Goal: Task Accomplishment & Management: Use online tool/utility

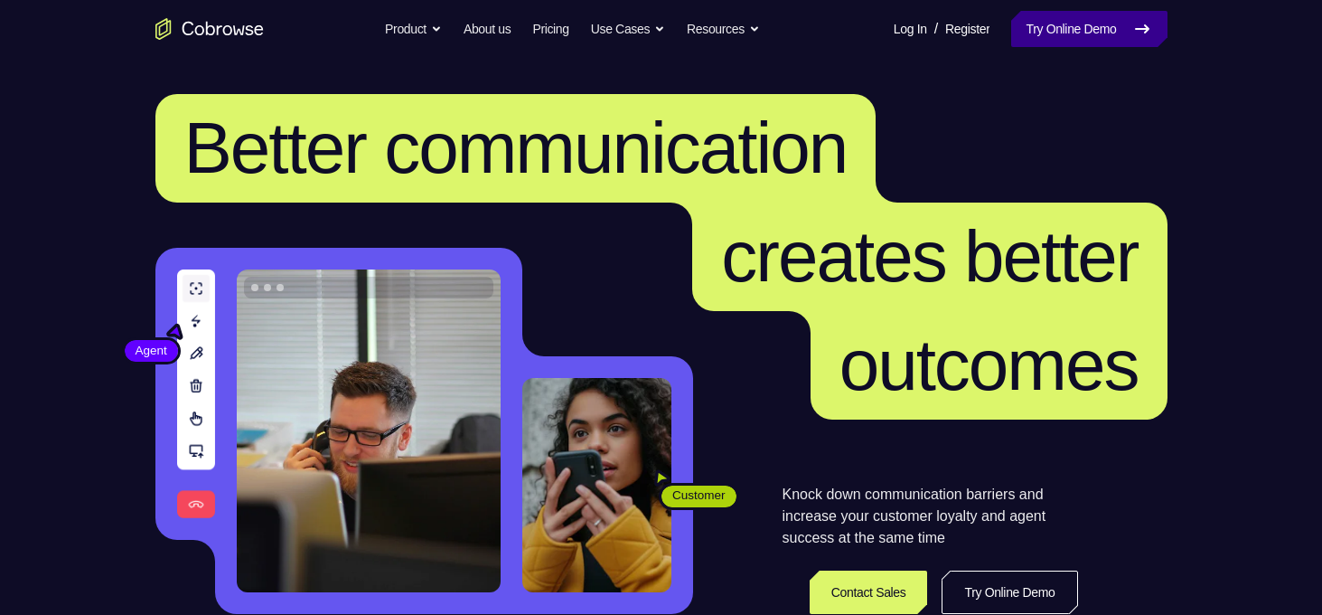
click at [1075, 25] on link "Try Online Demo" at bounding box center [1088, 29] width 155 height 36
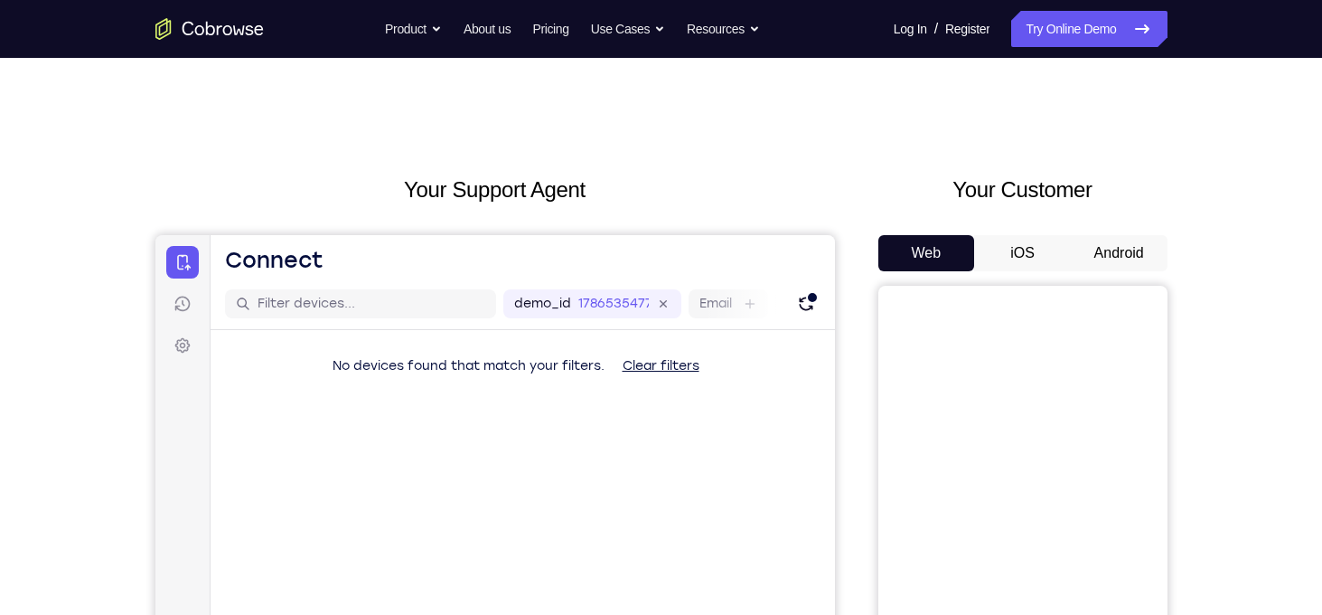
click at [1119, 254] on button "Android" at bounding box center [1119, 253] width 97 height 36
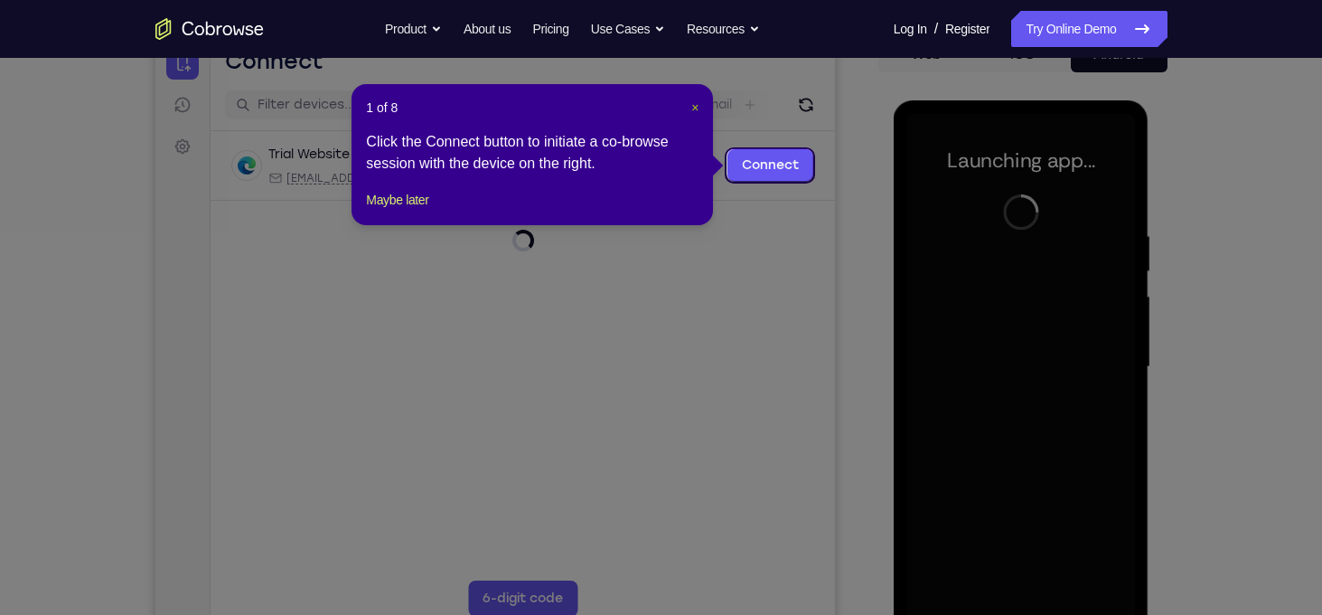
click at [694, 112] on span "×" at bounding box center [694, 107] width 7 height 14
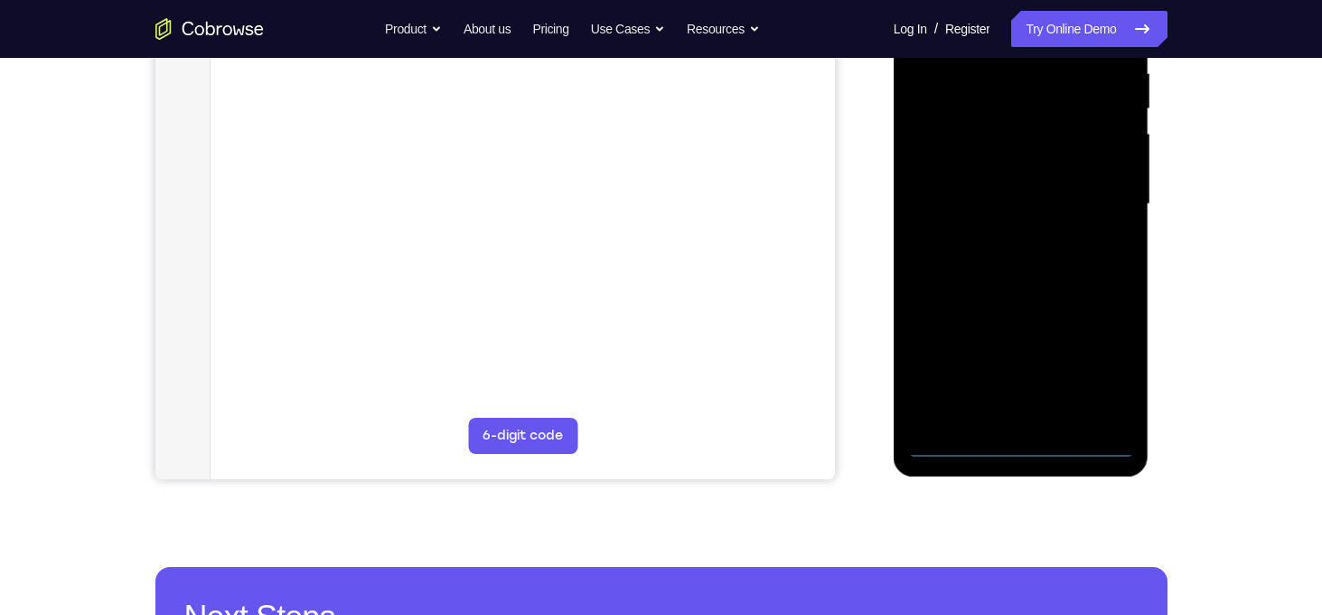
scroll to position [361, 0]
click at [1020, 441] on div at bounding box center [1021, 204] width 228 height 506
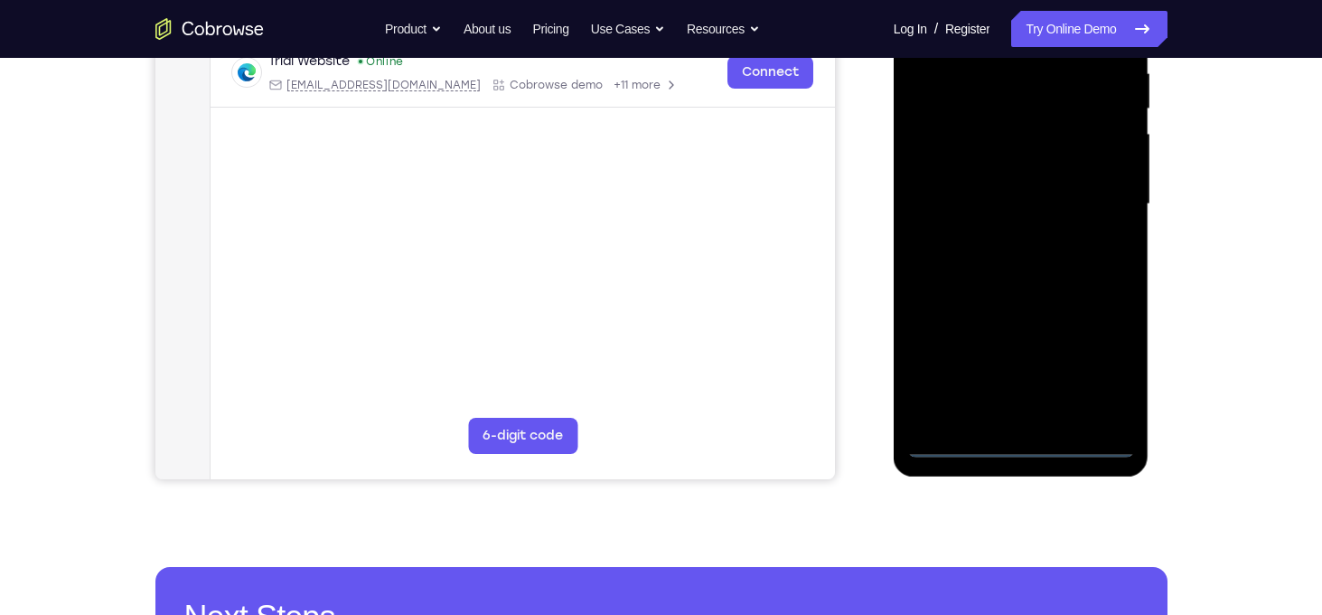
click at [1088, 372] on div at bounding box center [1021, 204] width 228 height 506
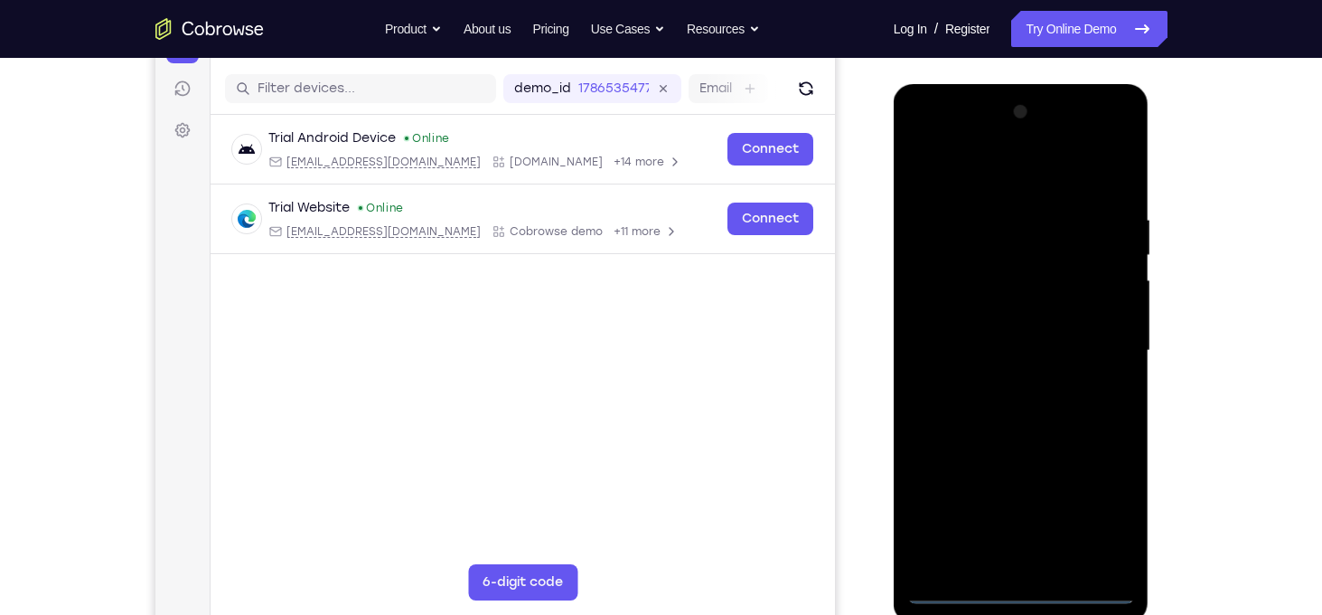
scroll to position [216, 0]
click at [934, 187] on div at bounding box center [1021, 350] width 228 height 506
click at [1095, 340] on div at bounding box center [1021, 350] width 228 height 506
click at [1007, 387] on div at bounding box center [1021, 350] width 228 height 506
click at [1011, 331] on div at bounding box center [1021, 350] width 228 height 506
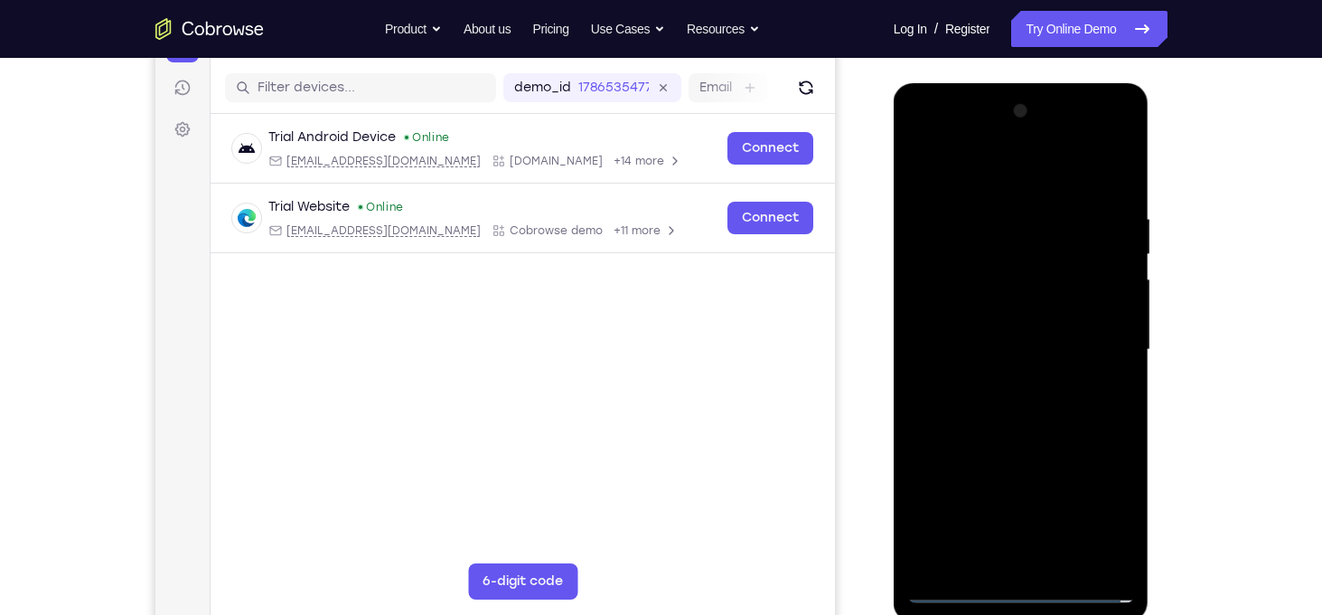
click at [1006, 315] on div at bounding box center [1021, 350] width 228 height 506
click at [1028, 347] on div at bounding box center [1021, 350] width 228 height 506
click at [1060, 423] on div at bounding box center [1021, 350] width 228 height 506
drag, startPoint x: 1038, startPoint y: 166, endPoint x: 1038, endPoint y: 23, distance: 142.8
click at [1038, 83] on html "Online web based iOS Simulators and Android Emulators. Run iPhone, iPad, Mobile…" at bounding box center [1023, 354] width 258 height 542
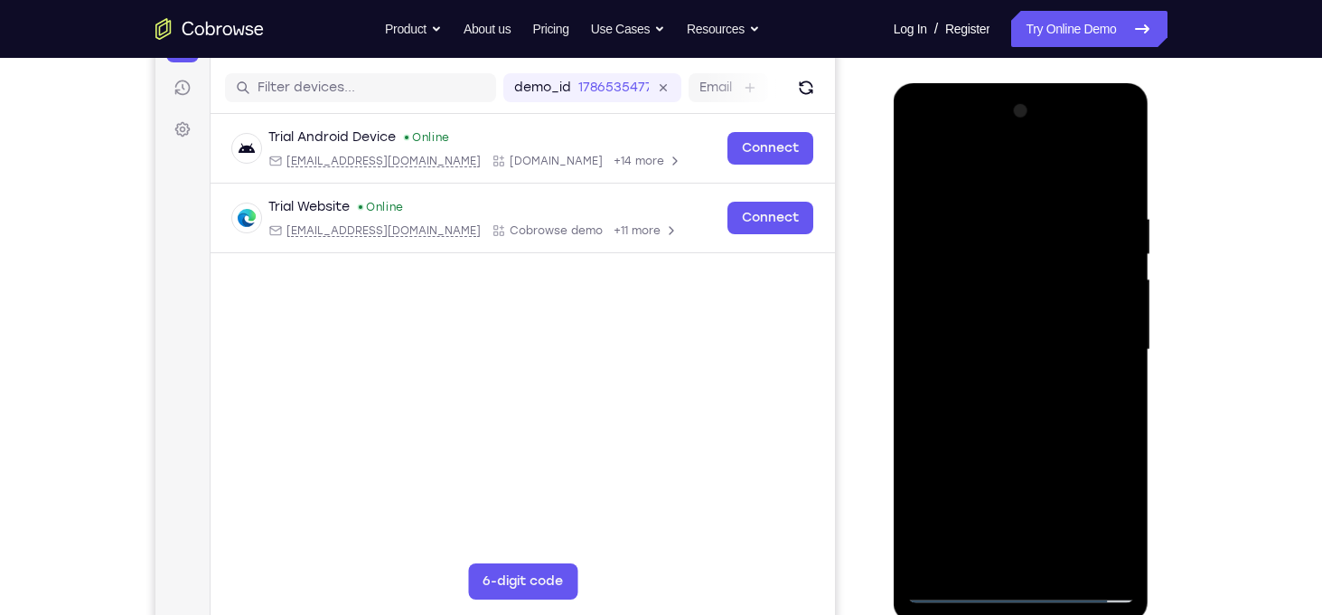
click at [1040, 376] on div at bounding box center [1021, 350] width 228 height 506
drag, startPoint x: 1040, startPoint y: 376, endPoint x: 1044, endPoint y: 521, distance: 145.5
click at [1044, 521] on div at bounding box center [1021, 350] width 228 height 506
click at [1123, 170] on div at bounding box center [1021, 350] width 228 height 506
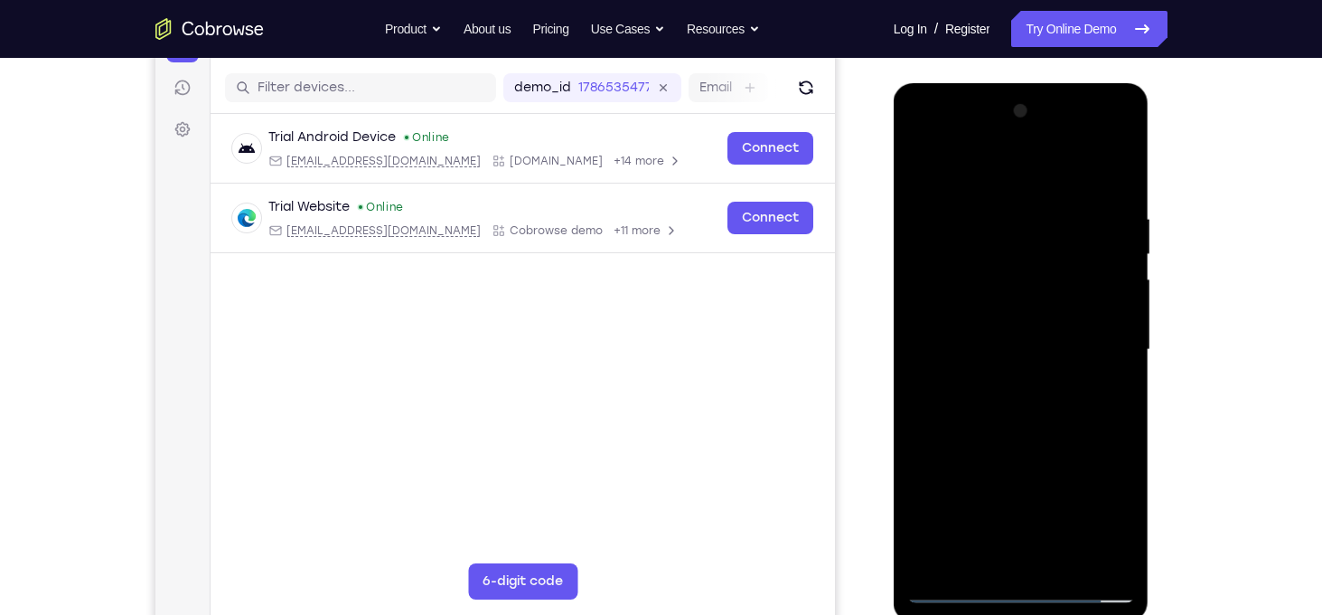
click at [937, 260] on div at bounding box center [1021, 350] width 228 height 506
click at [943, 192] on div at bounding box center [1021, 350] width 228 height 506
click at [920, 163] on div at bounding box center [1021, 350] width 228 height 506
click at [1002, 207] on div at bounding box center [1021, 350] width 228 height 506
click at [1047, 192] on div at bounding box center [1021, 350] width 228 height 506
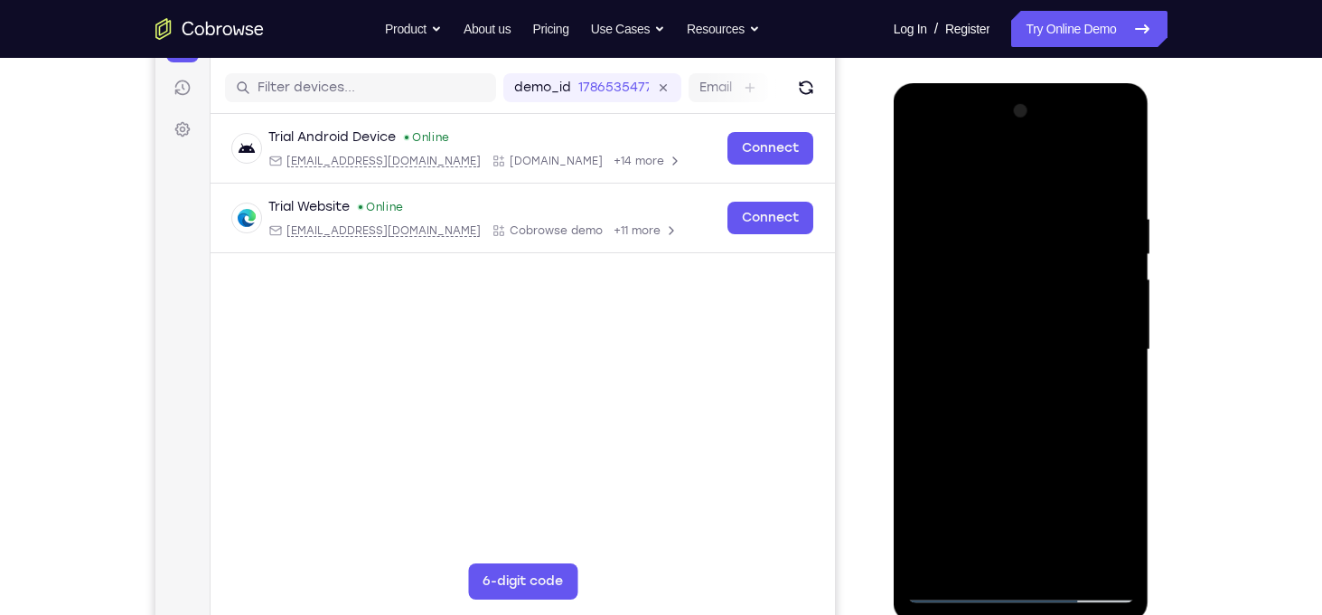
click at [941, 220] on div at bounding box center [1021, 350] width 228 height 506
click at [1038, 266] on div at bounding box center [1021, 350] width 228 height 506
click at [923, 166] on div at bounding box center [1021, 350] width 228 height 506
click at [926, 169] on div at bounding box center [1021, 350] width 228 height 506
click at [923, 166] on div at bounding box center [1021, 350] width 228 height 506
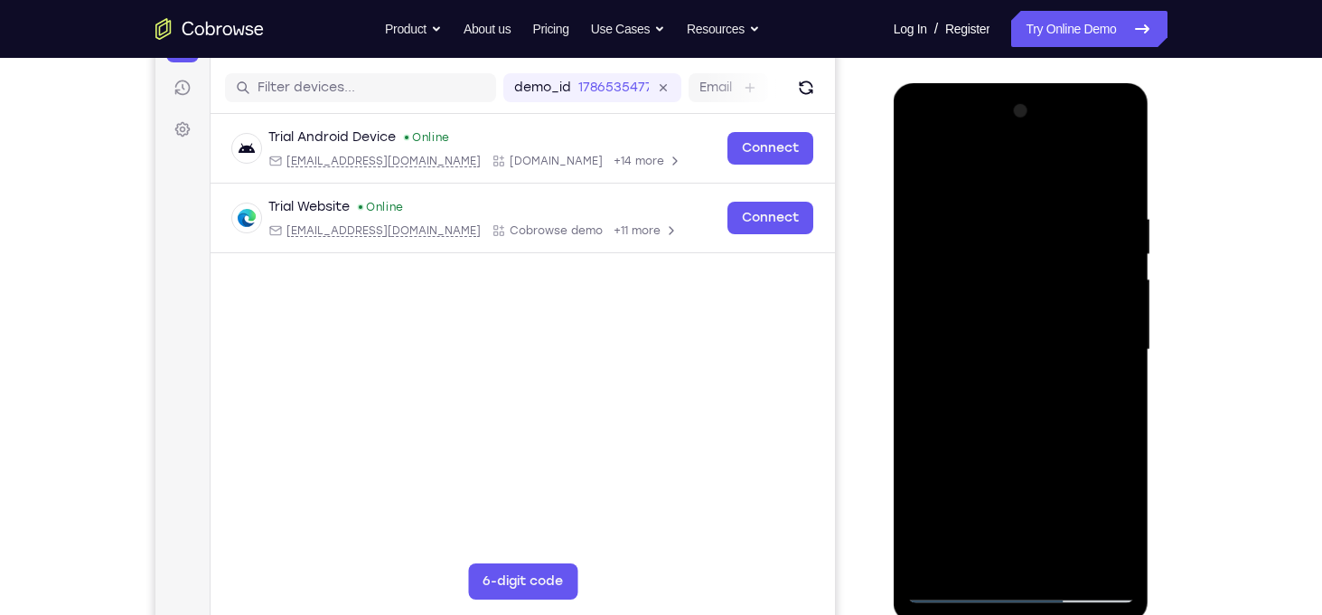
click at [923, 168] on div at bounding box center [1021, 350] width 228 height 506
click at [1051, 212] on div at bounding box center [1021, 350] width 228 height 506
click at [1113, 179] on div at bounding box center [1021, 350] width 228 height 506
click at [1056, 210] on div at bounding box center [1021, 350] width 228 height 506
click at [927, 312] on div at bounding box center [1021, 350] width 228 height 506
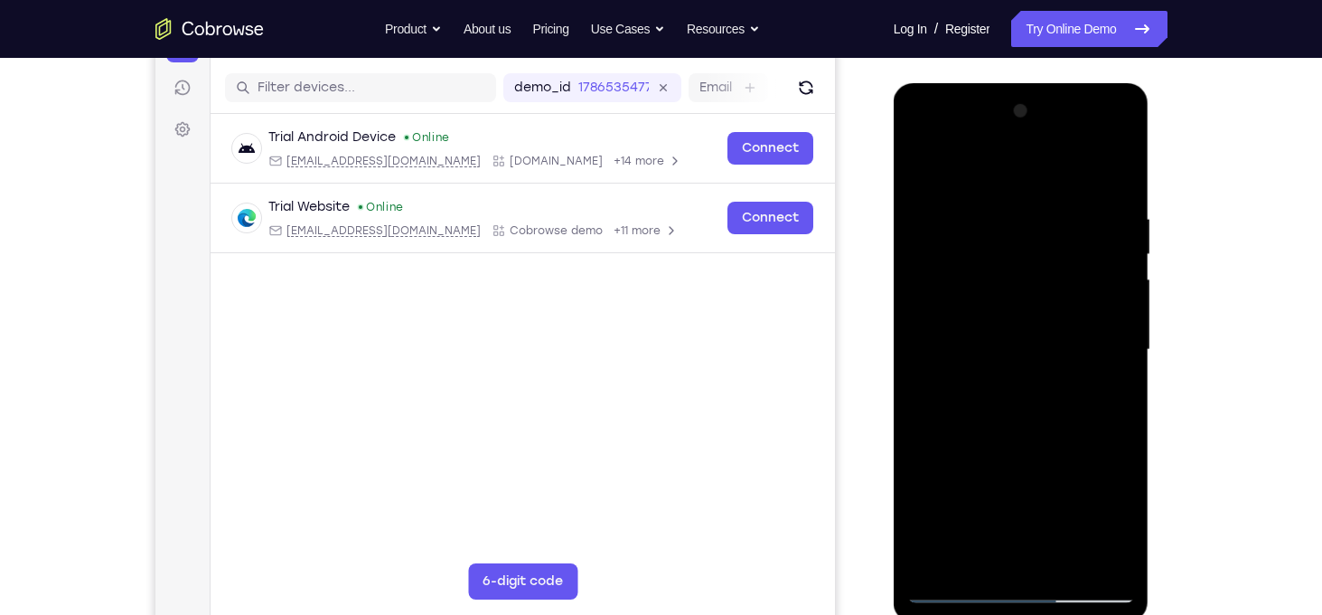
scroll to position [217, 0]
click at [1124, 385] on div at bounding box center [1021, 349] width 228 height 506
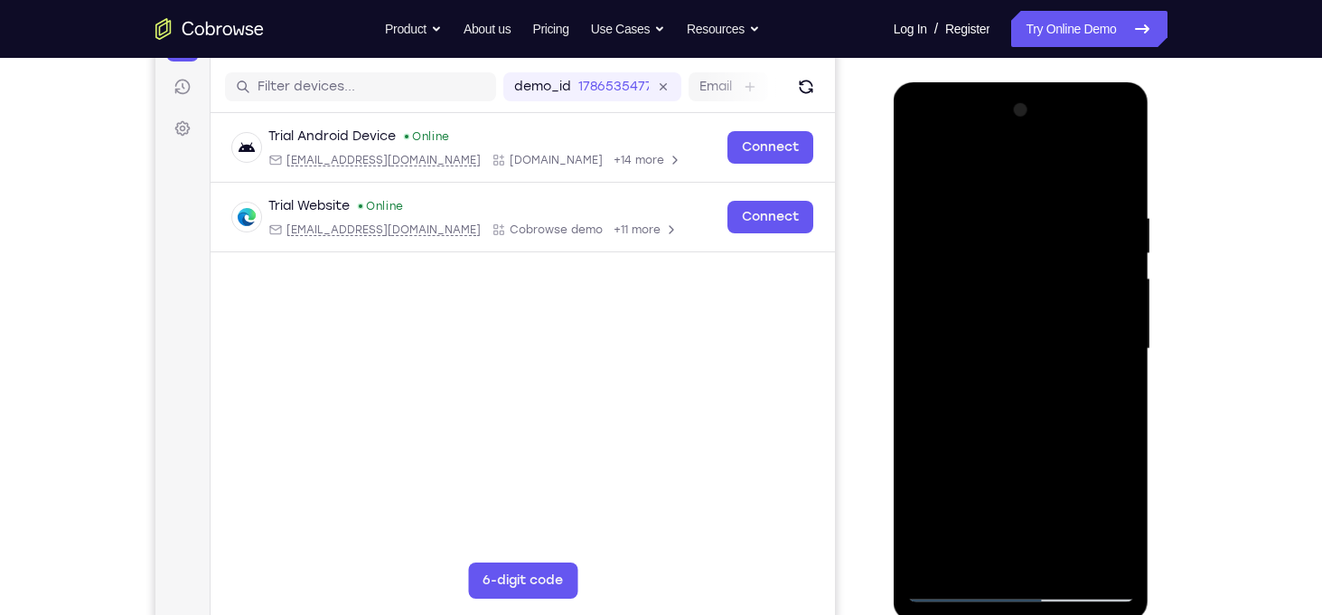
click at [1124, 385] on div at bounding box center [1021, 349] width 228 height 506
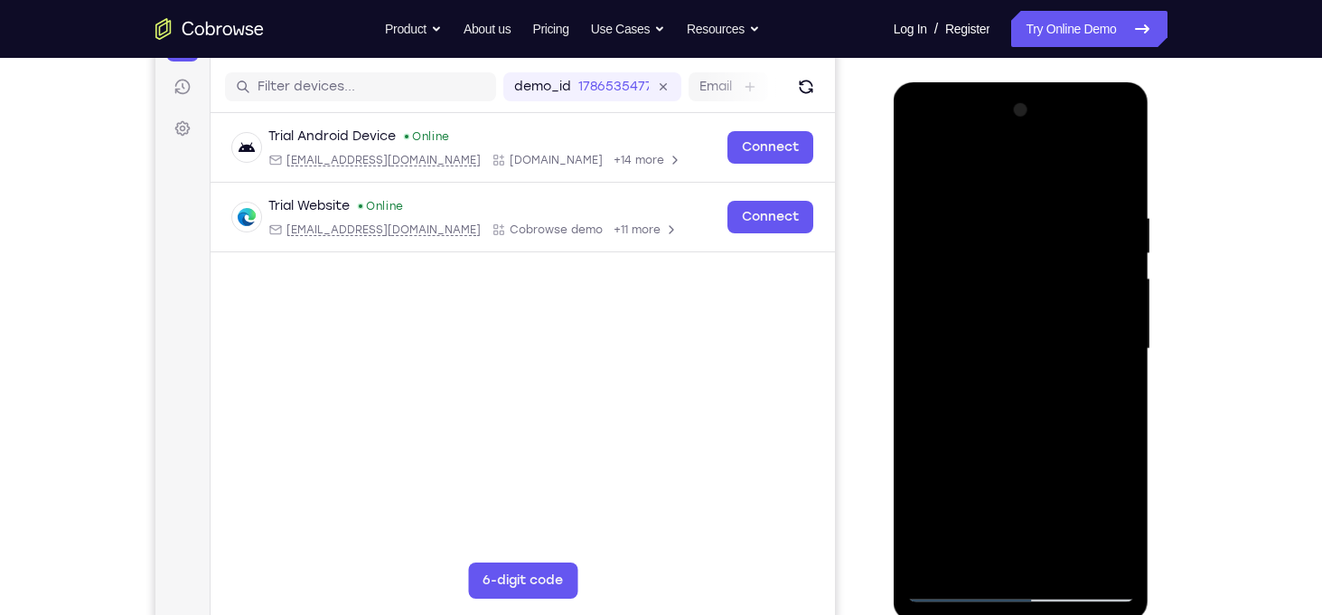
click at [1124, 385] on div at bounding box center [1021, 349] width 228 height 506
click at [1025, 370] on div at bounding box center [1021, 349] width 228 height 506
click at [1020, 317] on div at bounding box center [1021, 349] width 228 height 506
drag, startPoint x: 1030, startPoint y: 385, endPoint x: 1040, endPoint y: 226, distance: 159.4
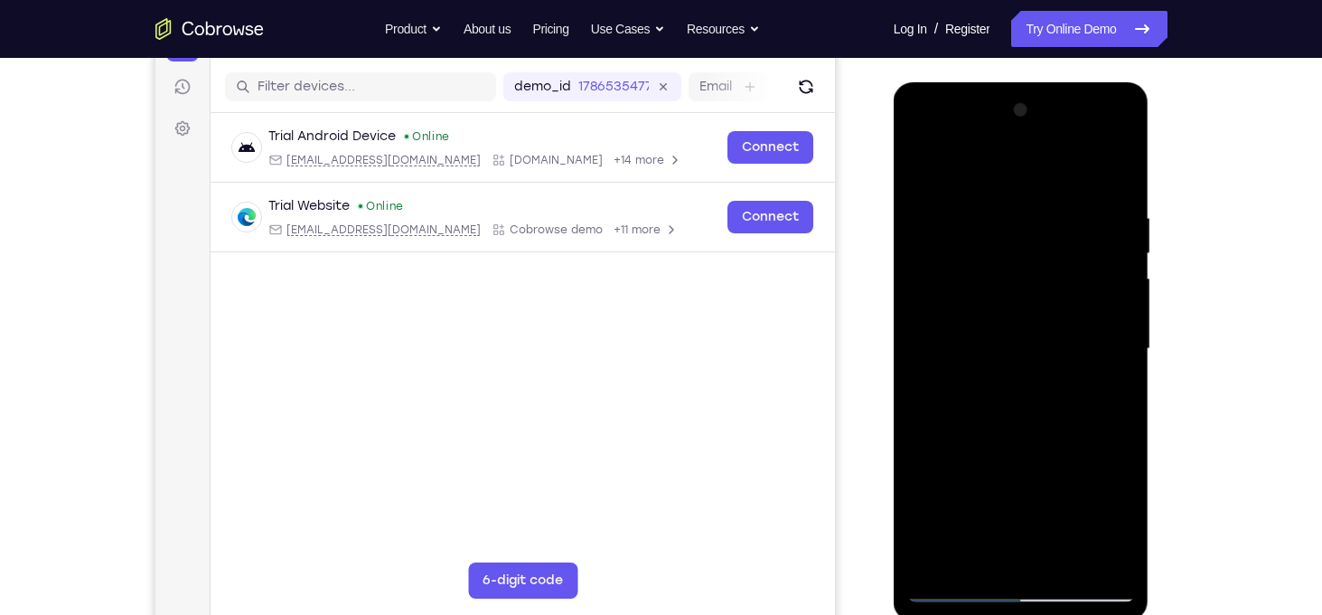
click at [1040, 226] on div at bounding box center [1021, 349] width 228 height 506
click at [942, 466] on div at bounding box center [1021, 349] width 228 height 506
click at [953, 587] on div at bounding box center [1021, 349] width 228 height 506
click at [1117, 375] on div at bounding box center [1021, 349] width 228 height 506
click at [1113, 345] on div at bounding box center [1021, 349] width 228 height 506
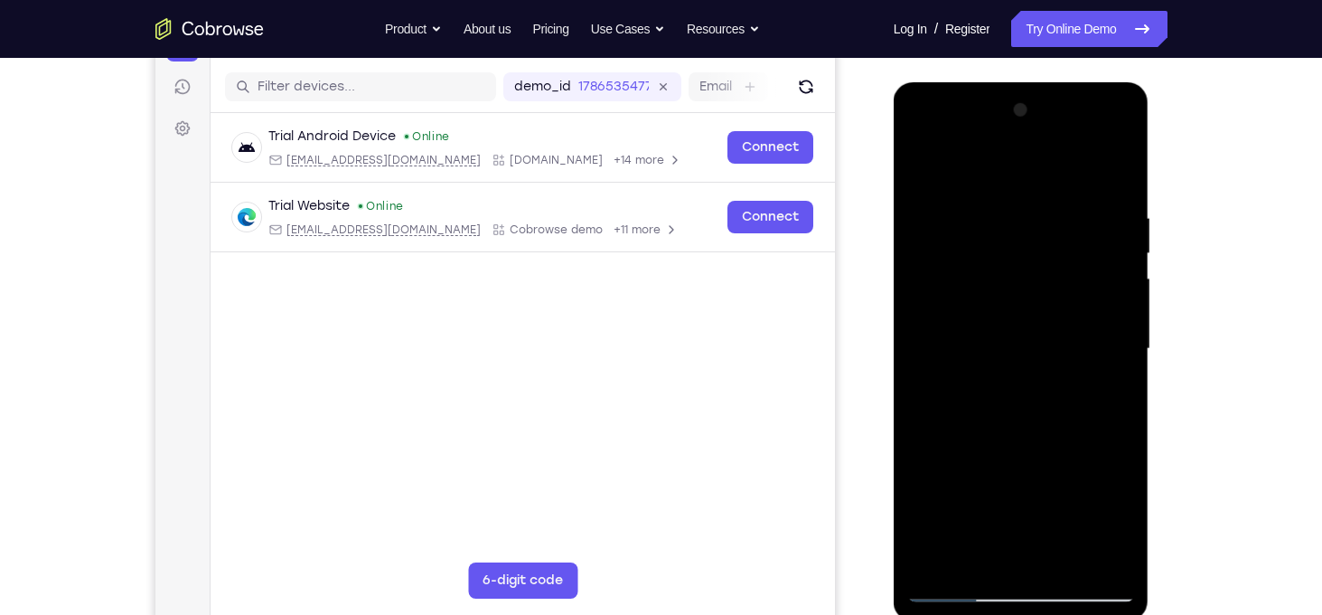
click at [1113, 345] on div at bounding box center [1021, 349] width 228 height 506
click at [953, 412] on div at bounding box center [1021, 349] width 228 height 506
click at [939, 410] on div at bounding box center [1021, 349] width 228 height 506
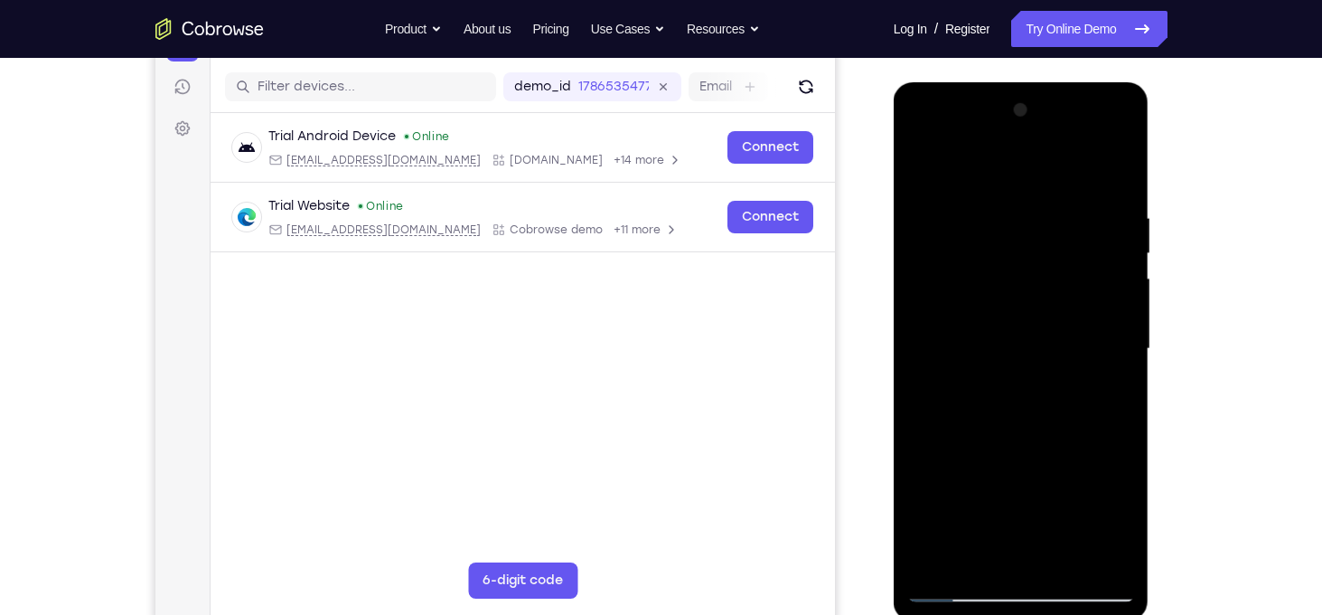
click at [939, 410] on div at bounding box center [1021, 349] width 228 height 506
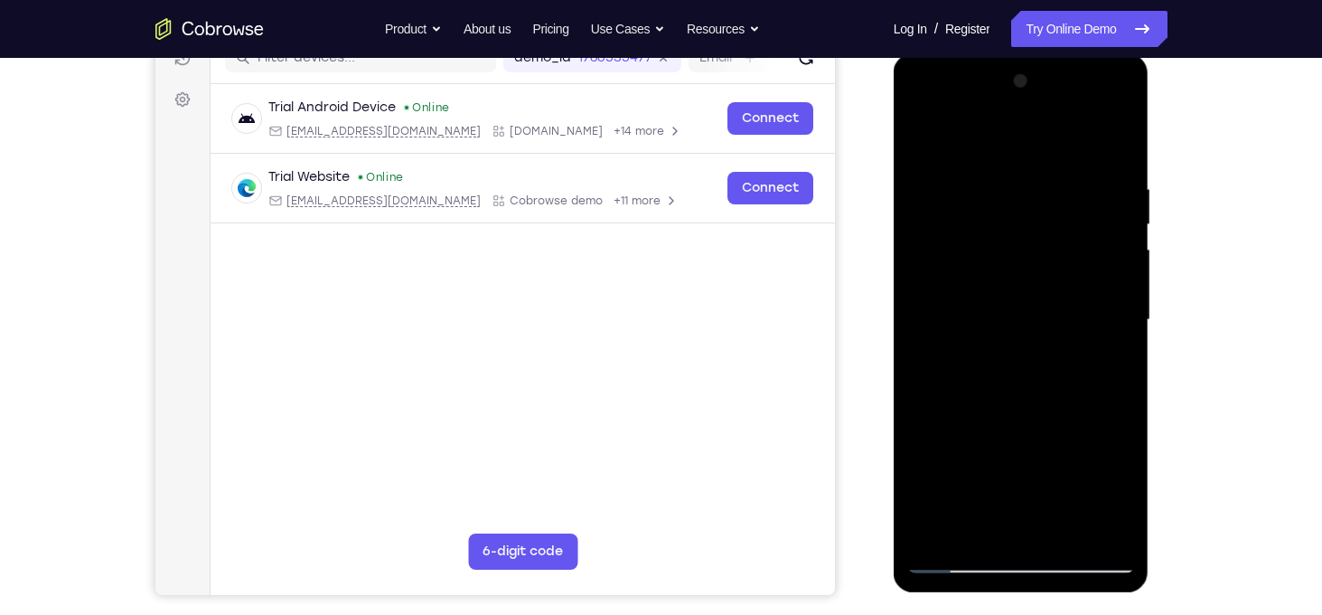
scroll to position [250, 0]
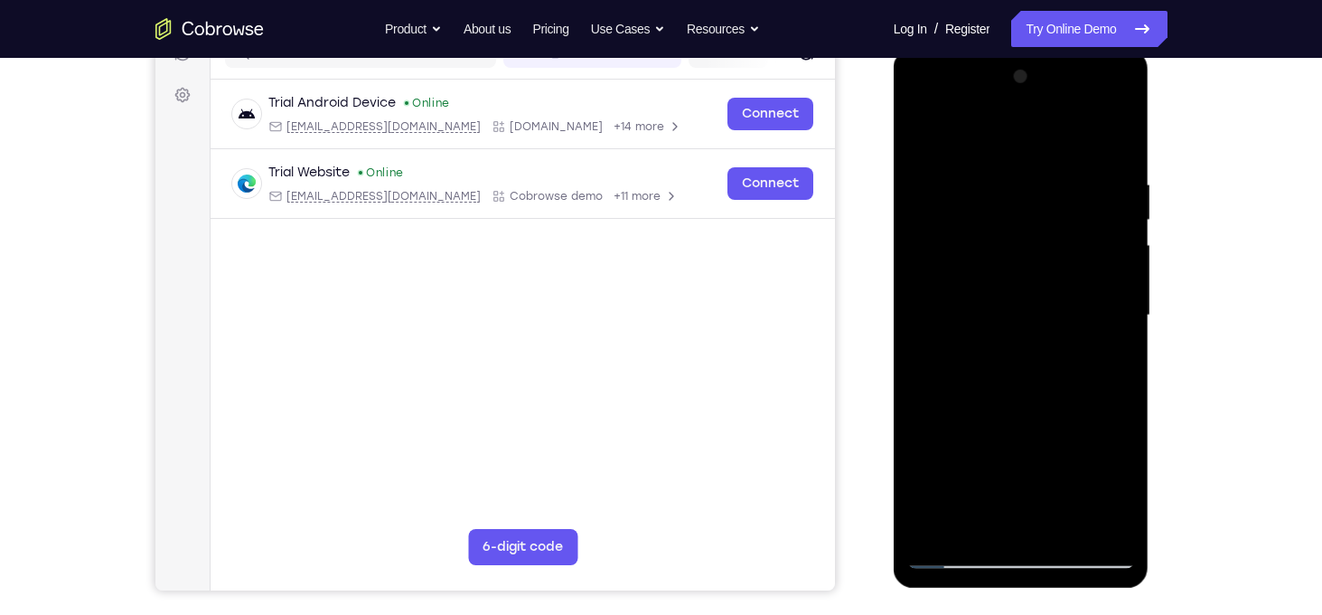
drag, startPoint x: 1111, startPoint y: 356, endPoint x: 1111, endPoint y: 390, distance: 33.4
click at [1111, 390] on div at bounding box center [1021, 315] width 228 height 506
click at [1120, 342] on div at bounding box center [1021, 315] width 228 height 506
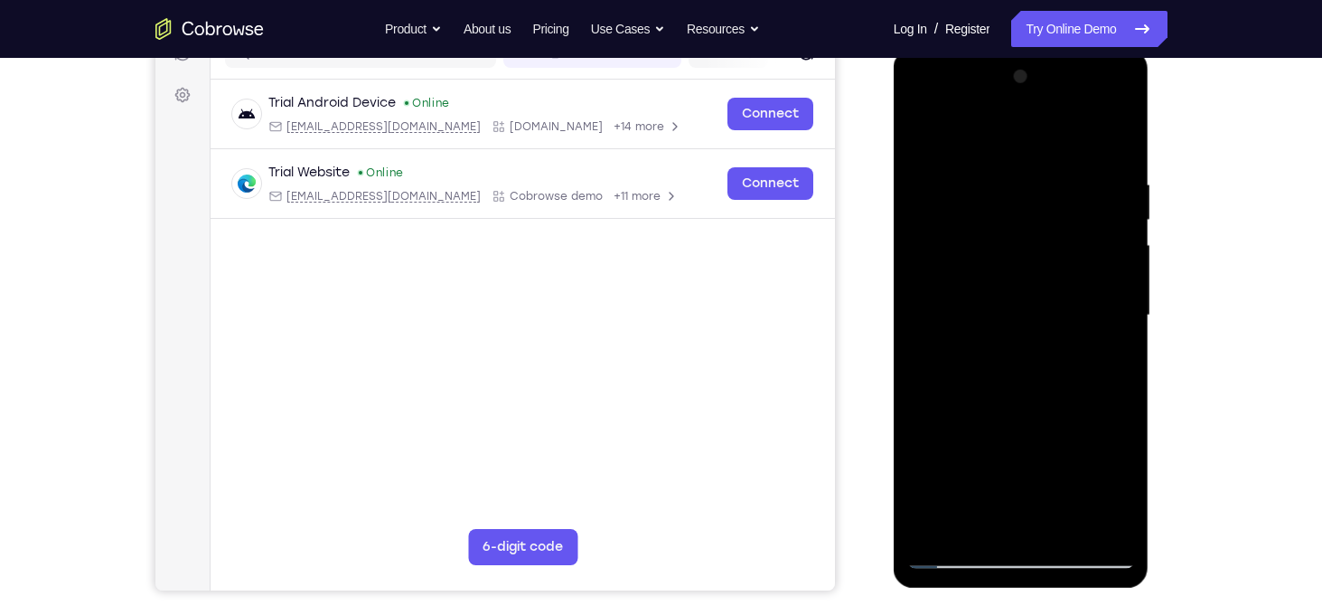
click at [1109, 350] on div at bounding box center [1021, 315] width 228 height 506
click at [917, 344] on div at bounding box center [1021, 315] width 228 height 506
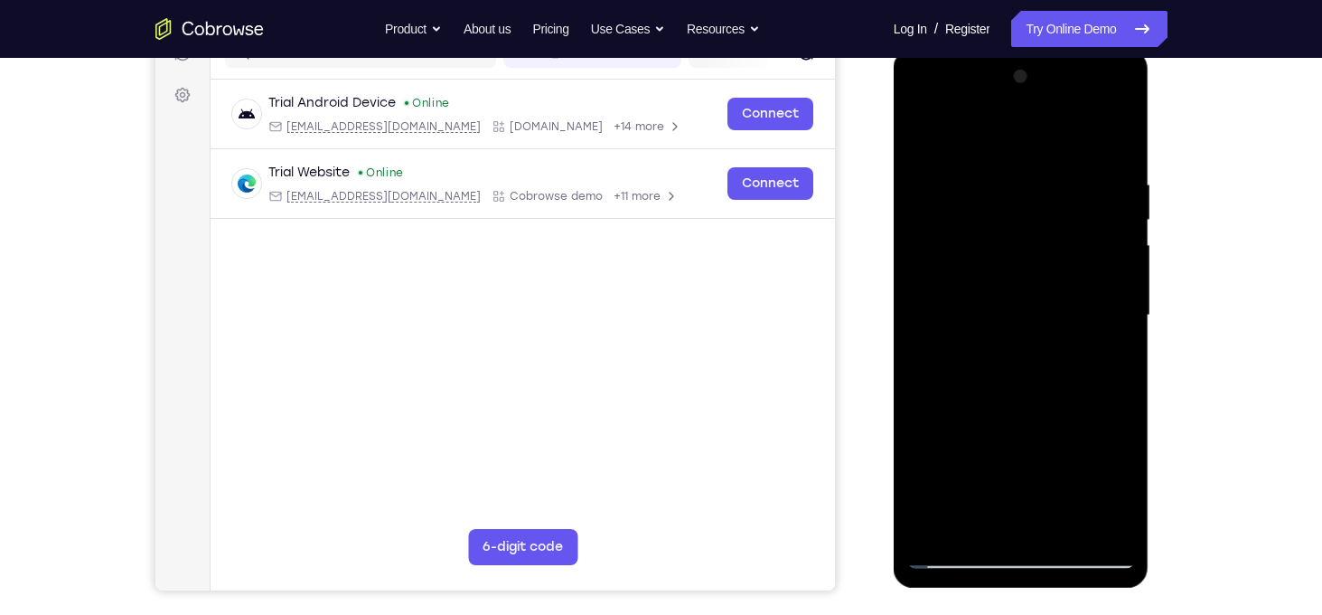
click at [1121, 330] on div at bounding box center [1021, 315] width 228 height 506
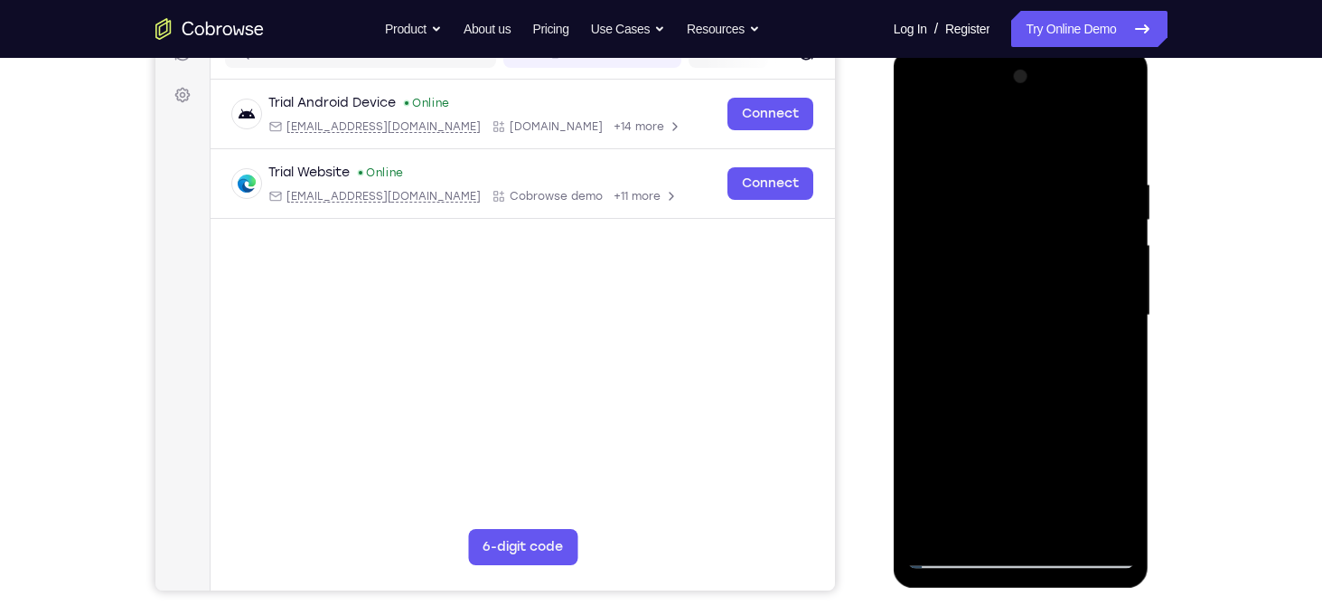
click at [1121, 330] on div at bounding box center [1021, 315] width 228 height 506
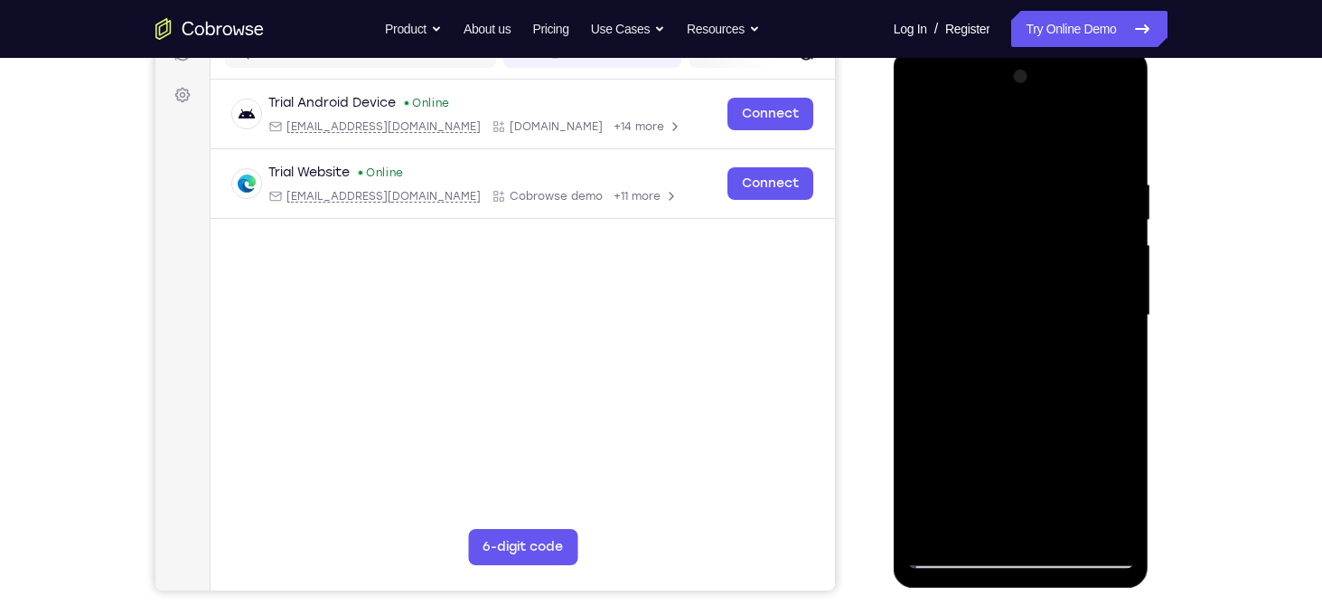
click at [1121, 330] on div at bounding box center [1021, 315] width 228 height 506
click at [1104, 403] on div at bounding box center [1021, 315] width 228 height 506
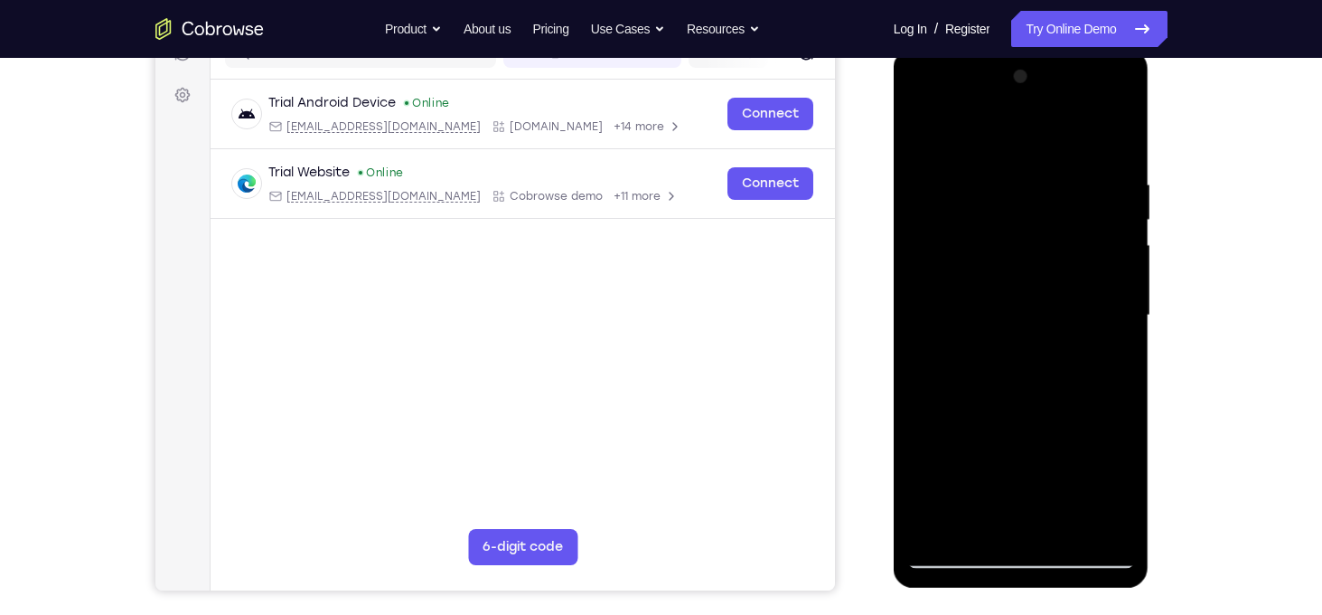
click at [1117, 526] on div at bounding box center [1021, 315] width 228 height 506
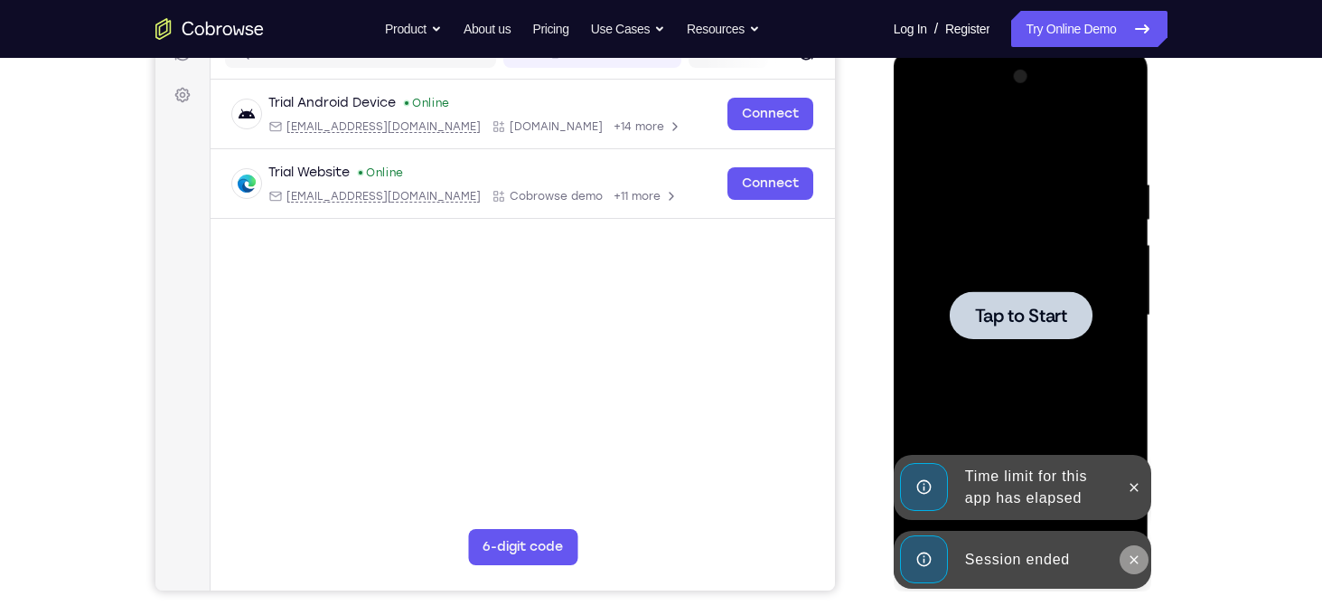
click at [1144, 558] on button at bounding box center [1134, 559] width 29 height 29
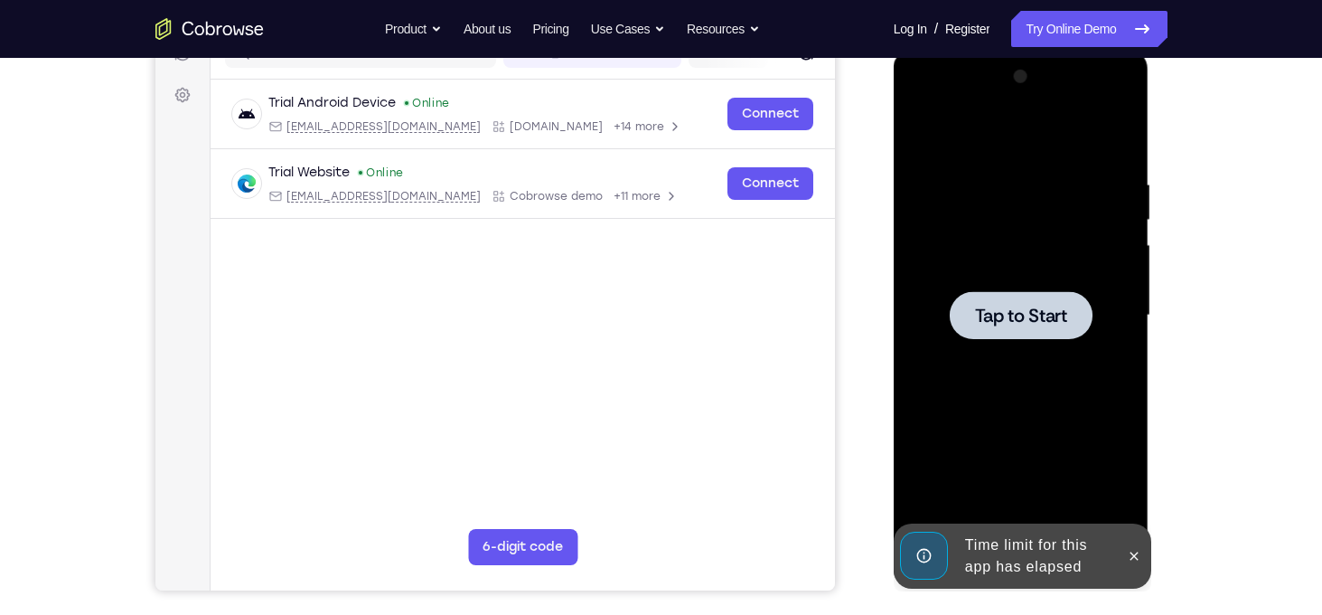
click at [1144, 558] on button at bounding box center [1134, 555] width 29 height 29
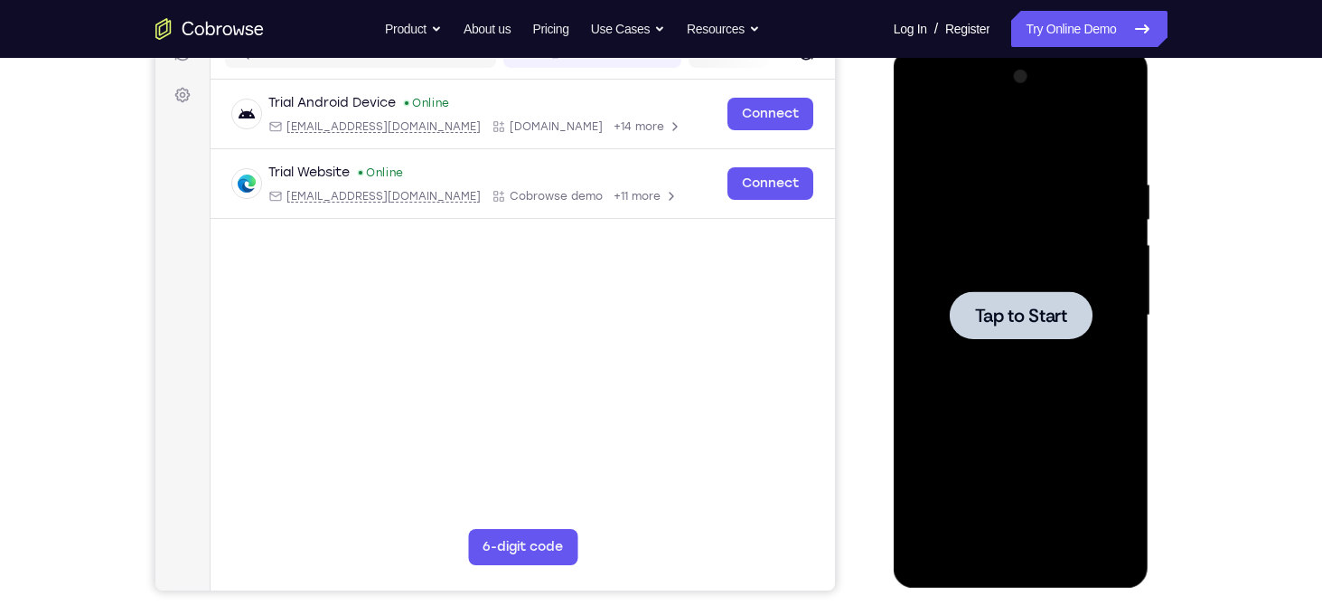
click at [1044, 318] on span "Tap to Start" at bounding box center [1021, 315] width 92 height 18
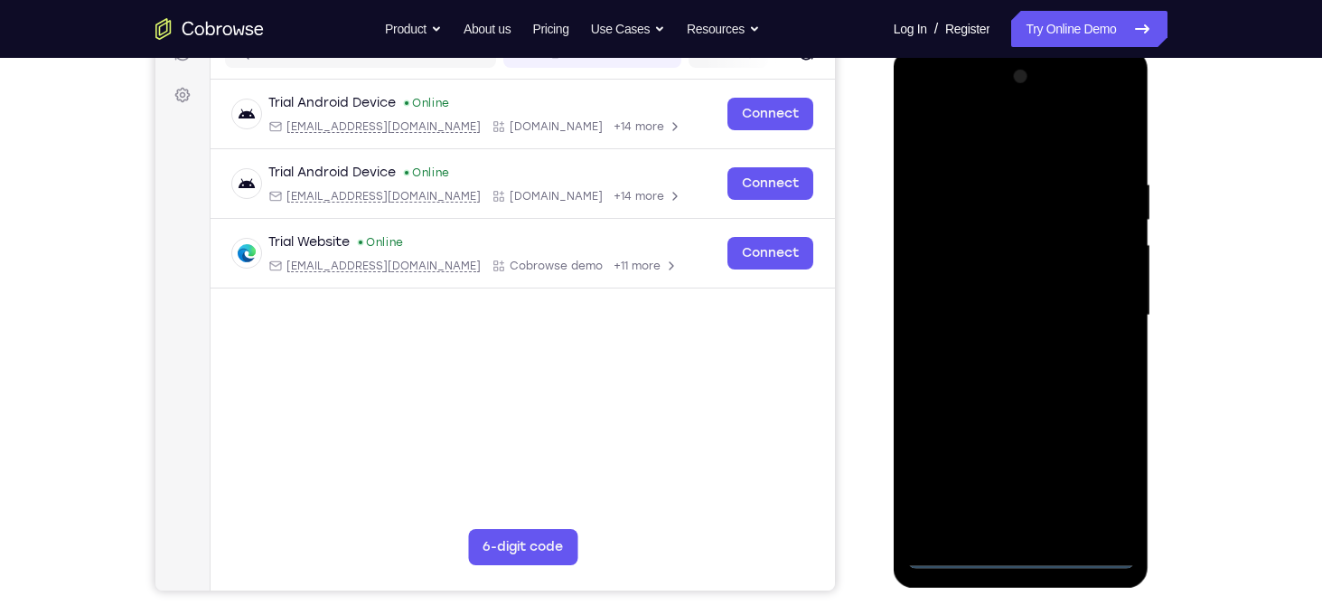
click at [1031, 555] on div at bounding box center [1021, 315] width 228 height 506
click at [1096, 473] on div at bounding box center [1021, 315] width 228 height 506
click at [936, 147] on div at bounding box center [1021, 315] width 228 height 506
click at [1088, 305] on div at bounding box center [1021, 315] width 228 height 506
click at [1002, 349] on div at bounding box center [1021, 315] width 228 height 506
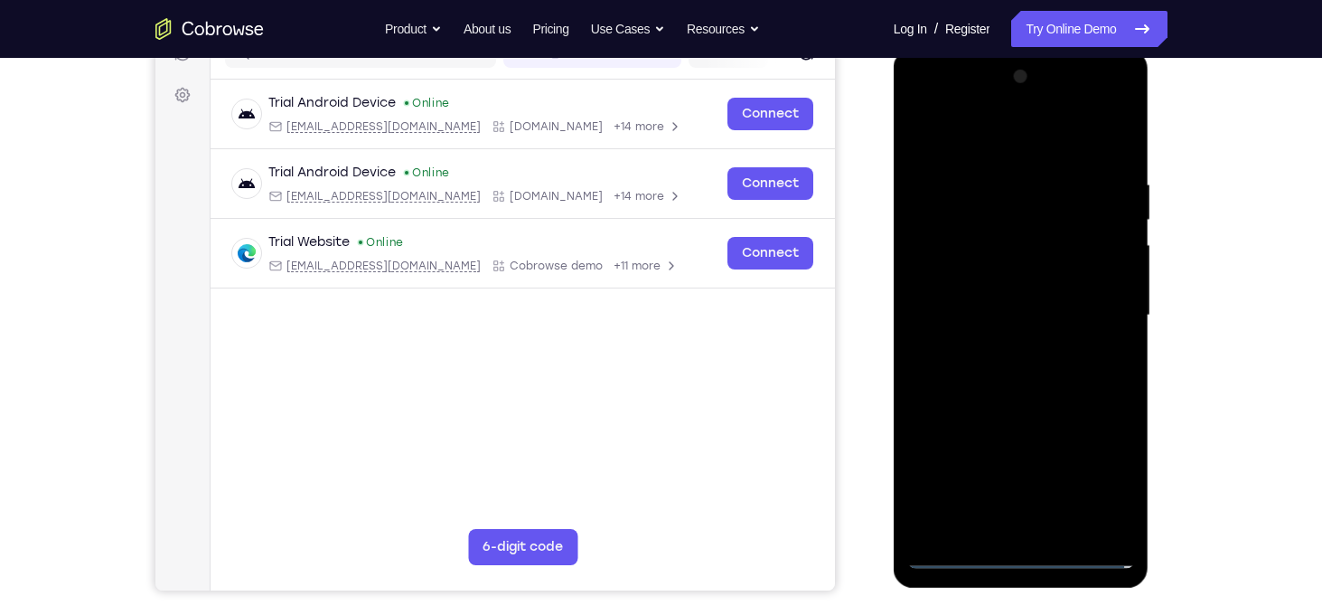
click at [998, 291] on div at bounding box center [1021, 315] width 228 height 506
click at [991, 269] on div at bounding box center [1021, 315] width 228 height 506
click at [1002, 309] on div at bounding box center [1021, 315] width 228 height 506
click at [1031, 381] on div at bounding box center [1021, 315] width 228 height 506
click at [995, 177] on div at bounding box center [1021, 315] width 228 height 506
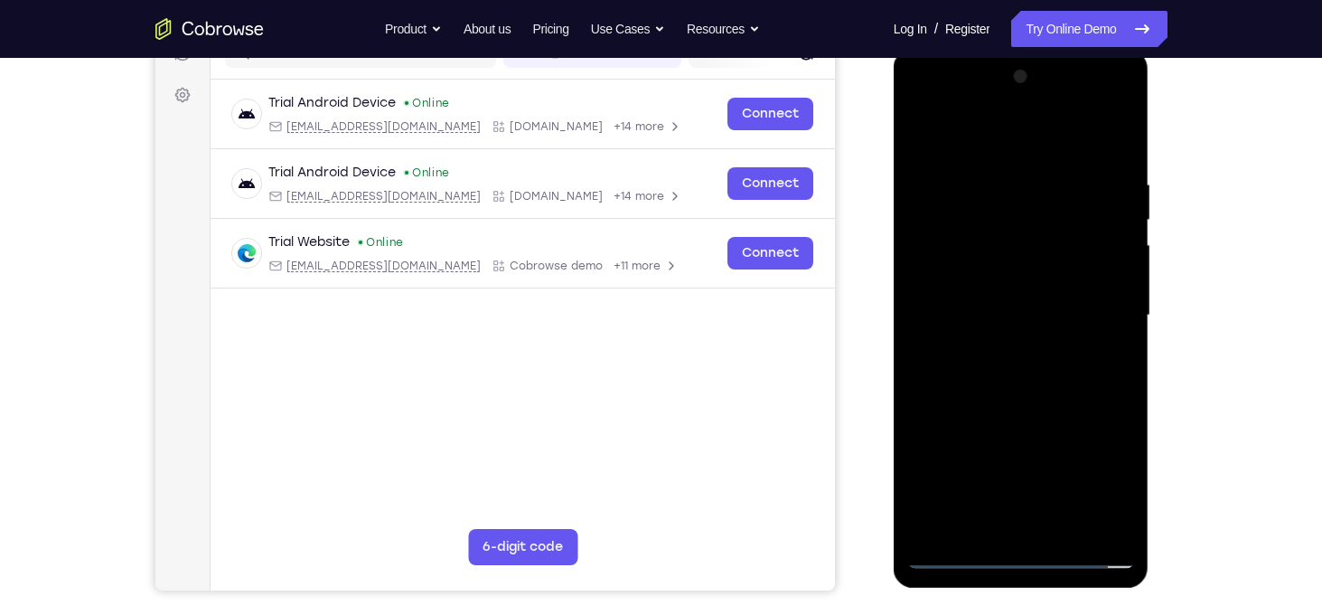
drag, startPoint x: 1006, startPoint y: 150, endPoint x: 1007, endPoint y: 26, distance: 123.8
click at [1007, 49] on html "Online web based iOS Simulators and Android Emulators. Run iPhone, iPad, Mobile…" at bounding box center [1023, 320] width 258 height 542
click at [1103, 297] on div at bounding box center [1021, 315] width 228 height 506
click at [1114, 297] on div at bounding box center [1021, 315] width 228 height 506
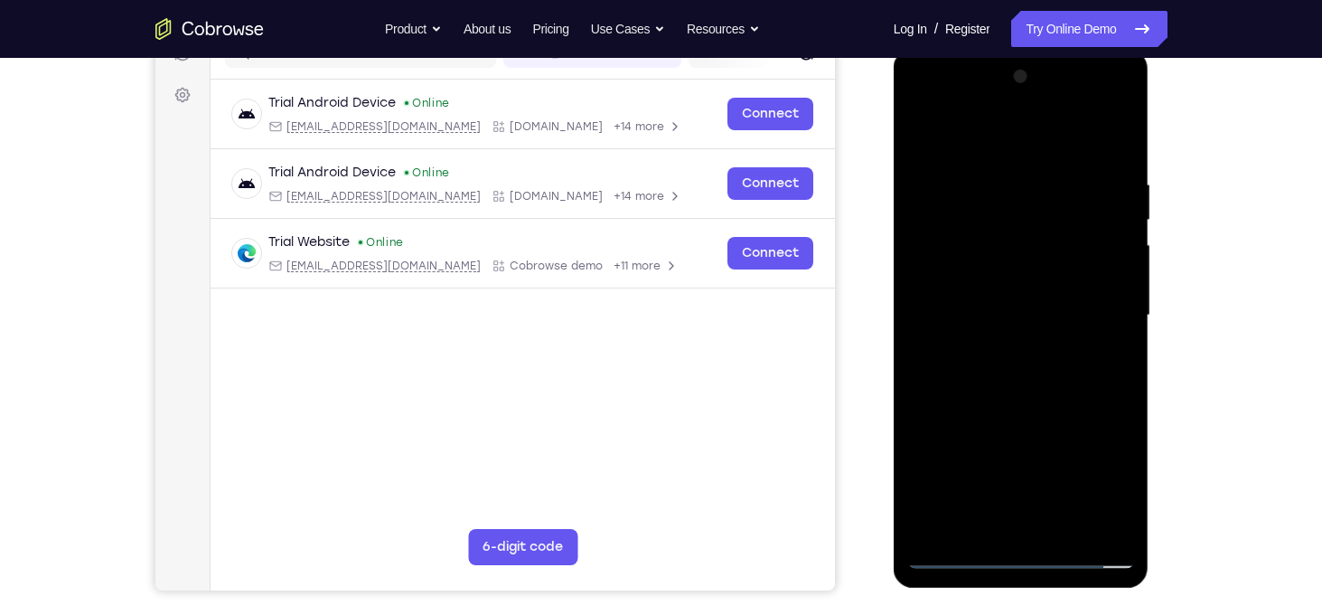
click at [1114, 297] on div at bounding box center [1021, 315] width 228 height 506
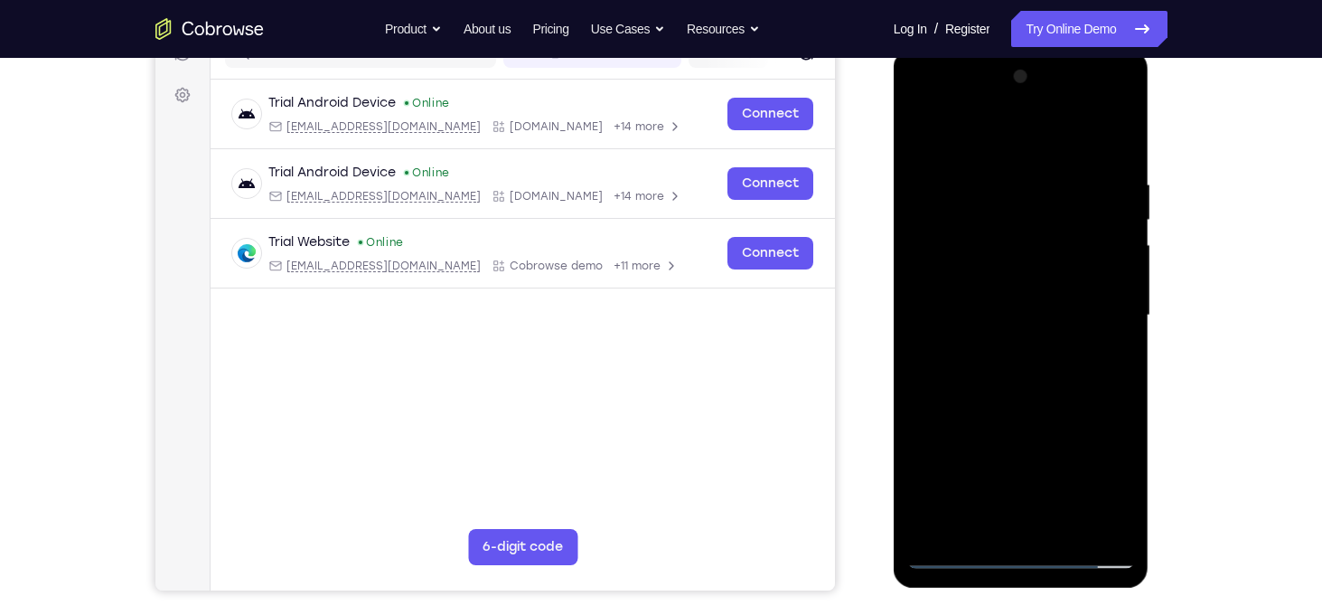
click at [1114, 297] on div at bounding box center [1021, 315] width 228 height 506
click at [915, 349] on div at bounding box center [1021, 315] width 228 height 506
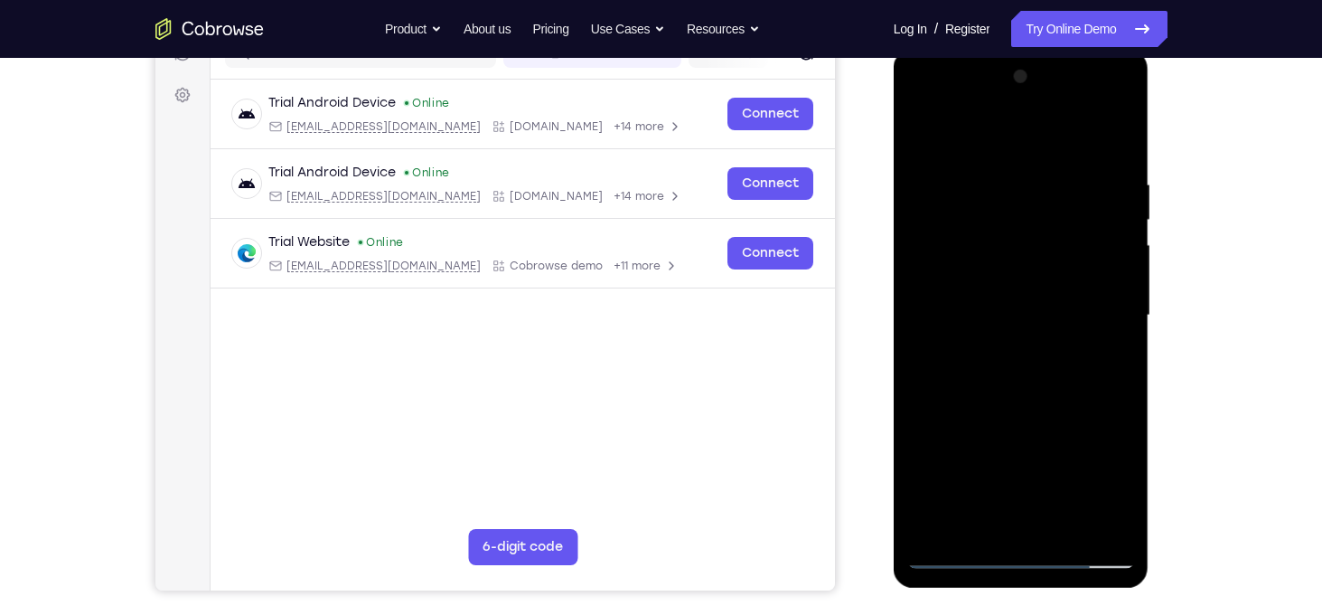
click at [1098, 268] on div at bounding box center [1021, 315] width 228 height 506
click at [1121, 267] on div at bounding box center [1021, 315] width 228 height 506
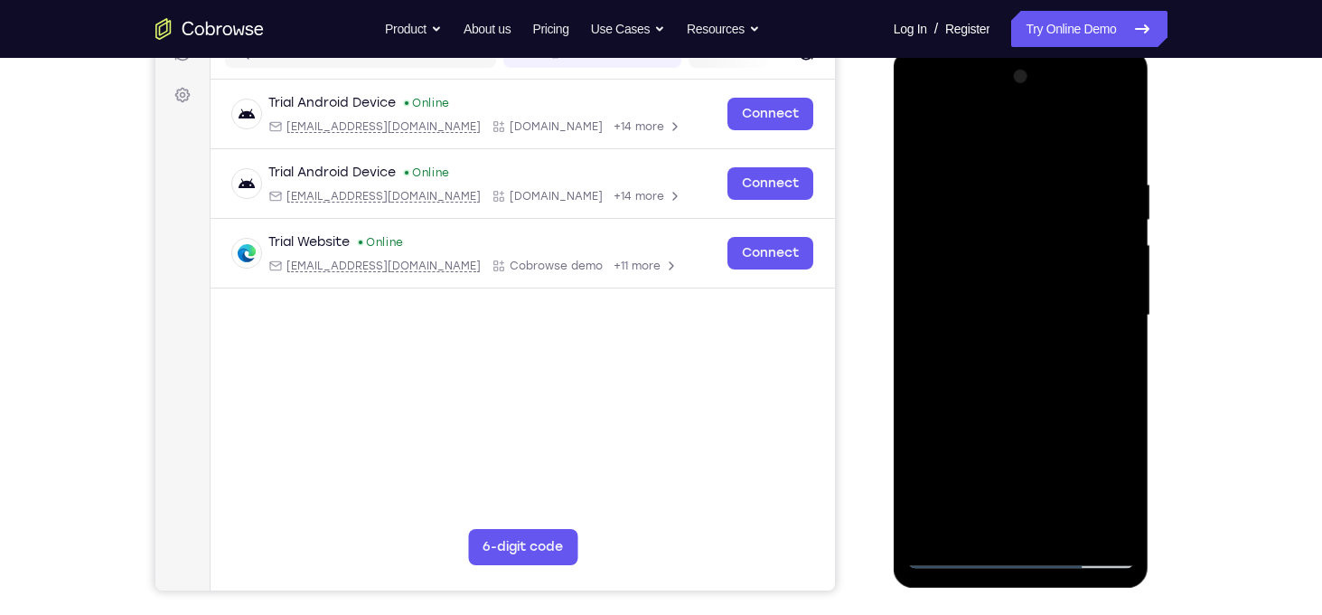
click at [1121, 267] on div at bounding box center [1021, 315] width 228 height 506
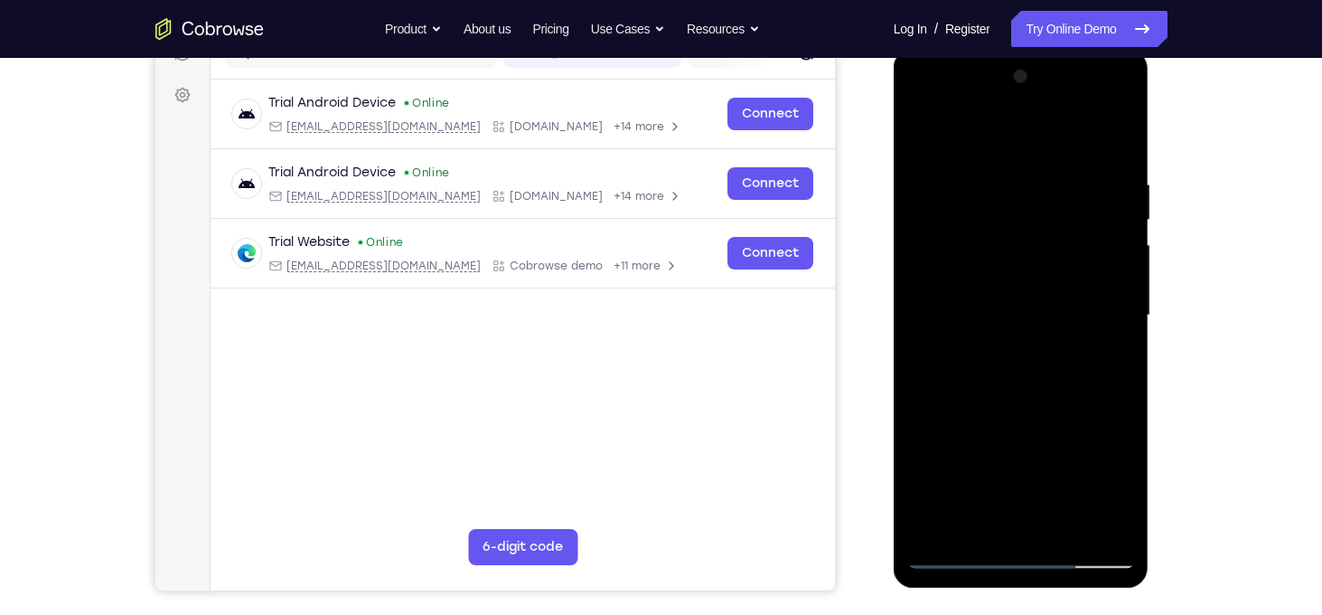
click at [1121, 267] on div at bounding box center [1021, 315] width 228 height 506
click at [923, 288] on div at bounding box center [1021, 315] width 228 height 506
click at [1113, 523] on div at bounding box center [1021, 315] width 228 height 506
click at [1089, 330] on div at bounding box center [1021, 315] width 228 height 506
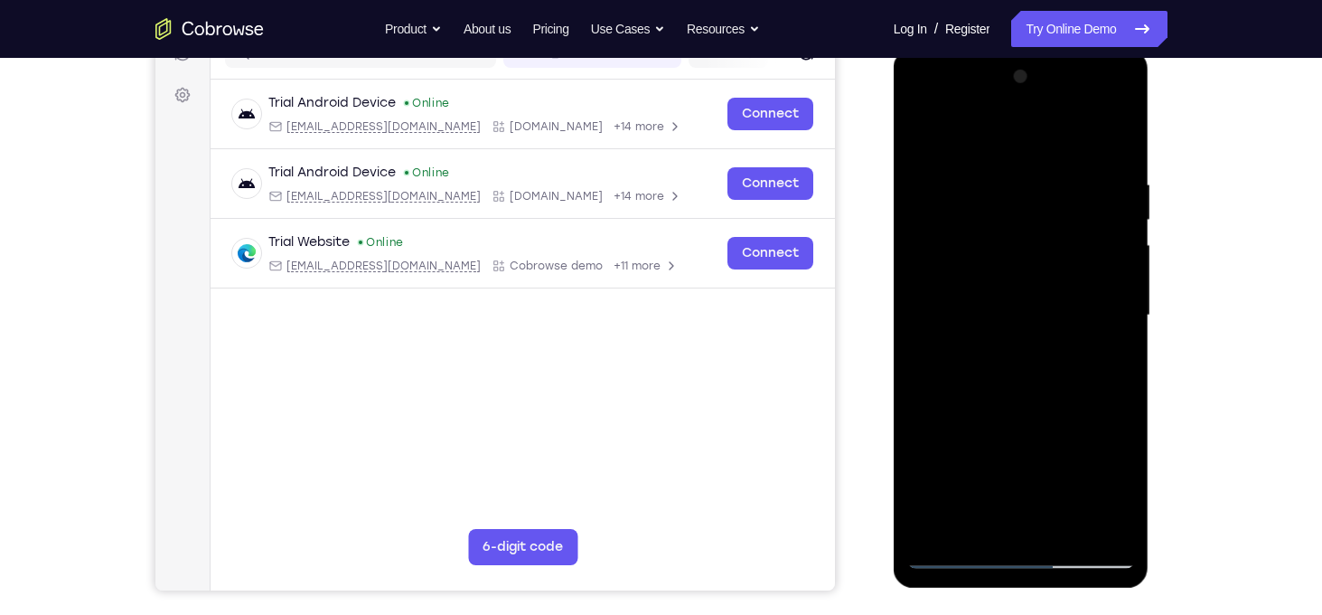
click at [1106, 289] on div at bounding box center [1021, 315] width 228 height 506
click at [942, 284] on div at bounding box center [1021, 315] width 228 height 506
click at [925, 219] on div at bounding box center [1021, 315] width 228 height 506
click at [921, 259] on div at bounding box center [1021, 315] width 228 height 506
click at [937, 351] on div at bounding box center [1021, 315] width 228 height 506
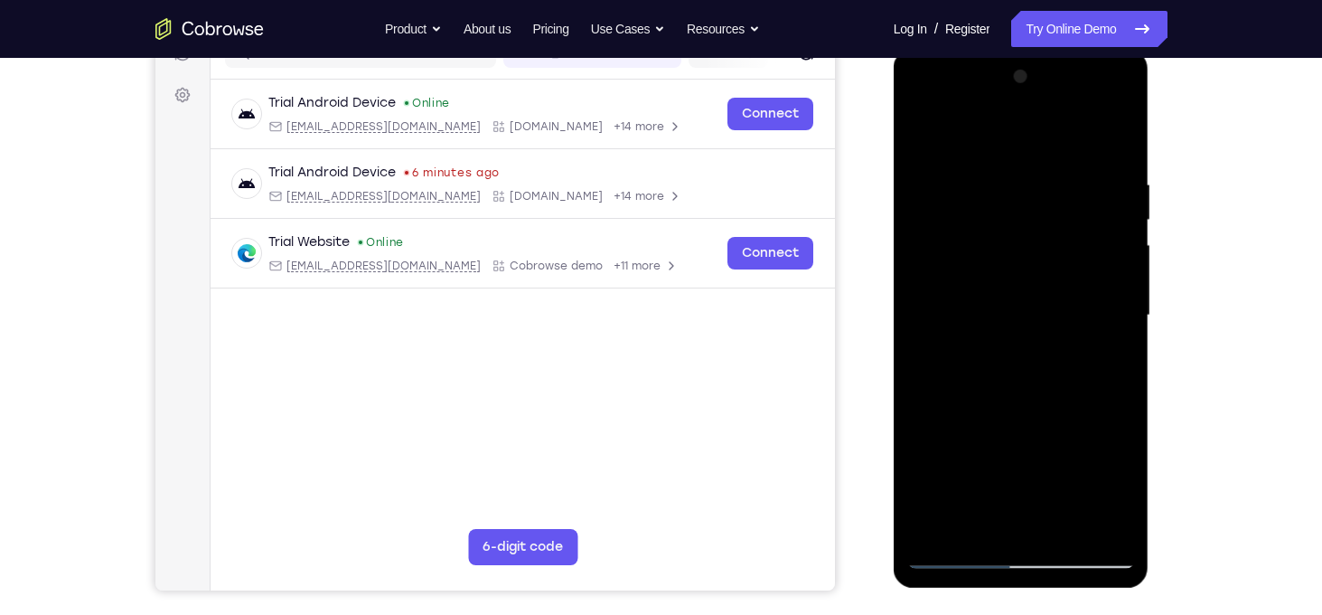
click at [1098, 345] on div at bounding box center [1021, 315] width 228 height 506
click at [1099, 315] on div at bounding box center [1021, 315] width 228 height 506
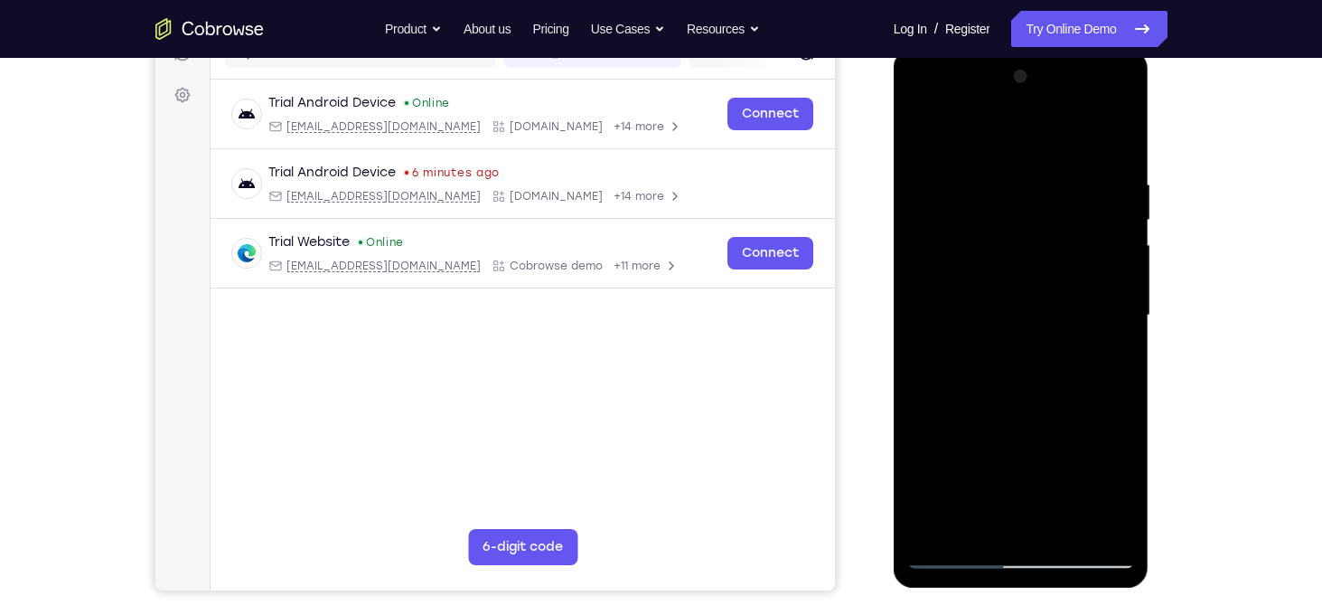
click at [1099, 315] on div at bounding box center [1021, 315] width 228 height 506
click at [1121, 306] on div at bounding box center [1021, 315] width 228 height 506
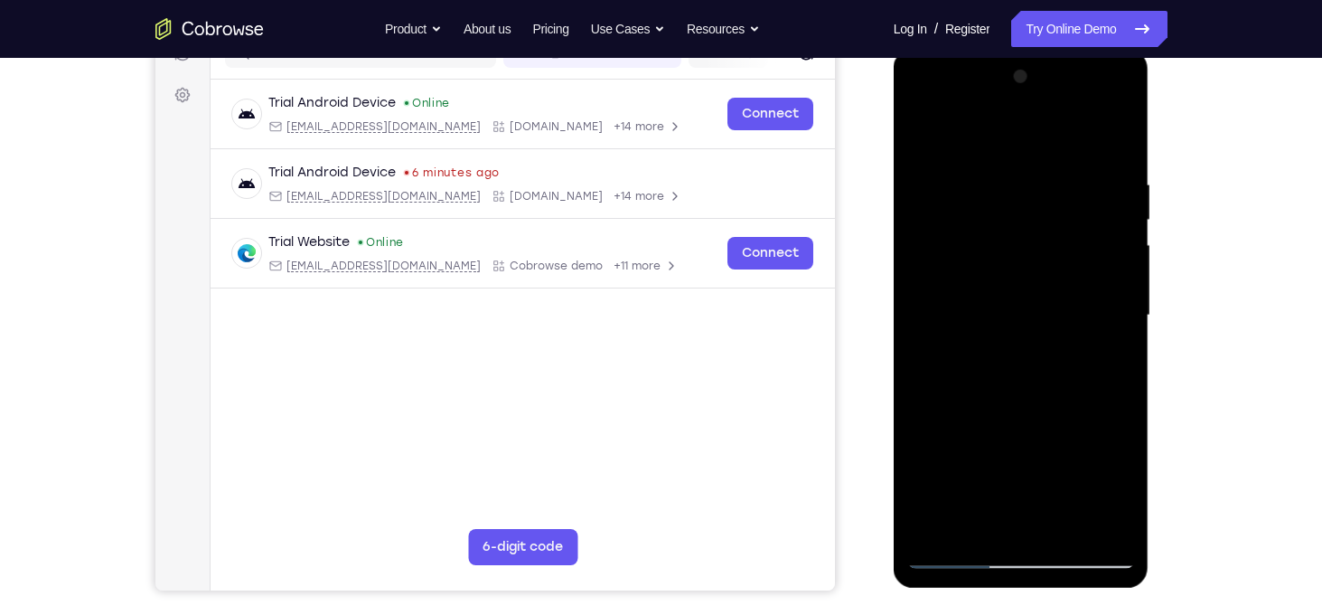
click at [1121, 306] on div at bounding box center [1021, 315] width 228 height 506
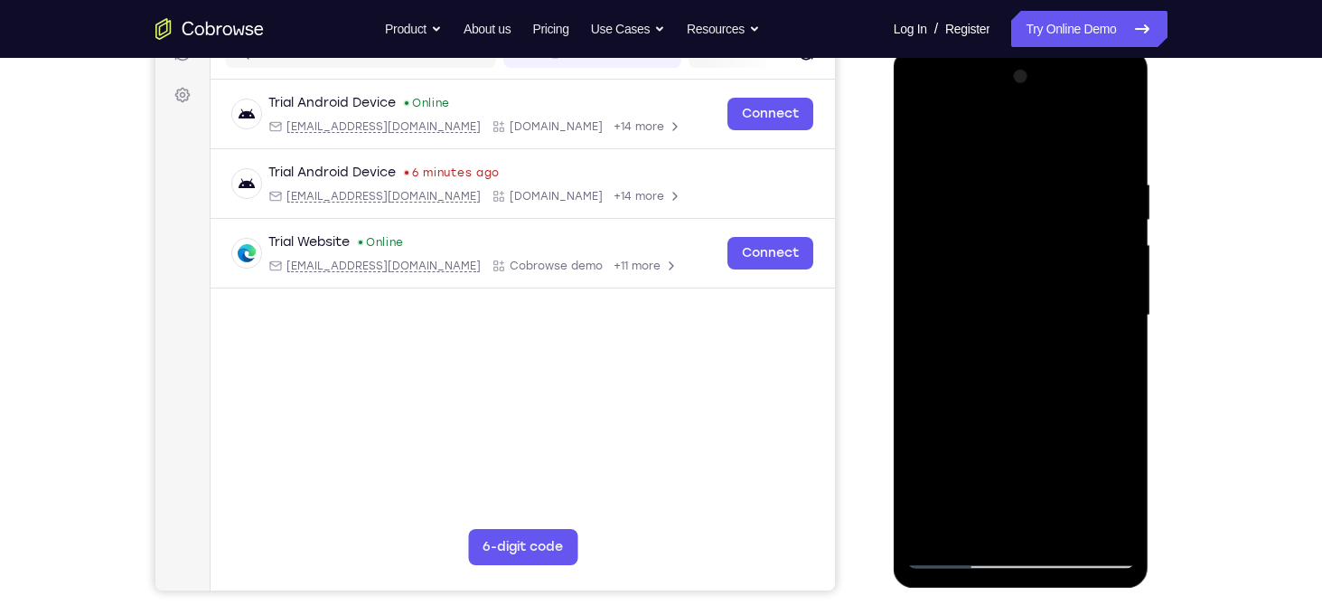
click at [1121, 306] on div at bounding box center [1021, 315] width 228 height 506
click at [928, 302] on div at bounding box center [1021, 315] width 228 height 506
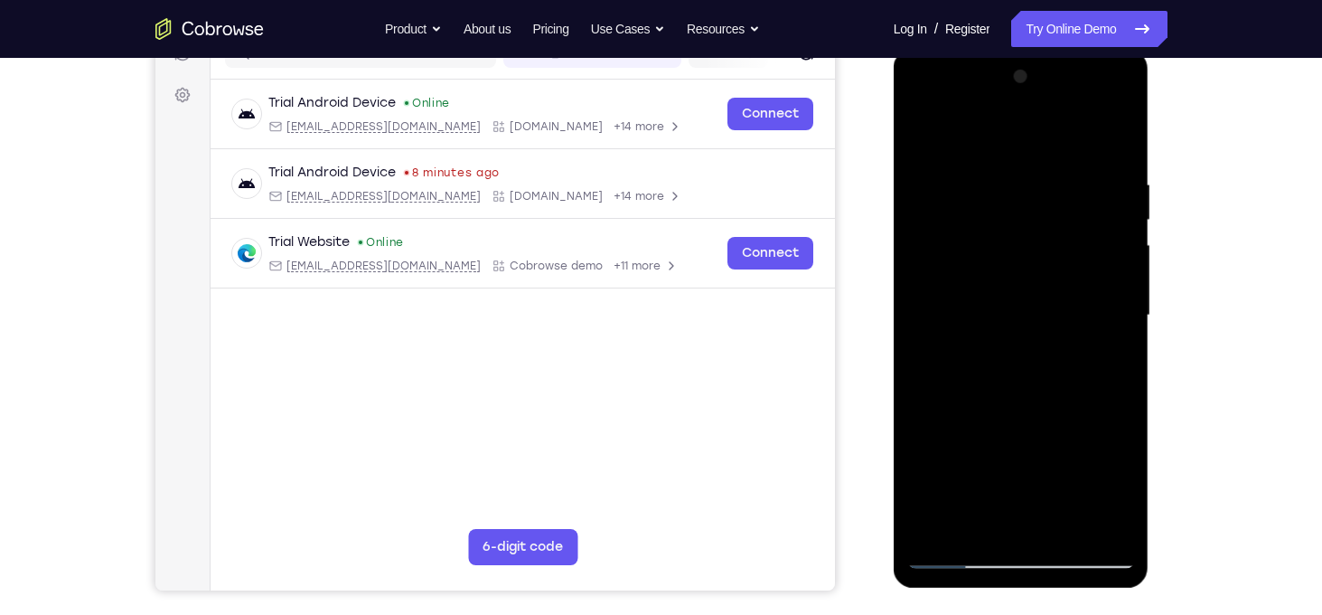
click at [928, 302] on div at bounding box center [1021, 315] width 228 height 506
click at [1111, 269] on div at bounding box center [1021, 315] width 228 height 506
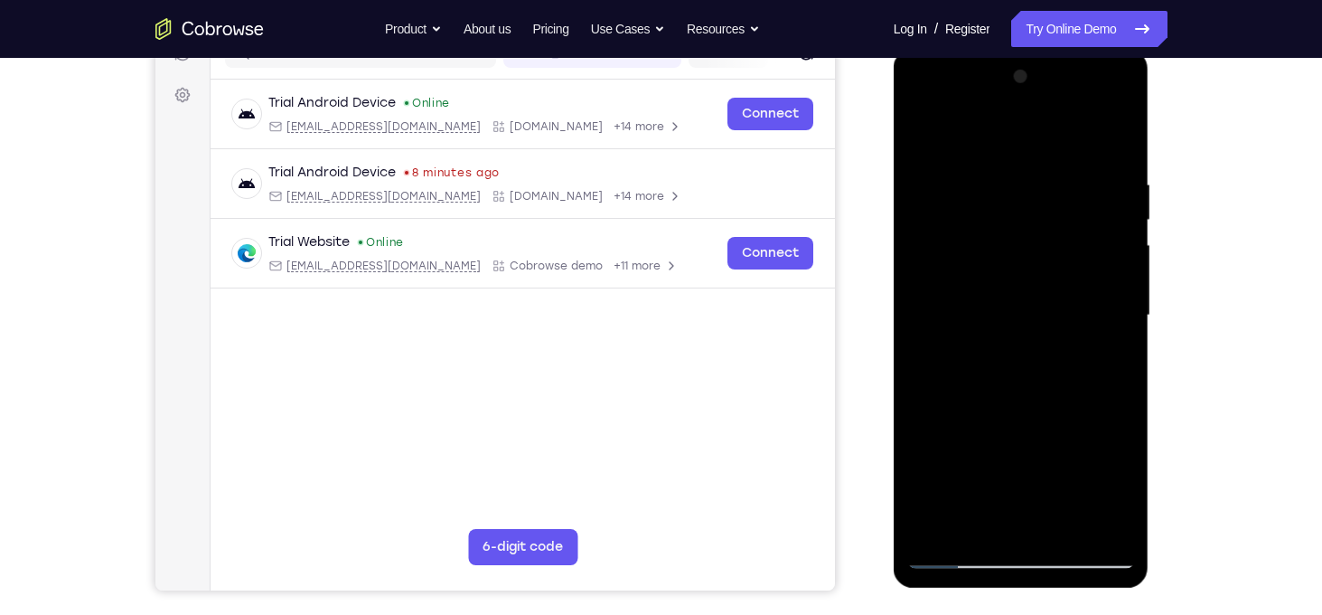
click at [1111, 269] on div at bounding box center [1021, 315] width 228 height 506
click at [1114, 329] on div at bounding box center [1021, 315] width 228 height 506
click at [1105, 349] on div at bounding box center [1021, 315] width 228 height 506
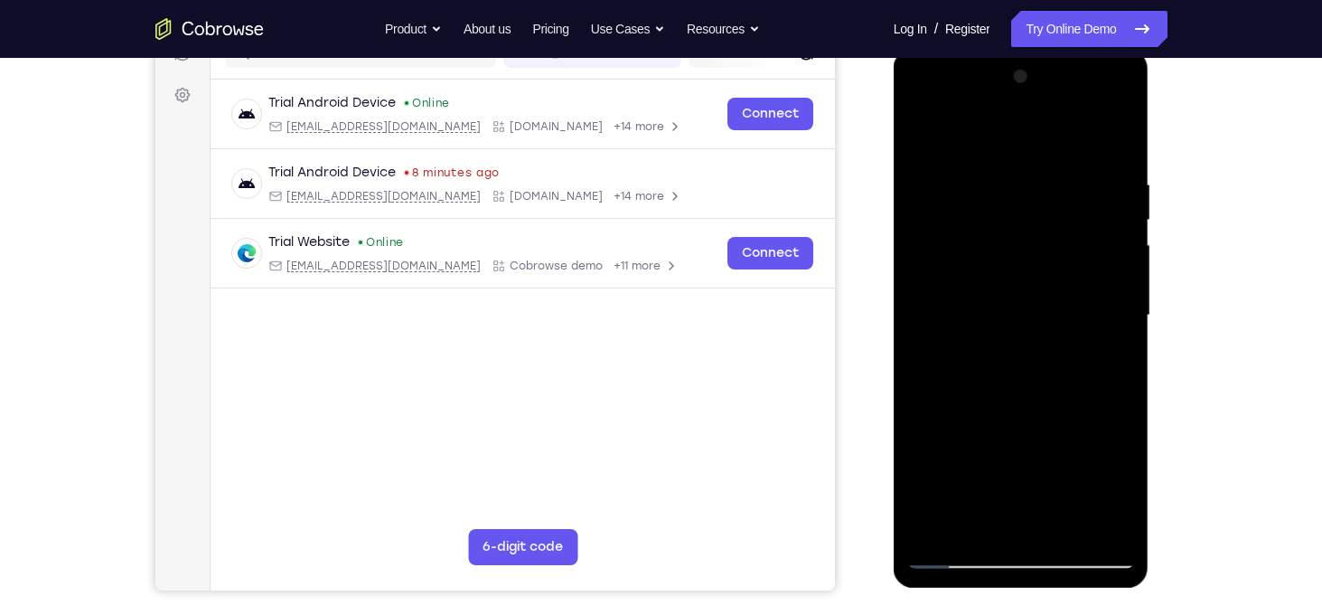
click at [1105, 349] on div at bounding box center [1021, 315] width 228 height 506
click at [1095, 327] on div at bounding box center [1021, 315] width 228 height 506
click at [1113, 305] on div at bounding box center [1021, 315] width 228 height 506
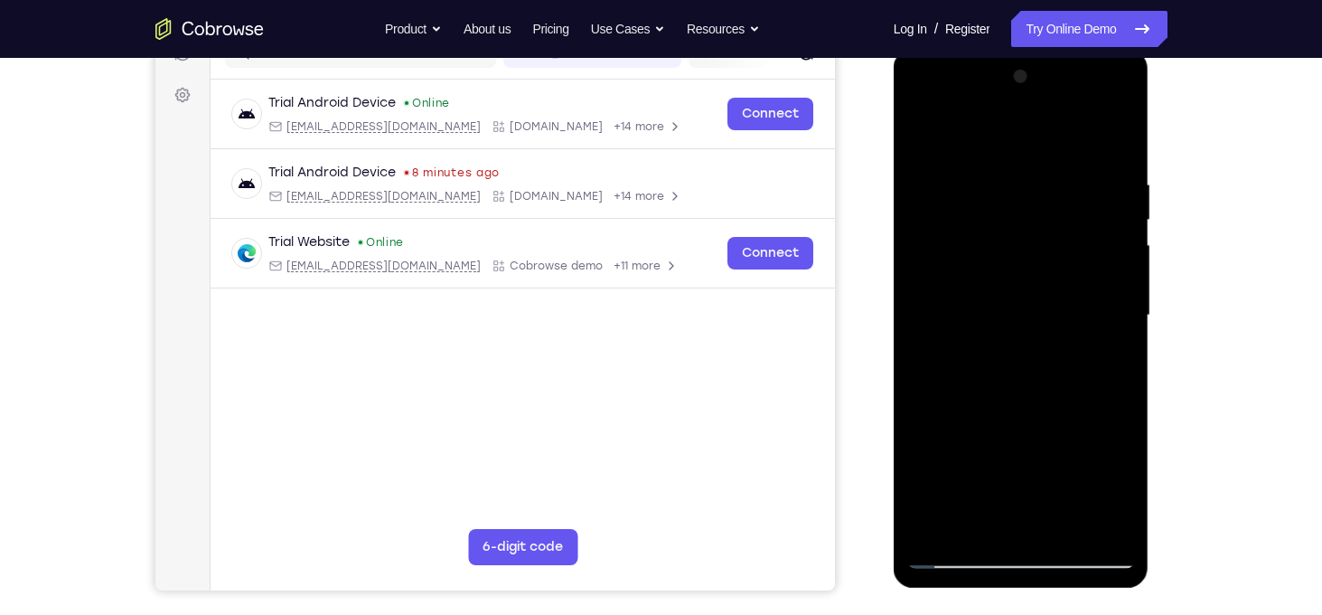
click at [1113, 305] on div at bounding box center [1021, 315] width 228 height 506
click at [1113, 284] on div at bounding box center [1021, 315] width 228 height 506
click at [1087, 515] on div at bounding box center [1021, 315] width 228 height 506
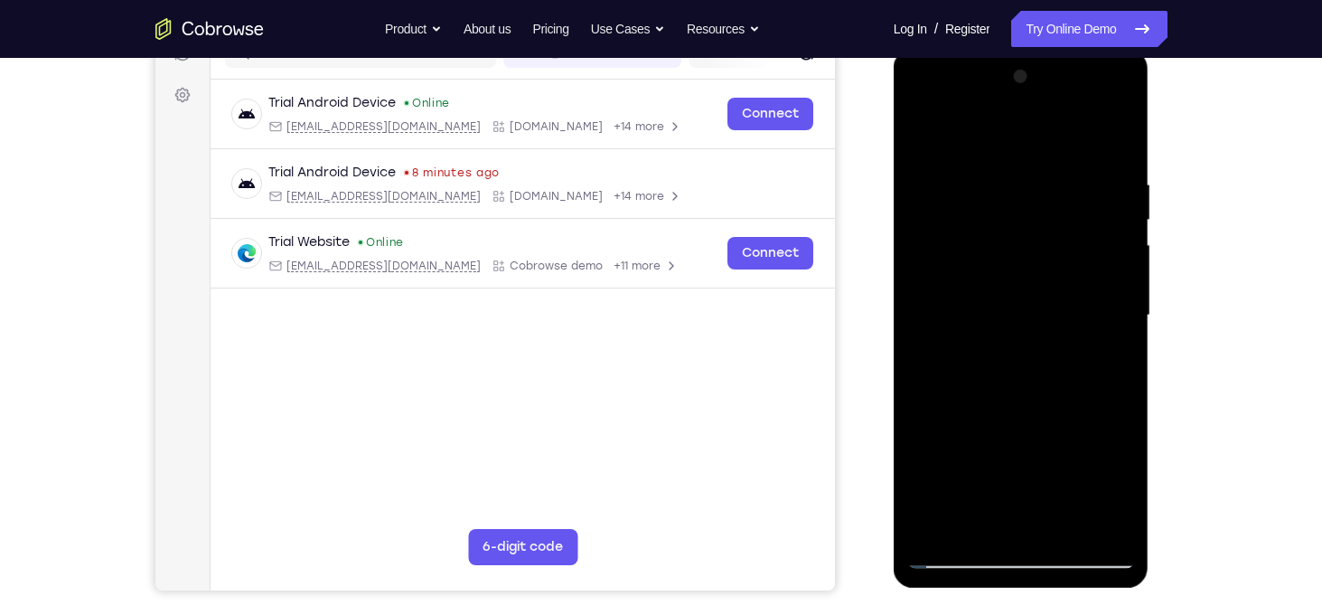
click at [1116, 362] on div at bounding box center [1021, 315] width 228 height 506
click at [1086, 522] on div at bounding box center [1021, 315] width 228 height 506
click at [1118, 377] on div at bounding box center [1021, 315] width 228 height 506
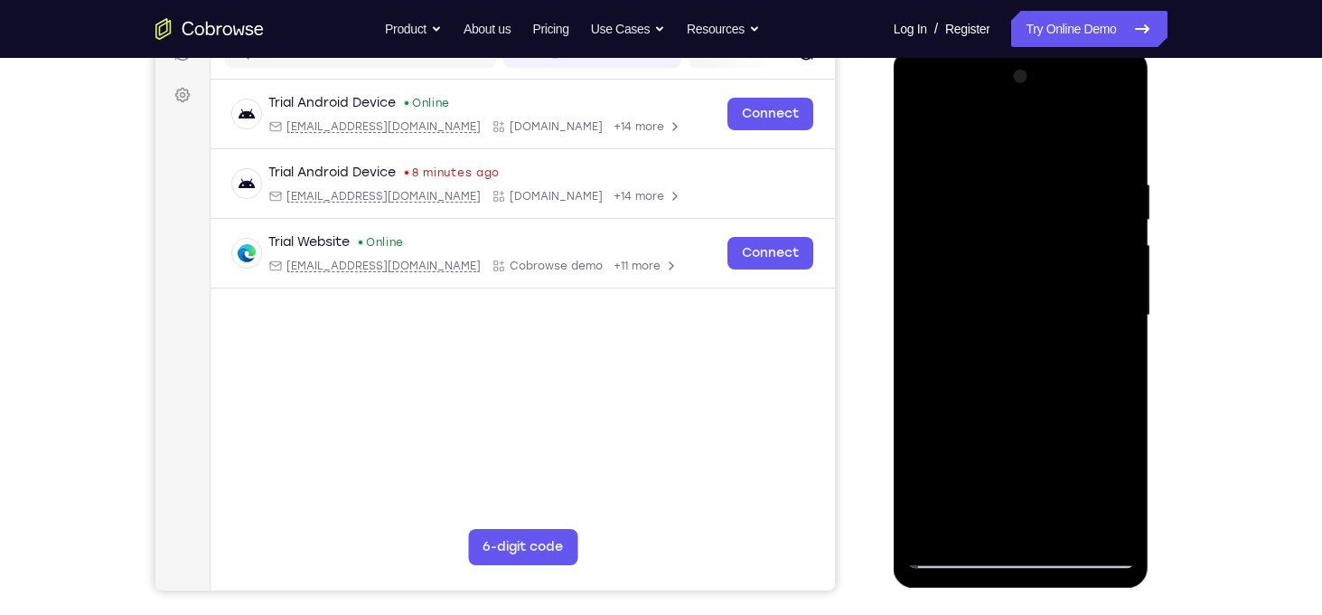
click at [1118, 377] on div at bounding box center [1021, 315] width 228 height 506
click at [1118, 141] on div at bounding box center [1021, 315] width 228 height 506
click at [1061, 520] on div at bounding box center [1021, 315] width 228 height 506
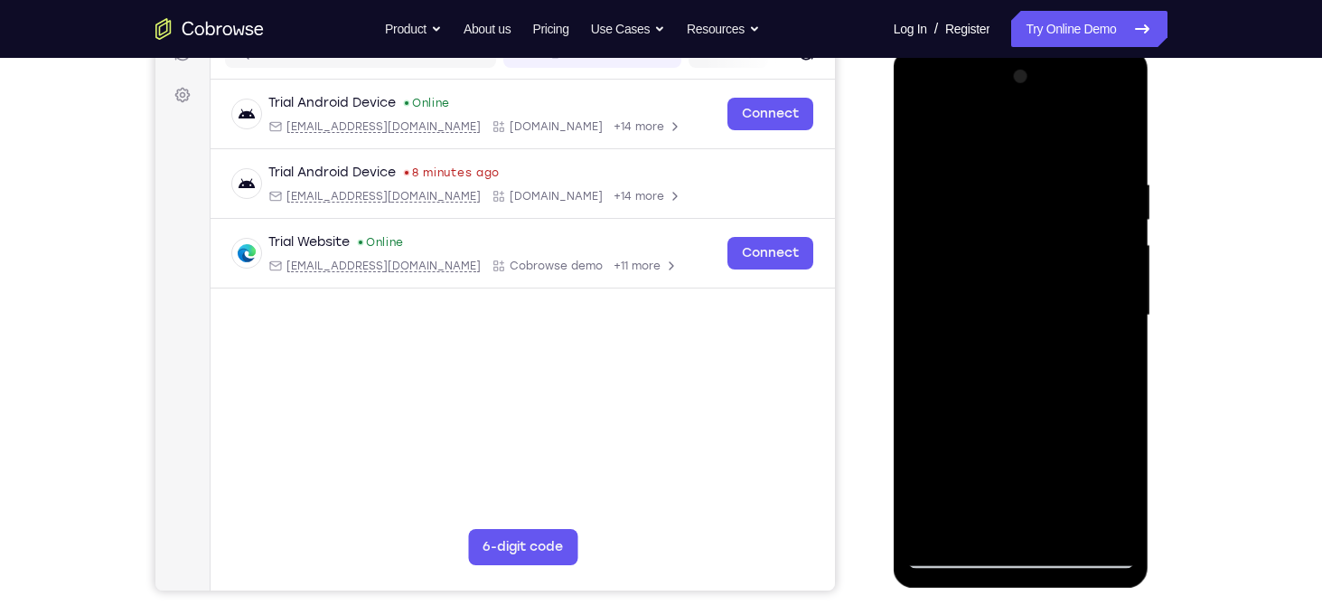
click at [1002, 421] on div at bounding box center [1021, 315] width 228 height 506
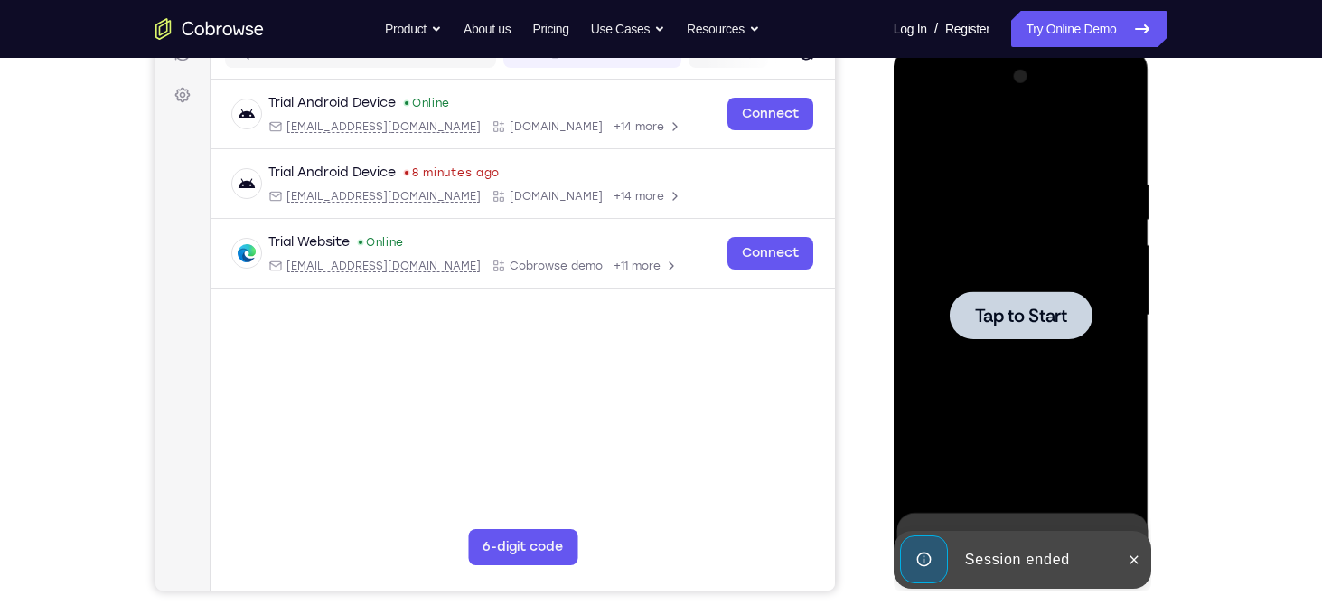
click at [1031, 306] on span "Tap to Start" at bounding box center [1021, 315] width 92 height 18
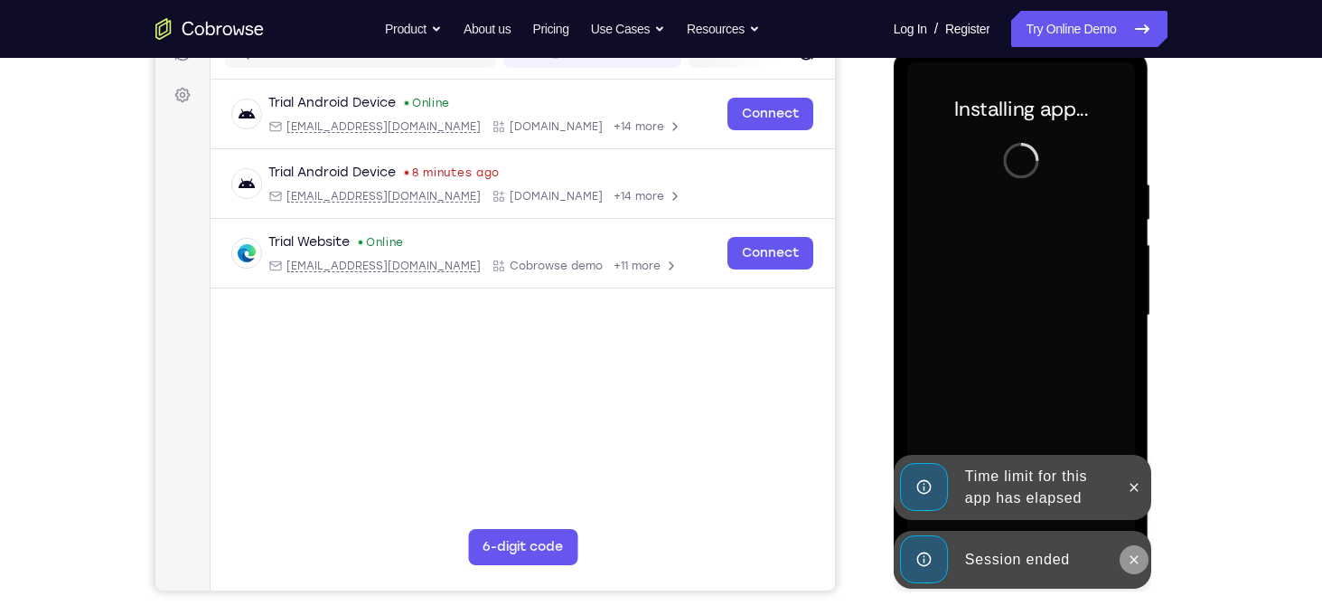
click at [1129, 559] on icon at bounding box center [1134, 559] width 14 height 14
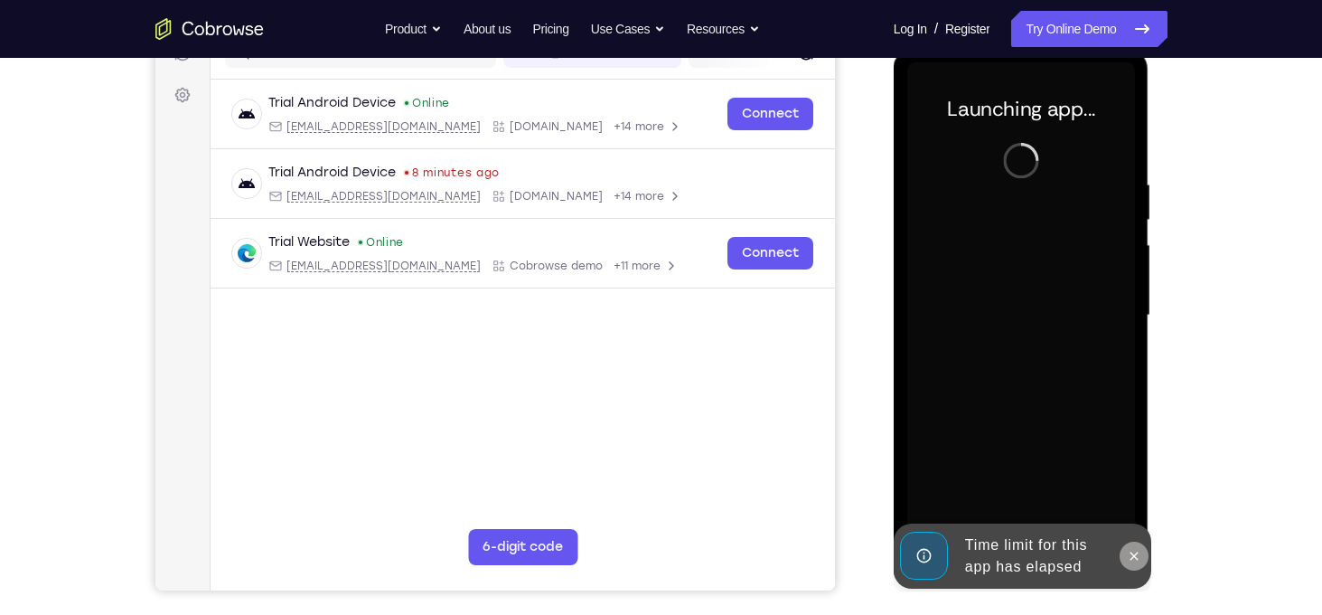
click at [1136, 561] on icon at bounding box center [1134, 556] width 14 height 14
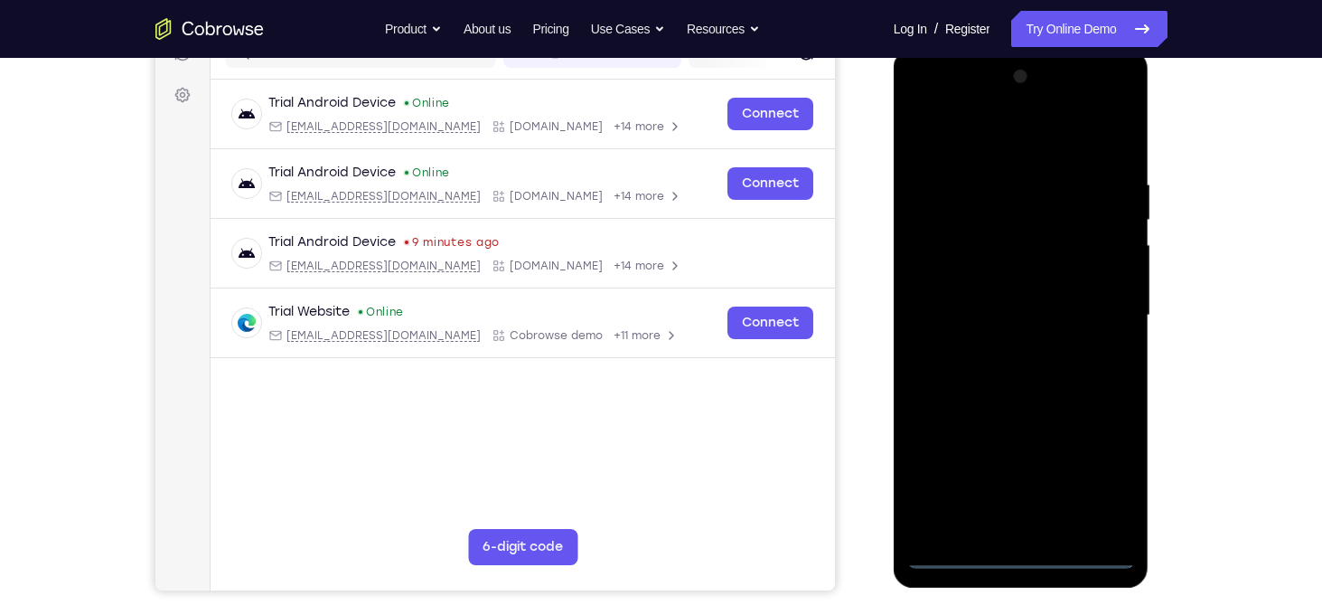
click at [1020, 554] on div at bounding box center [1021, 315] width 228 height 506
click at [1096, 482] on div at bounding box center [1021, 315] width 228 height 506
click at [933, 139] on div at bounding box center [1021, 315] width 228 height 506
click at [1091, 304] on div at bounding box center [1021, 315] width 228 height 506
click at [1000, 346] on div at bounding box center [1021, 315] width 228 height 506
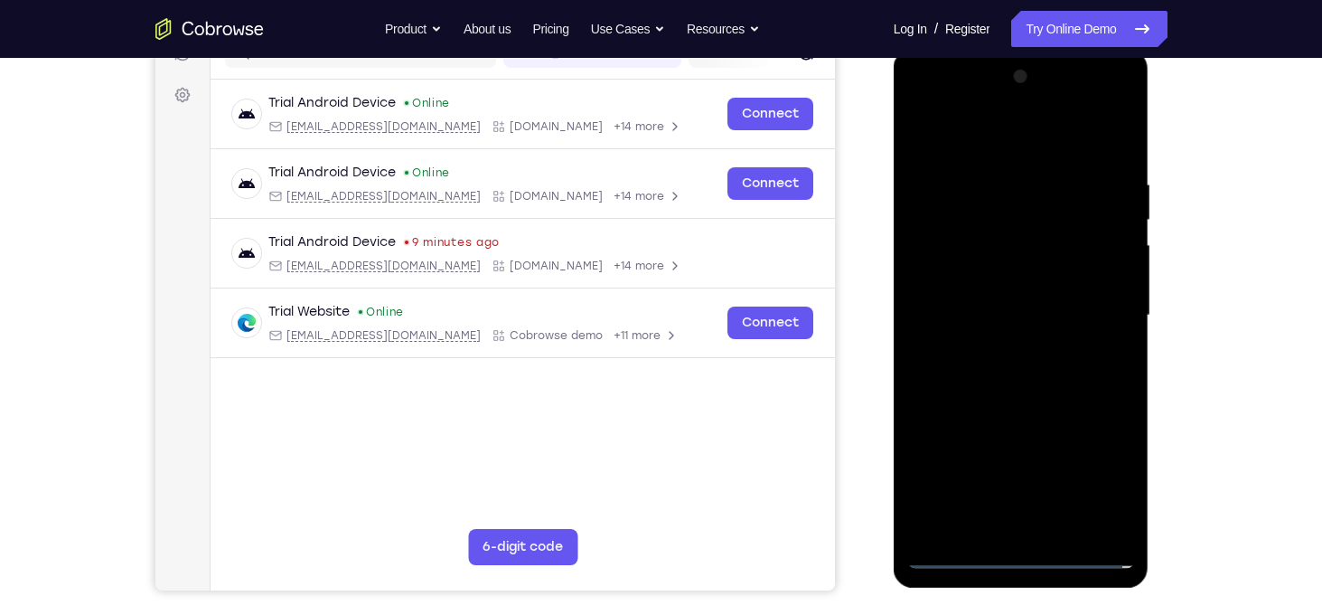
click at [1005, 303] on div at bounding box center [1021, 315] width 228 height 506
click at [995, 280] on div at bounding box center [1021, 315] width 228 height 506
click at [1024, 315] on div at bounding box center [1021, 315] width 228 height 506
click at [1033, 393] on div at bounding box center [1021, 315] width 228 height 506
click at [1012, 355] on div at bounding box center [1021, 315] width 228 height 506
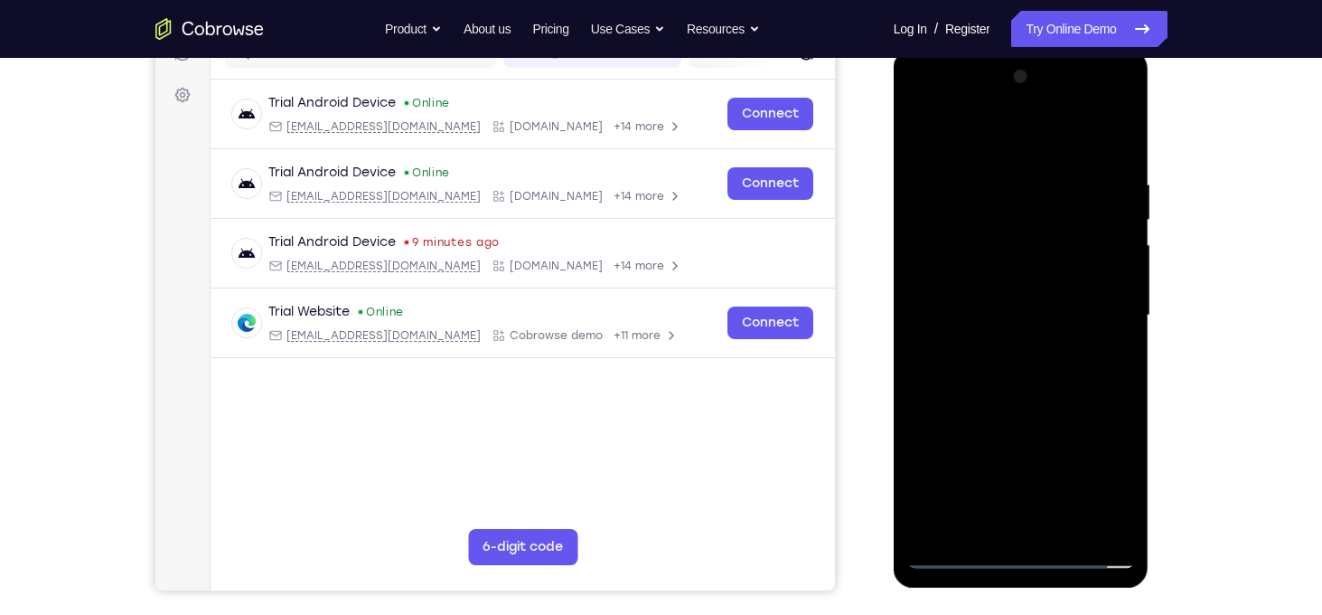
click at [1012, 355] on div at bounding box center [1021, 315] width 228 height 506
click at [1006, 190] on div at bounding box center [1021, 315] width 228 height 506
drag, startPoint x: 1017, startPoint y: 154, endPoint x: 1003, endPoint y: -16, distance: 170.4
click at [1003, 49] on html "Online web based iOS Simulators and Android Emulators. Run iPhone, iPad, Mobile…" at bounding box center [1023, 320] width 258 height 542
click at [1109, 215] on div at bounding box center [1021, 315] width 228 height 506
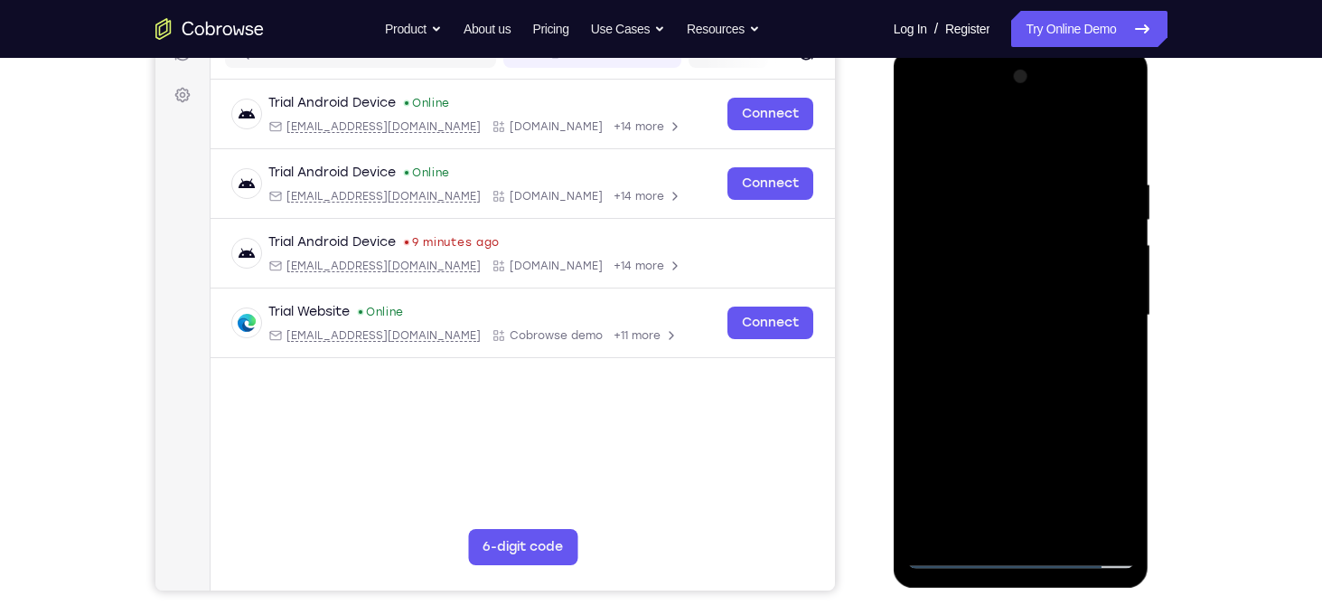
click at [1109, 215] on div at bounding box center [1021, 315] width 228 height 506
click at [1114, 143] on div at bounding box center [1021, 315] width 228 height 506
click at [1066, 523] on div at bounding box center [1021, 315] width 228 height 506
click at [1055, 408] on div at bounding box center [1021, 315] width 228 height 506
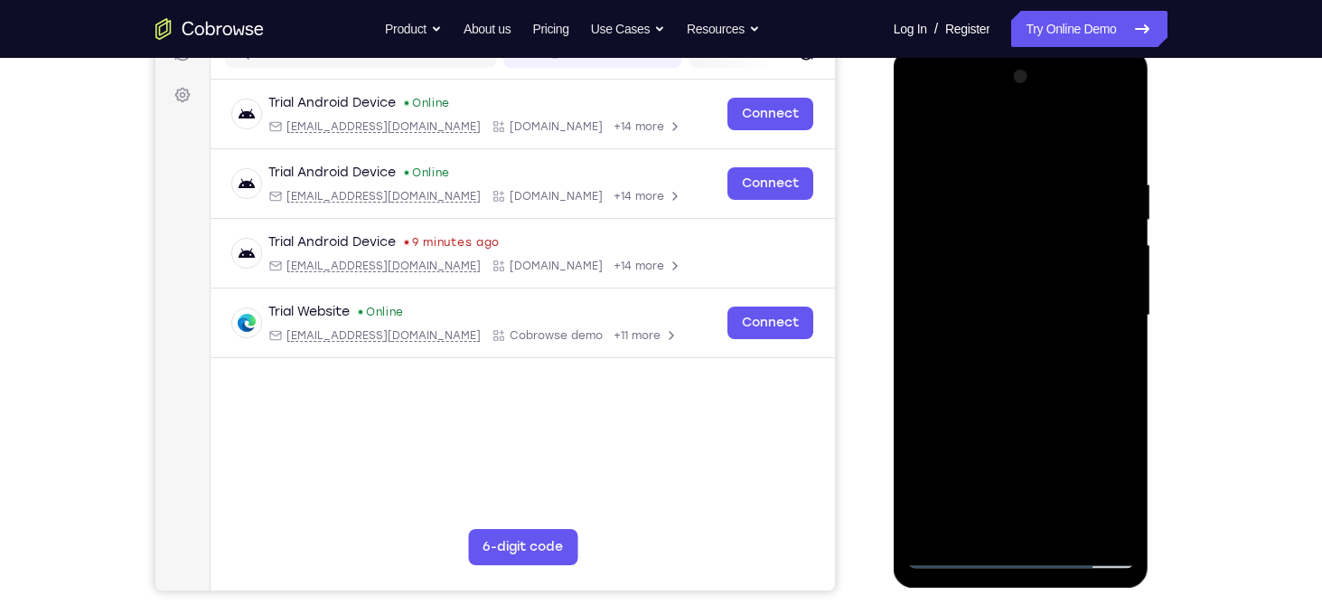
click at [1009, 269] on div at bounding box center [1021, 315] width 228 height 506
click at [919, 139] on div at bounding box center [1021, 315] width 228 height 506
click at [1065, 218] on div at bounding box center [1021, 315] width 228 height 506
click at [988, 387] on div at bounding box center [1021, 315] width 228 height 506
click at [1019, 425] on div at bounding box center [1021, 315] width 228 height 506
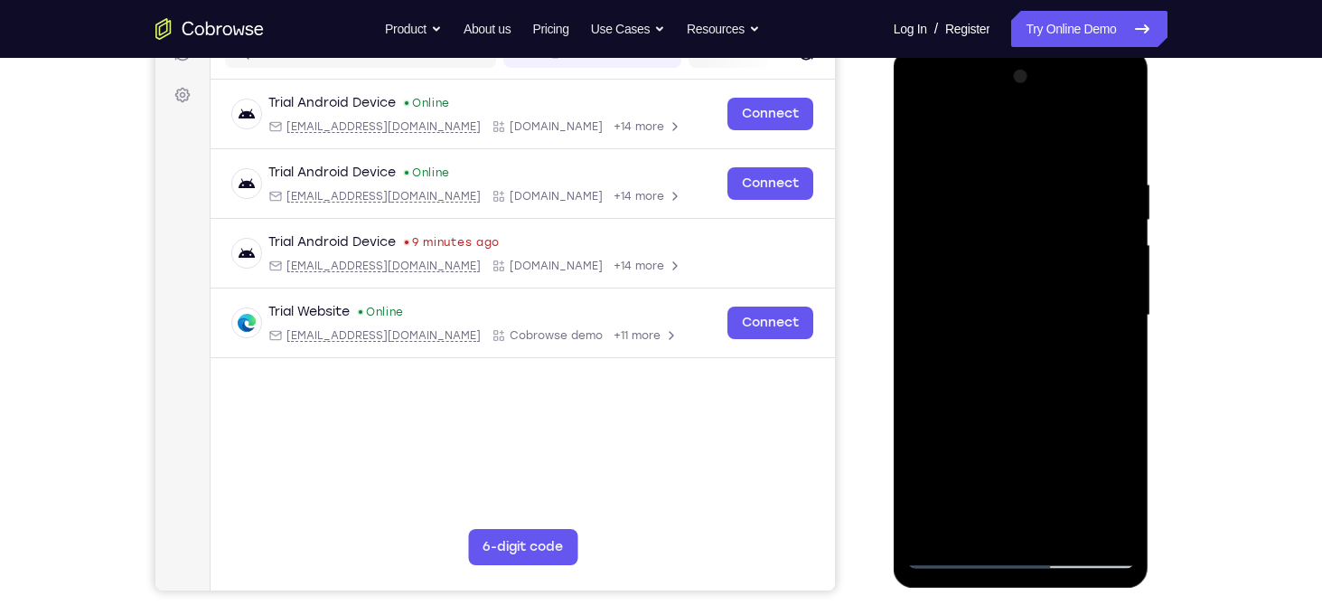
click at [1113, 491] on div at bounding box center [1021, 315] width 228 height 506
click at [981, 519] on div at bounding box center [1021, 315] width 228 height 506
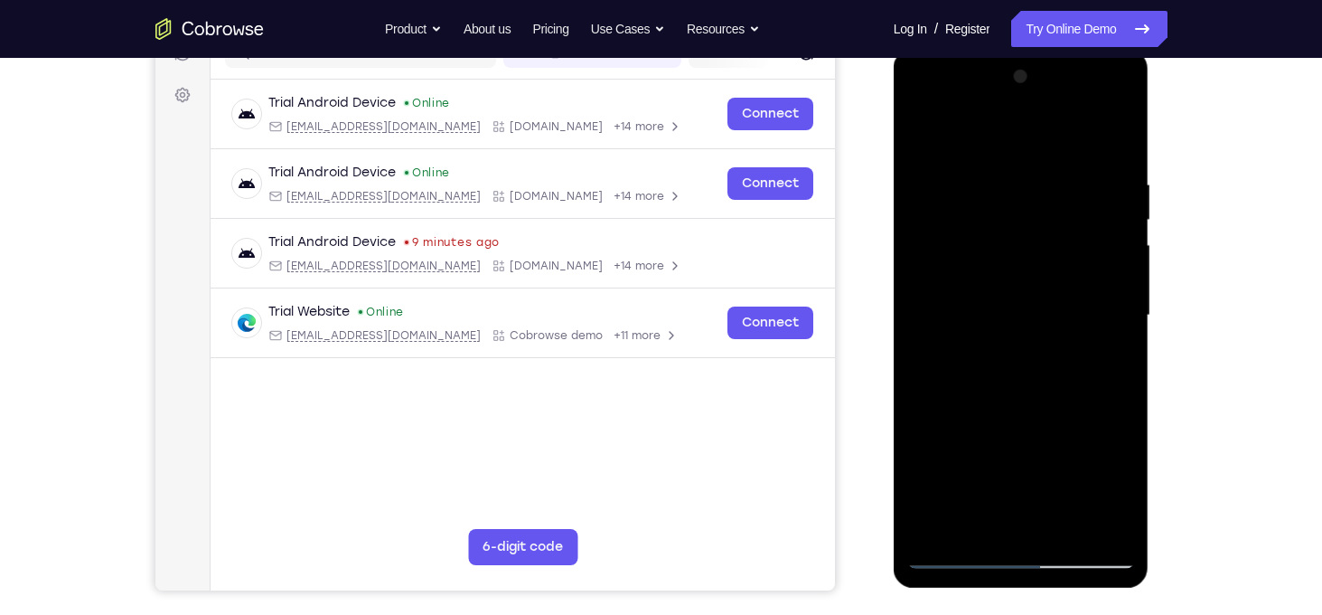
drag, startPoint x: 1060, startPoint y: 479, endPoint x: 1081, endPoint y: 258, distance: 221.5
click at [1081, 258] on div at bounding box center [1021, 315] width 228 height 506
drag, startPoint x: 1009, startPoint y: 428, endPoint x: 997, endPoint y: 253, distance: 175.8
click at [997, 253] on div at bounding box center [1021, 315] width 228 height 506
click at [923, 436] on div at bounding box center [1021, 315] width 228 height 506
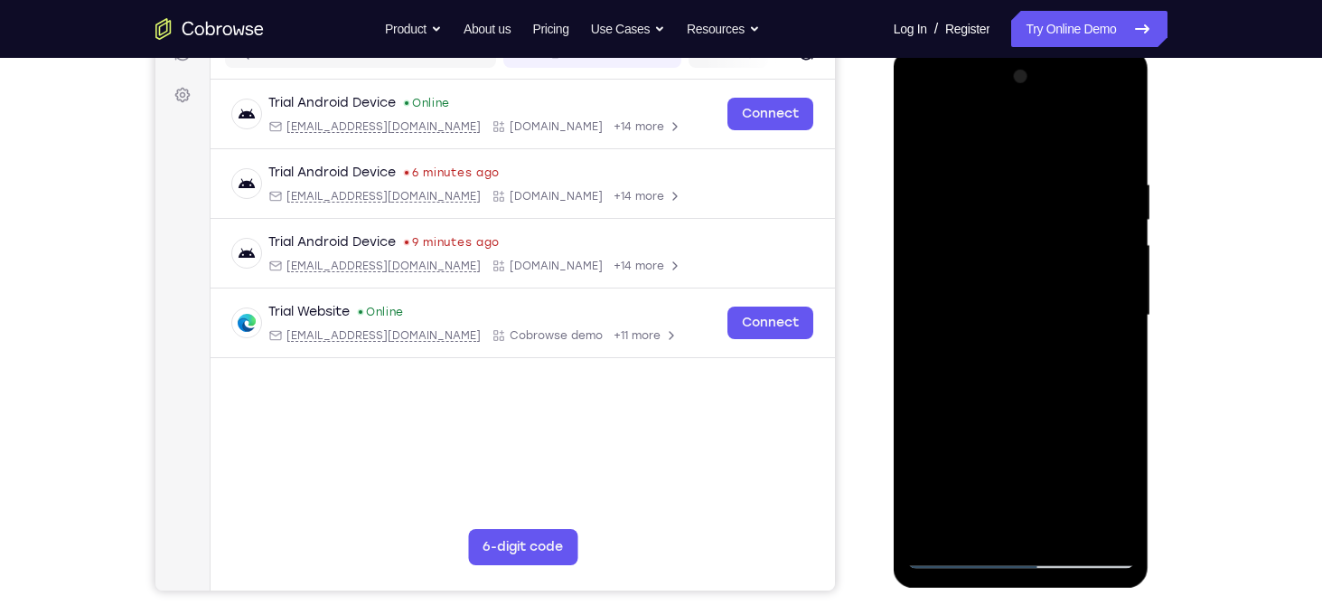
click at [1101, 352] on div at bounding box center [1021, 315] width 228 height 506
click at [930, 136] on div at bounding box center [1021, 315] width 228 height 506
click at [1011, 158] on div at bounding box center [1021, 315] width 228 height 506
click at [1129, 246] on div at bounding box center [1021, 315] width 228 height 506
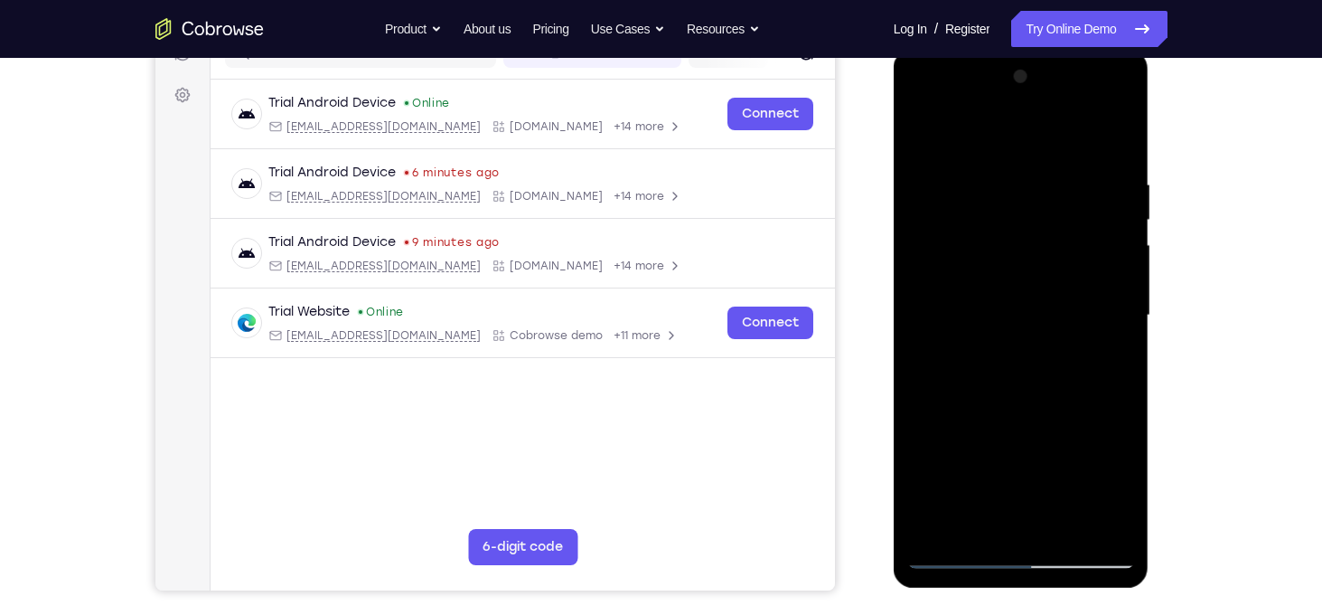
click at [1129, 246] on div at bounding box center [1021, 315] width 228 height 506
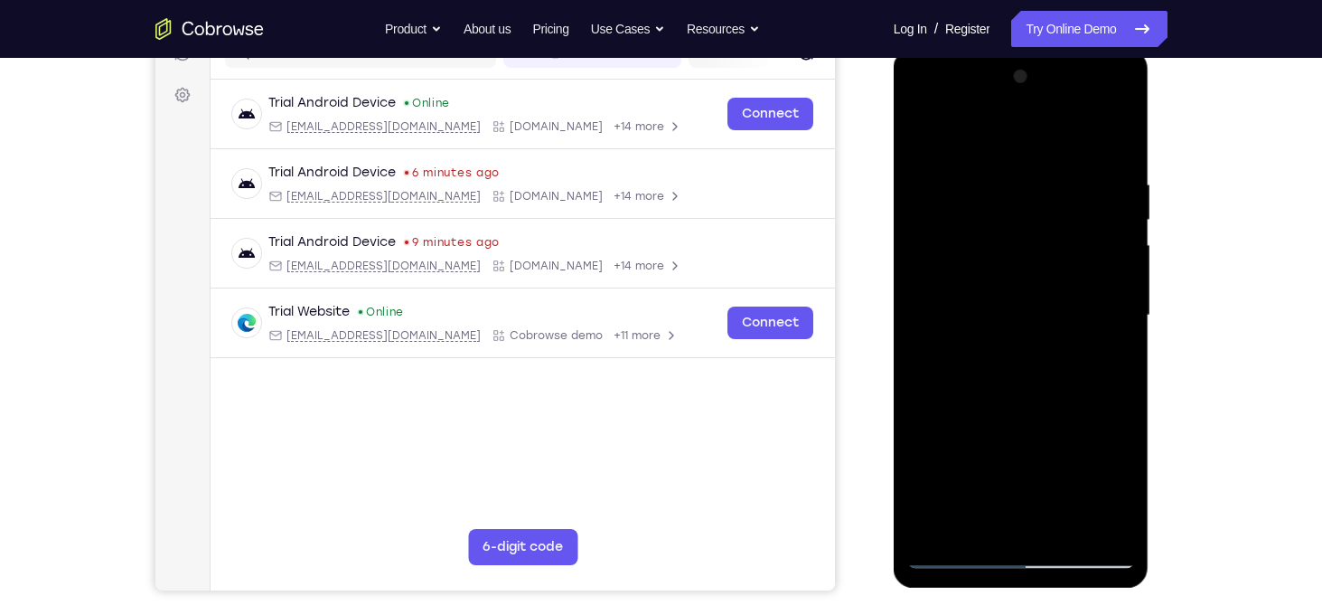
click at [1129, 246] on div at bounding box center [1021, 315] width 228 height 506
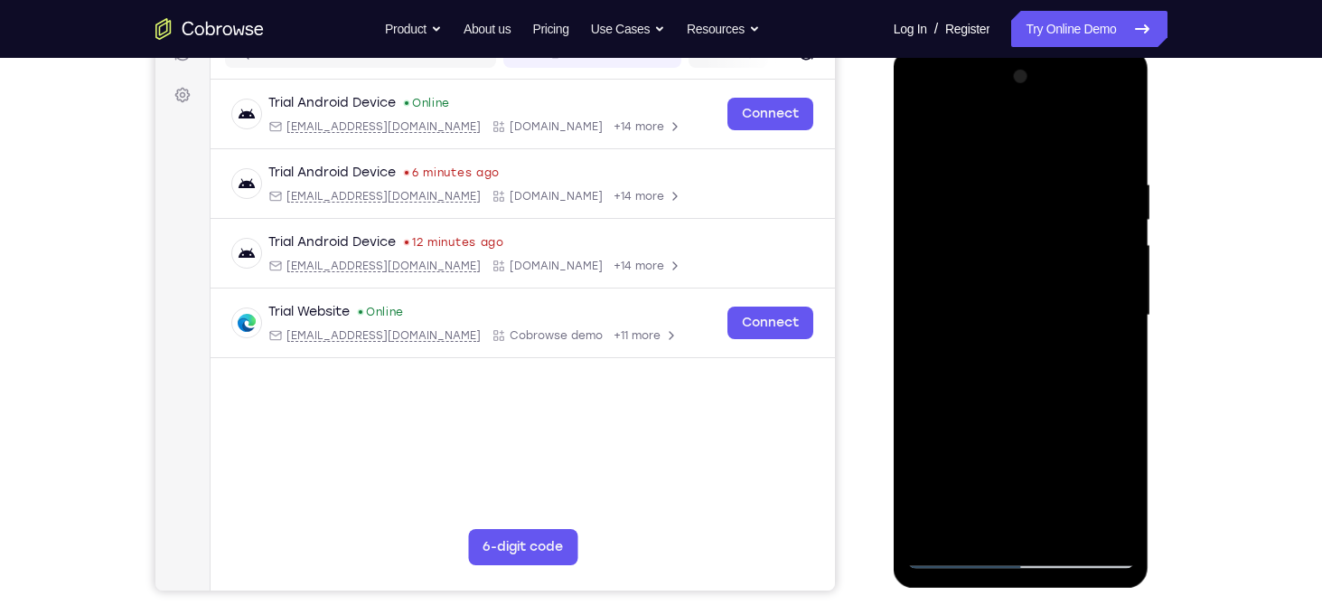
click at [1129, 246] on div at bounding box center [1021, 315] width 228 height 506
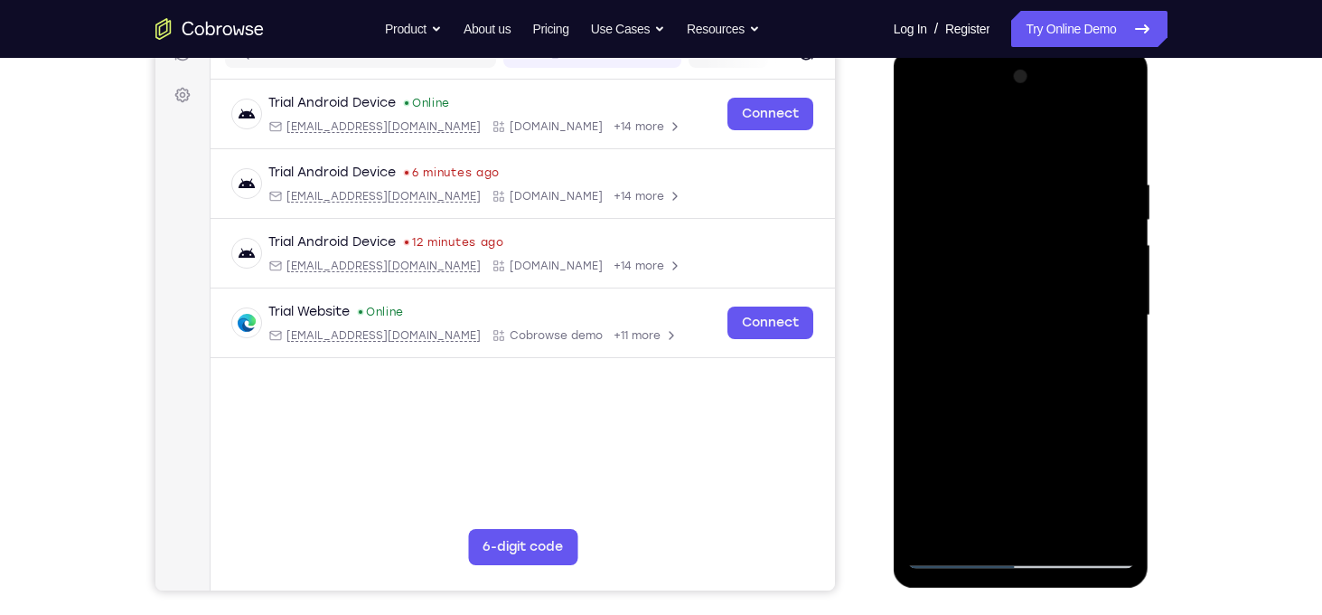
click at [1129, 246] on div at bounding box center [1021, 315] width 228 height 506
click at [1115, 205] on div at bounding box center [1021, 315] width 228 height 506
click at [1129, 223] on div at bounding box center [1021, 315] width 228 height 506
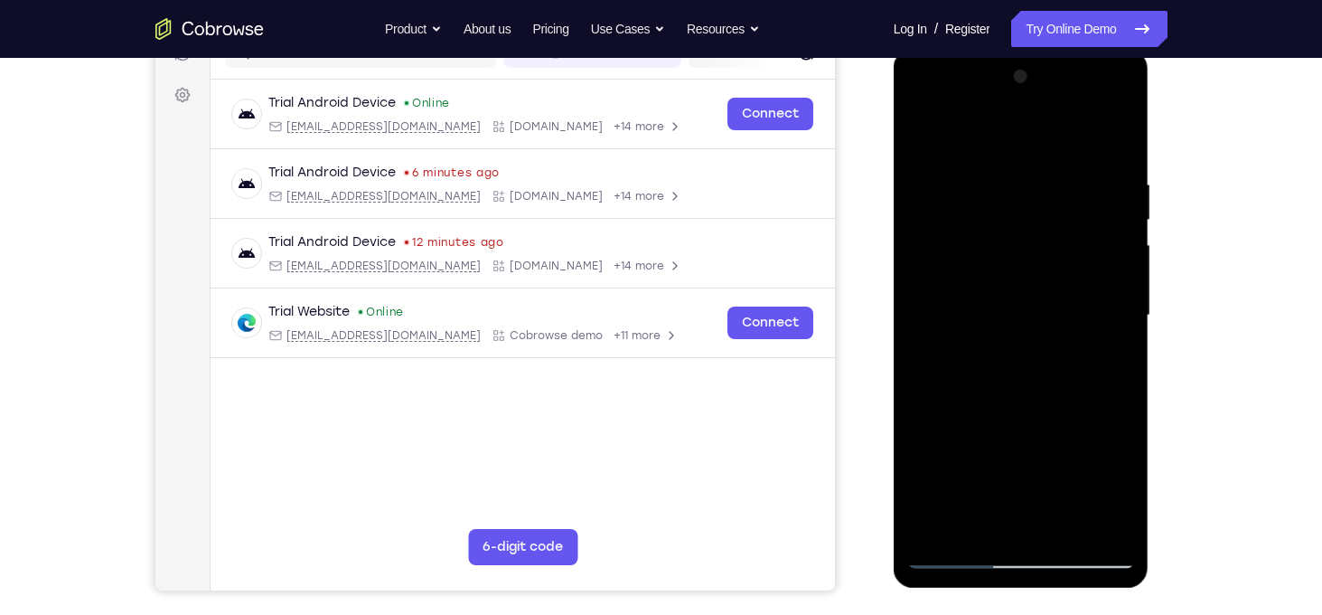
click at [1129, 223] on div at bounding box center [1021, 315] width 228 height 506
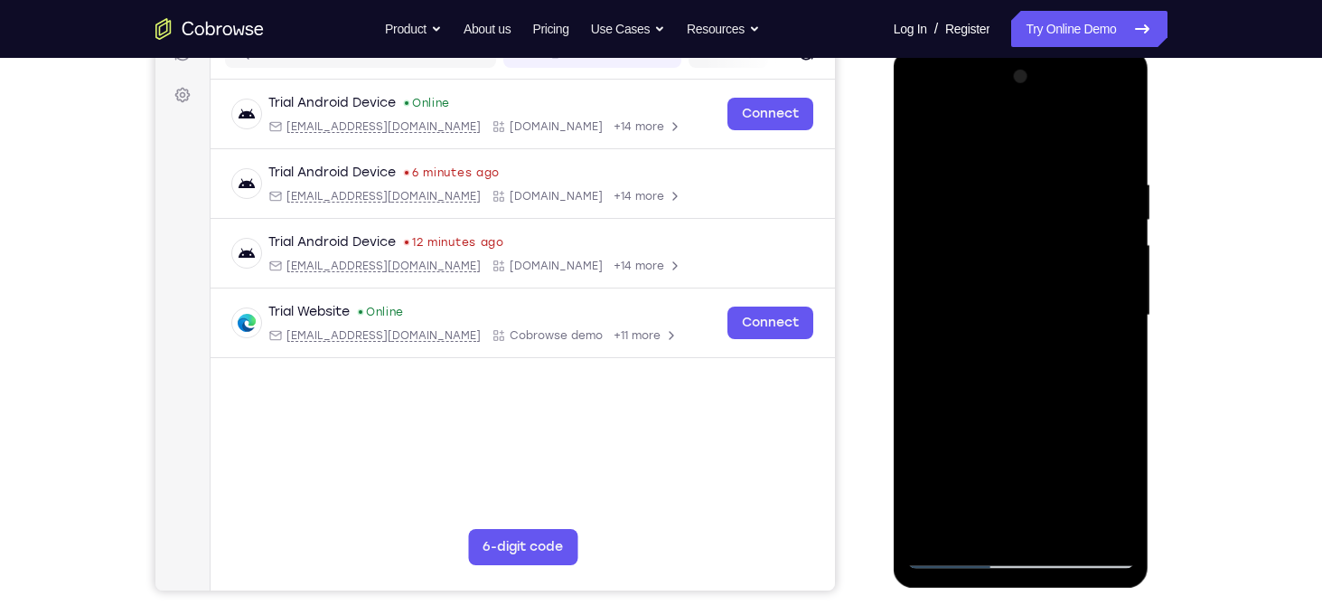
click at [1129, 223] on div at bounding box center [1021, 315] width 228 height 506
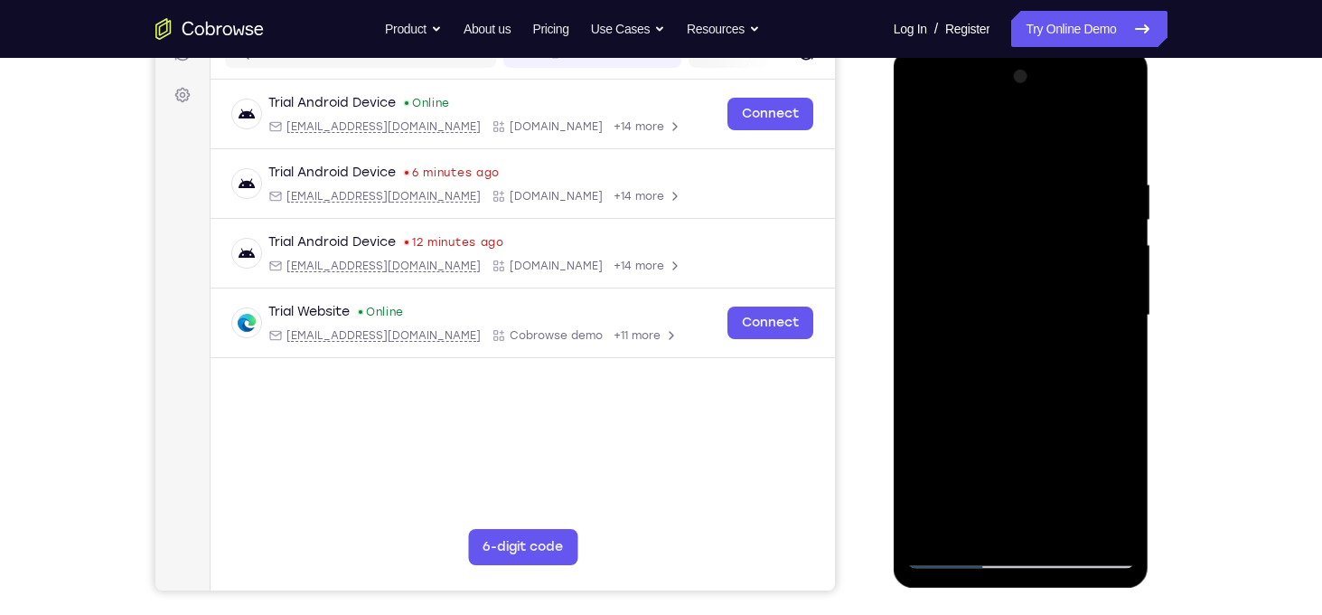
click at [1129, 223] on div at bounding box center [1021, 315] width 228 height 506
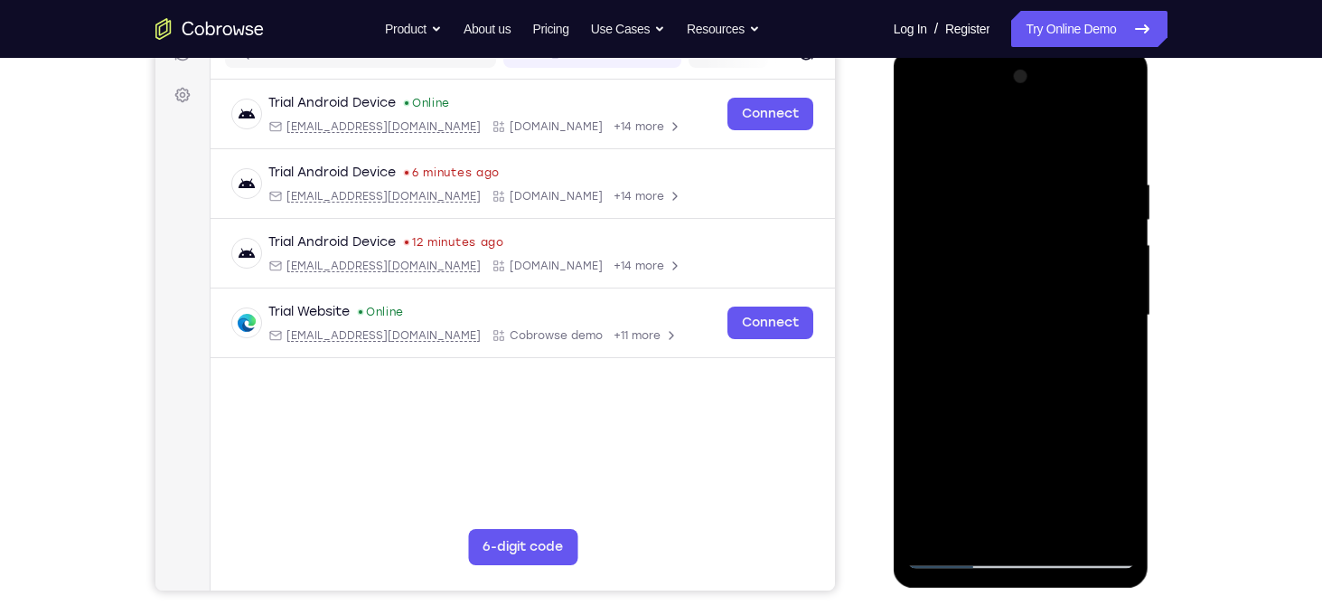
click at [1129, 223] on div at bounding box center [1021, 315] width 228 height 506
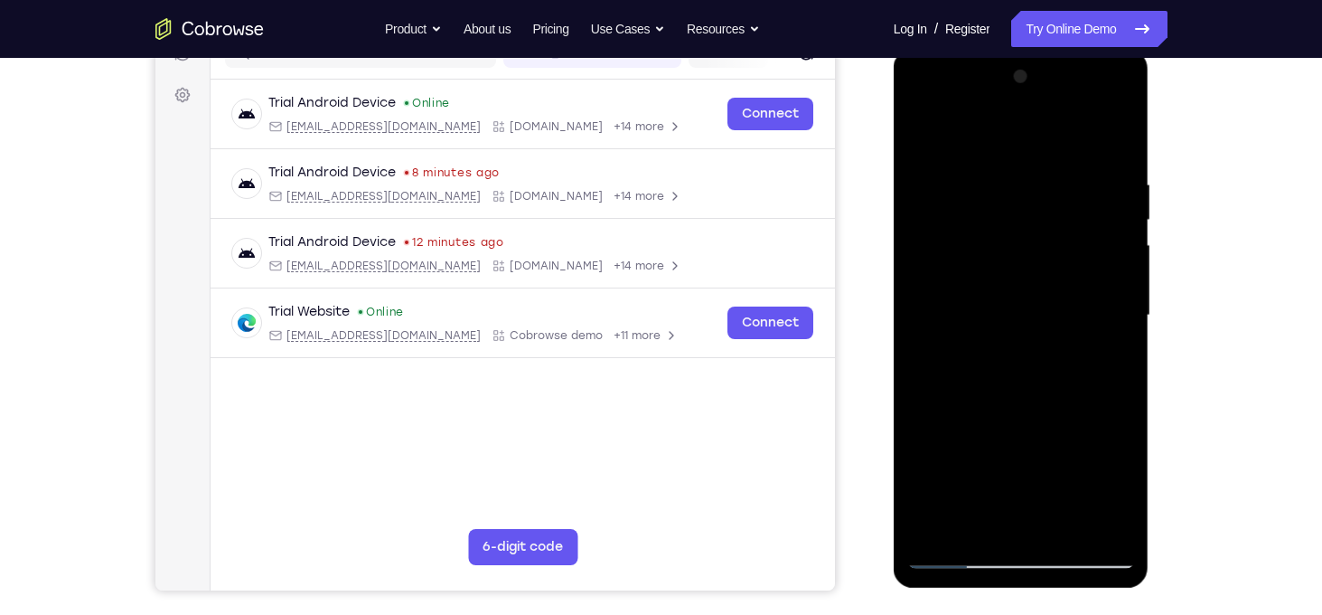
click at [1129, 223] on div at bounding box center [1021, 315] width 228 height 506
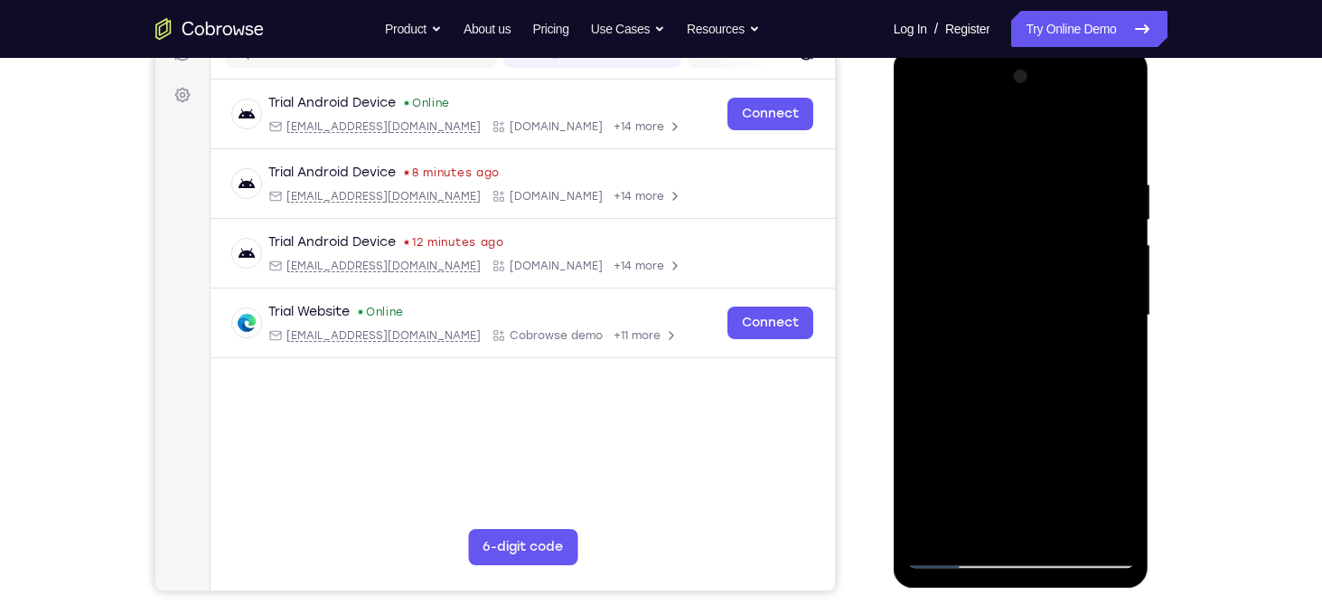
click at [1129, 223] on div at bounding box center [1021, 315] width 228 height 506
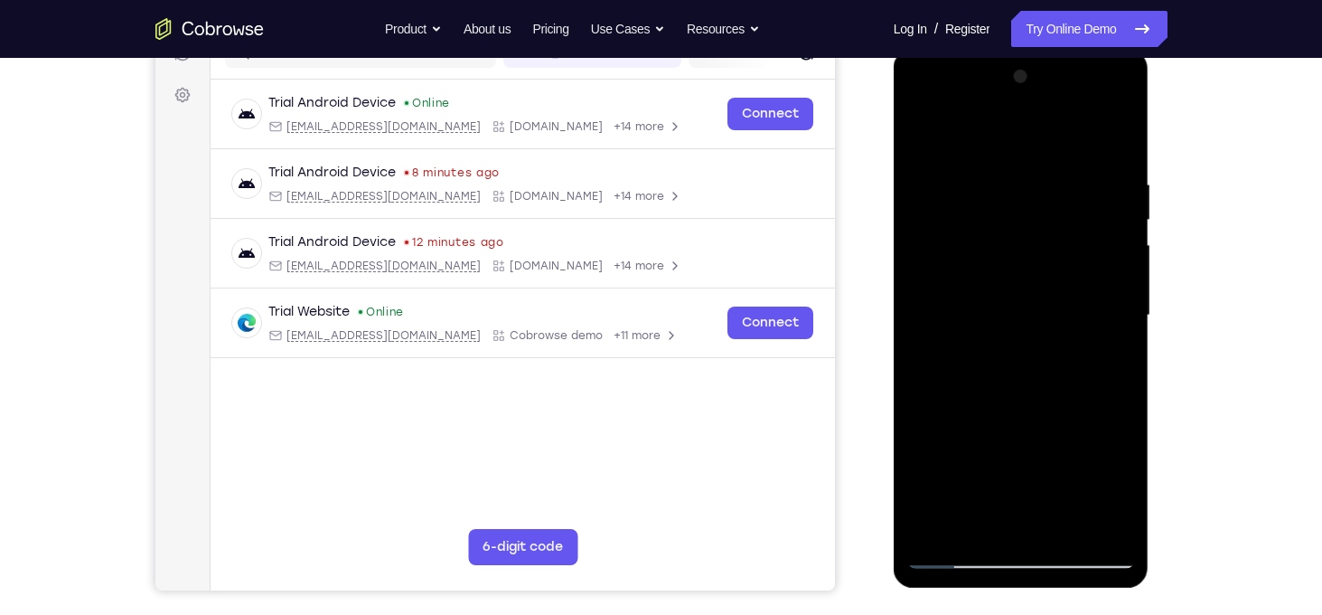
click at [1129, 223] on div at bounding box center [1021, 315] width 228 height 506
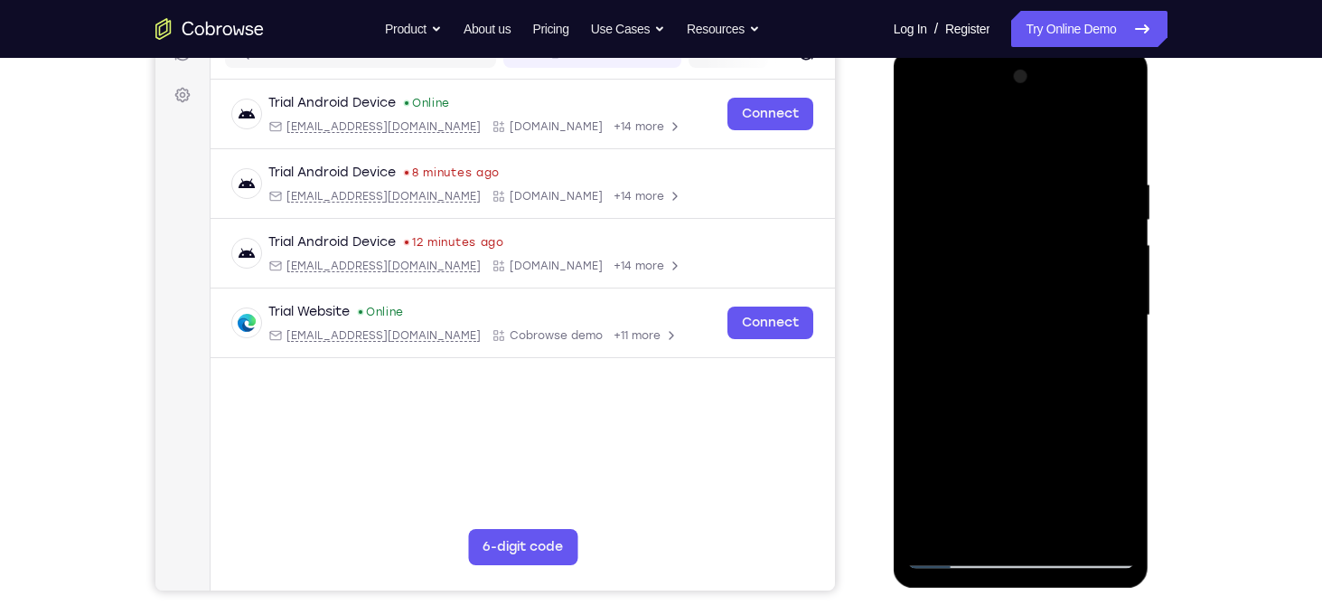
click at [1129, 223] on div at bounding box center [1021, 315] width 228 height 506
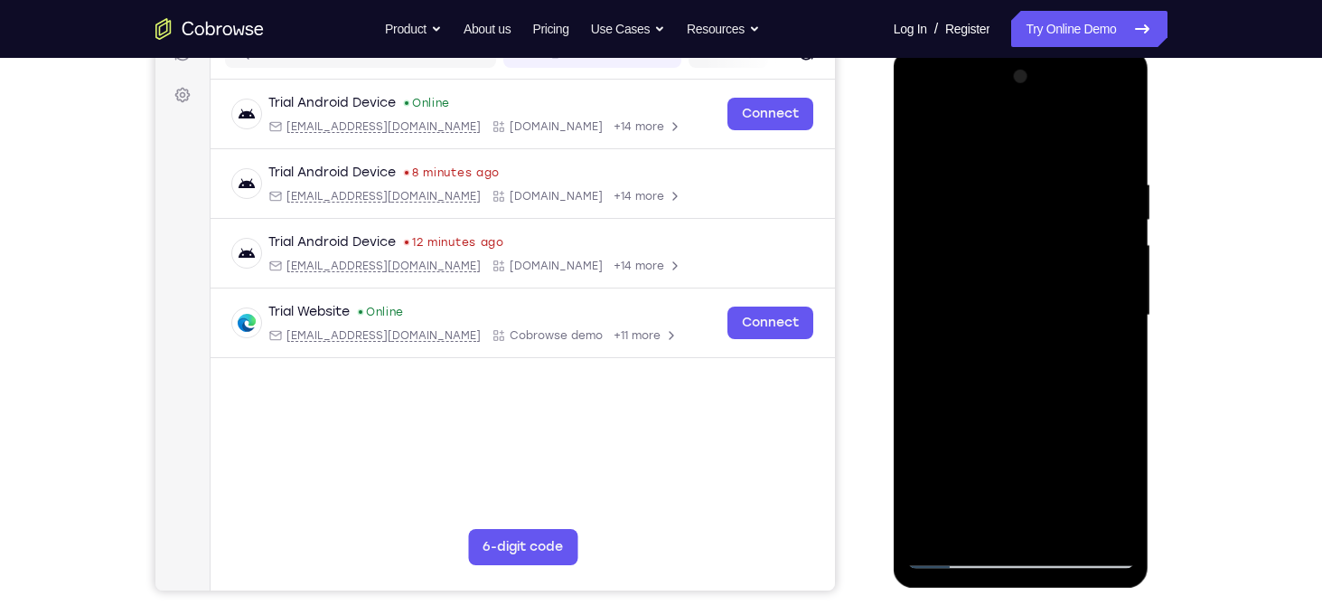
click at [1129, 223] on div at bounding box center [1021, 315] width 228 height 506
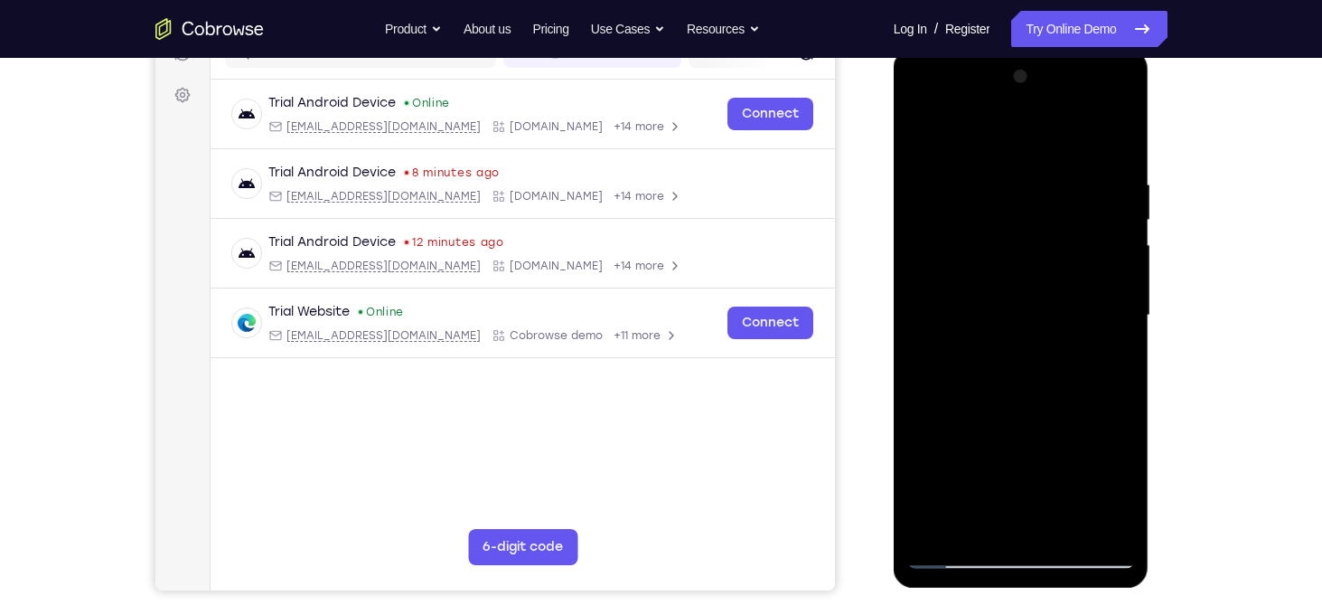
click at [1129, 223] on div at bounding box center [1021, 315] width 228 height 506
click at [918, 276] on div at bounding box center [1021, 315] width 228 height 506
click at [1125, 245] on div at bounding box center [1021, 315] width 228 height 506
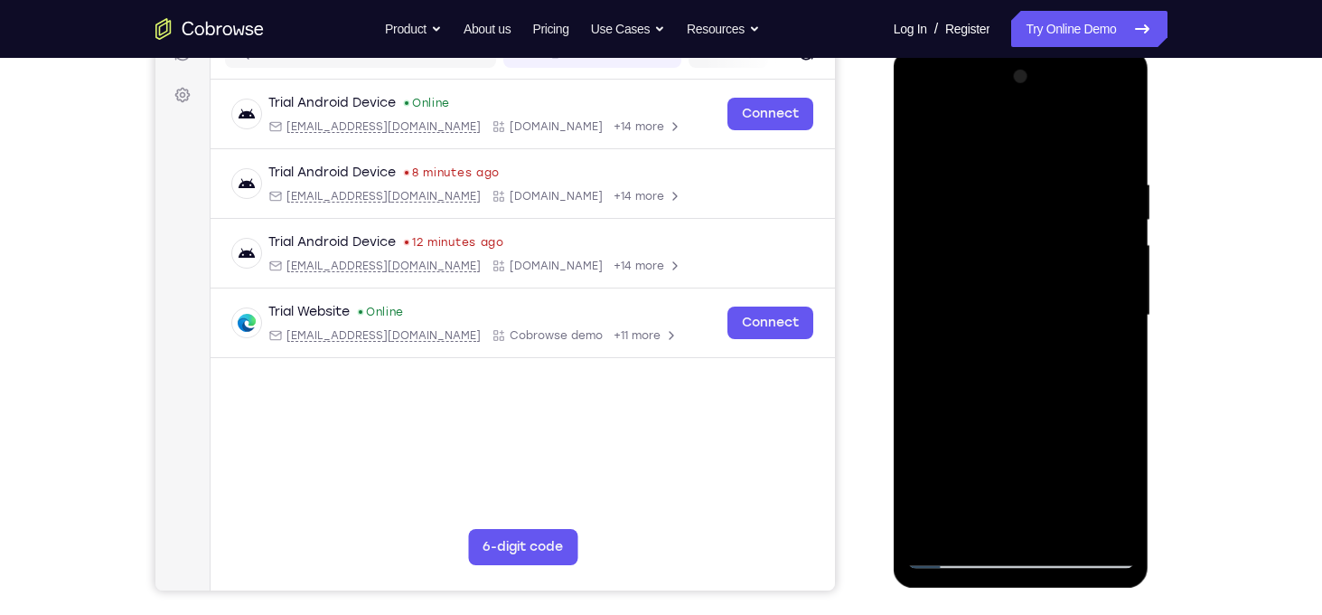
click at [1125, 245] on div at bounding box center [1021, 315] width 228 height 506
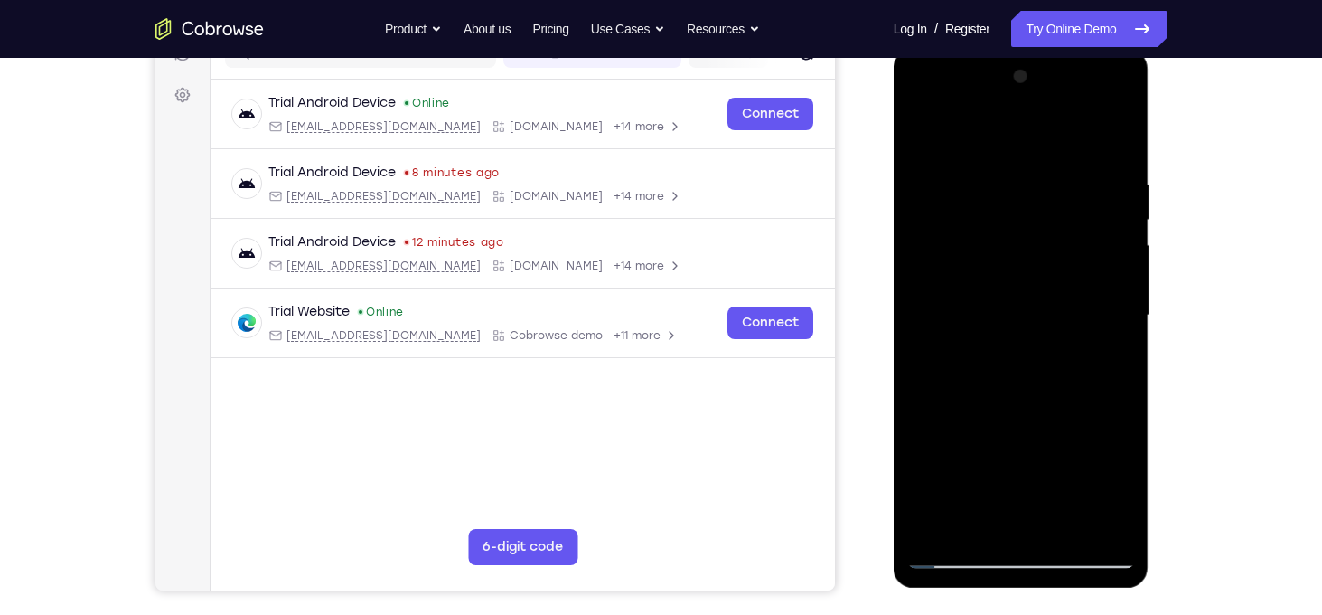
click at [1101, 245] on div at bounding box center [1021, 315] width 228 height 506
click at [1117, 245] on div at bounding box center [1021, 315] width 228 height 506
click at [919, 298] on div at bounding box center [1021, 315] width 228 height 506
click at [1125, 266] on div at bounding box center [1021, 315] width 228 height 506
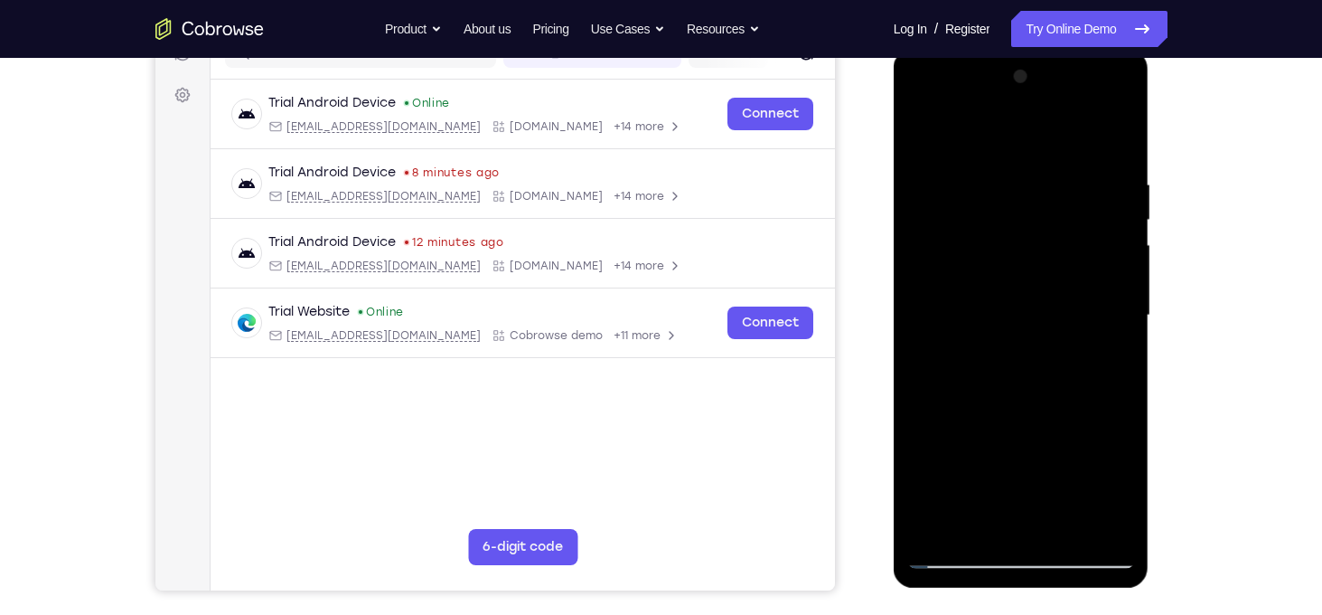
click at [1125, 266] on div at bounding box center [1021, 315] width 228 height 506
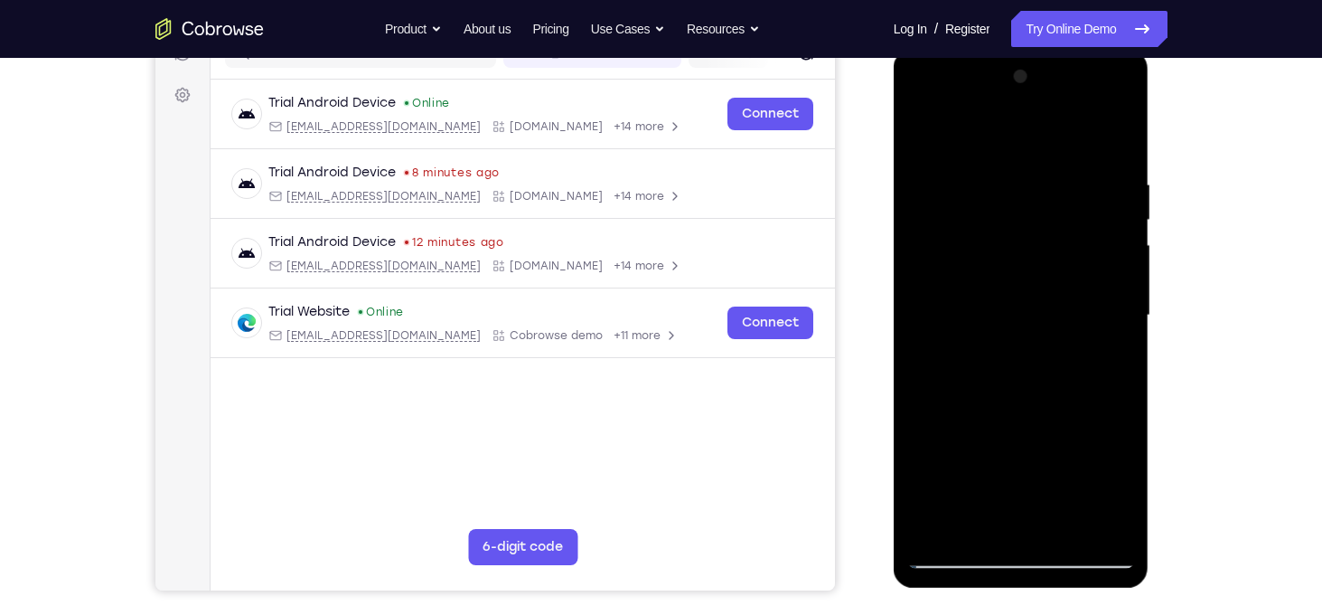
click at [1125, 266] on div at bounding box center [1021, 315] width 228 height 506
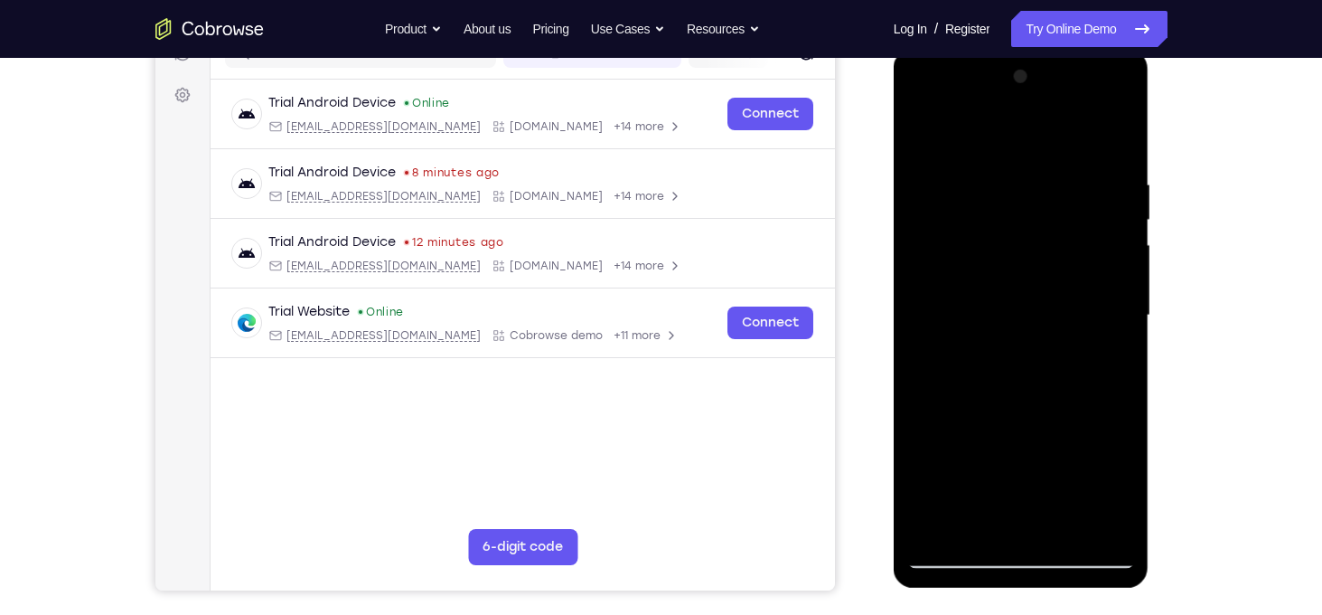
click at [941, 283] on div at bounding box center [1021, 315] width 228 height 506
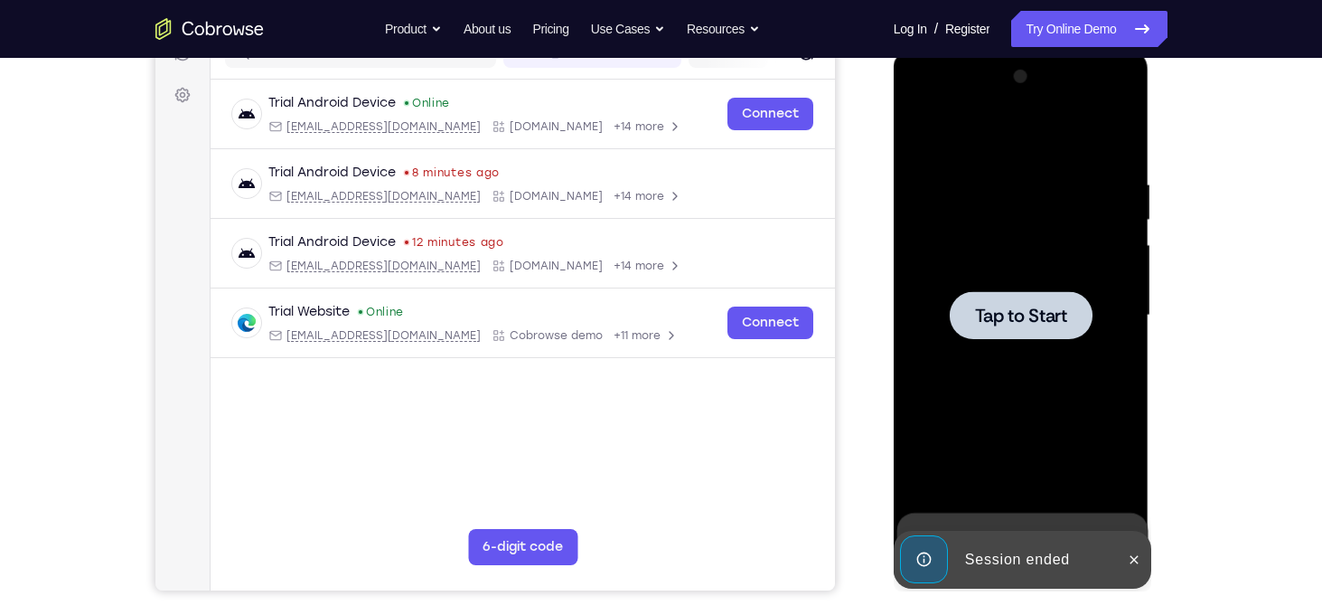
drag, startPoint x: 1038, startPoint y: 298, endPoint x: 1234, endPoint y: 172, distance: 232.6
click at [1151, 172] on html "Online web based iOS Simulators and Android Emulators. Run iPhone, iPad, Mobile…" at bounding box center [1023, 320] width 258 height 542
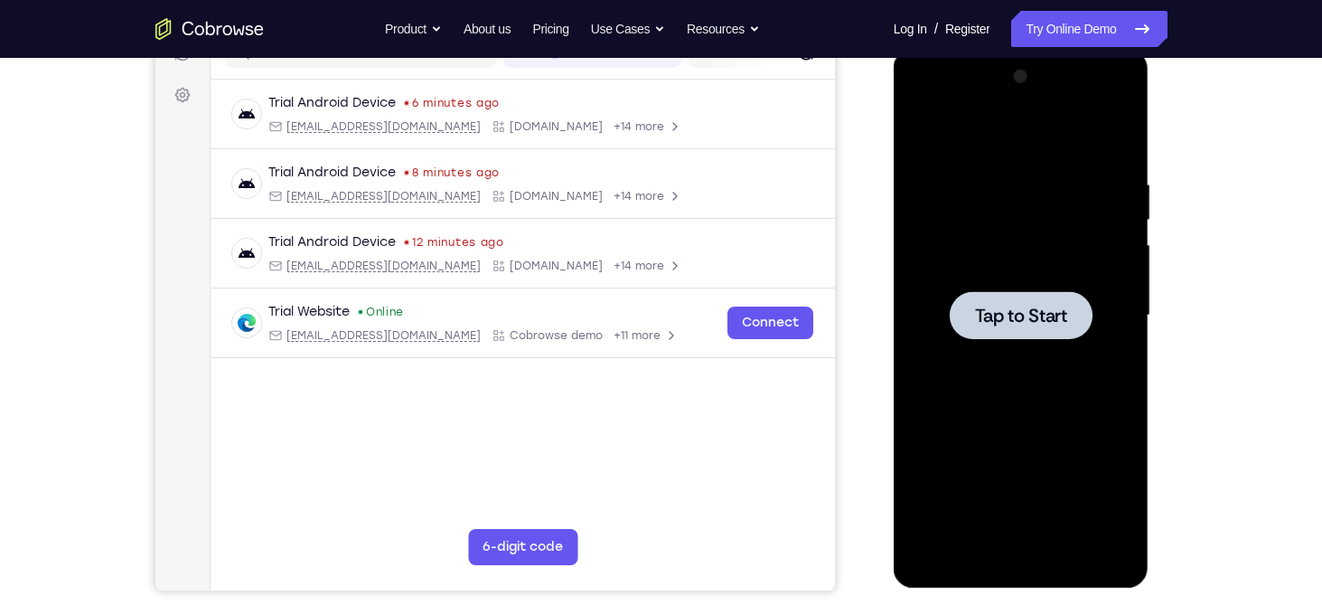
click at [1069, 321] on div at bounding box center [1021, 315] width 143 height 48
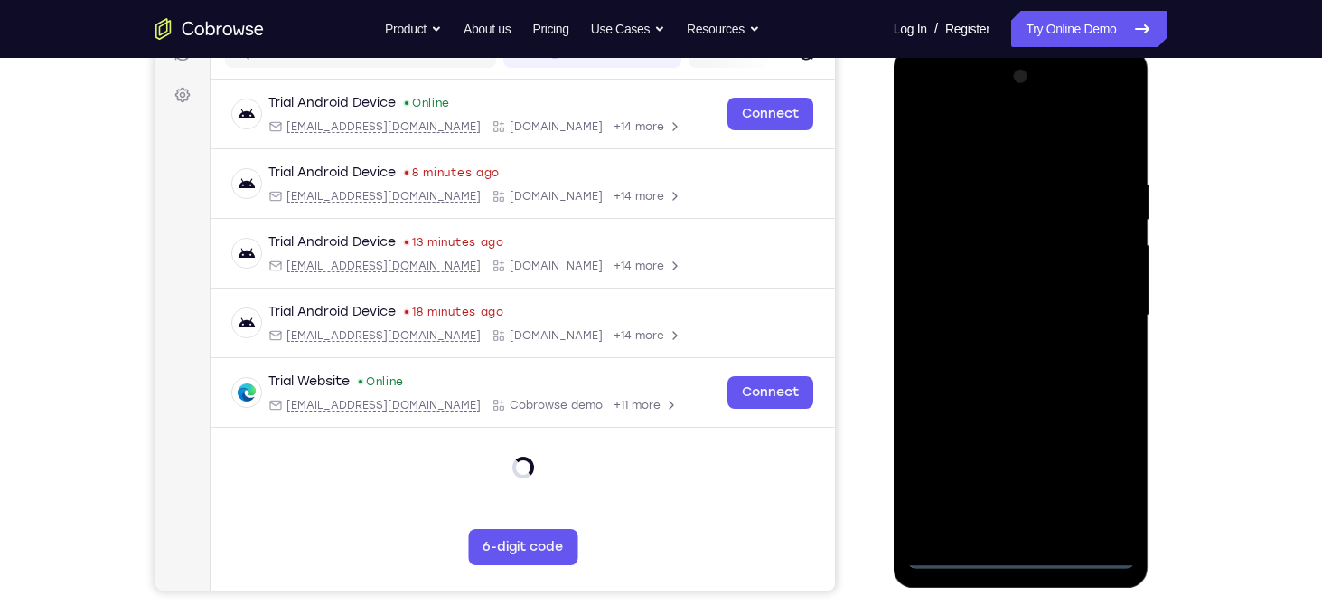
click at [1029, 553] on div at bounding box center [1021, 315] width 228 height 506
click at [1102, 490] on div at bounding box center [1021, 315] width 228 height 506
click at [934, 133] on div at bounding box center [1021, 315] width 228 height 506
click at [1088, 302] on div at bounding box center [1021, 315] width 228 height 506
click at [1005, 527] on div at bounding box center [1021, 315] width 228 height 506
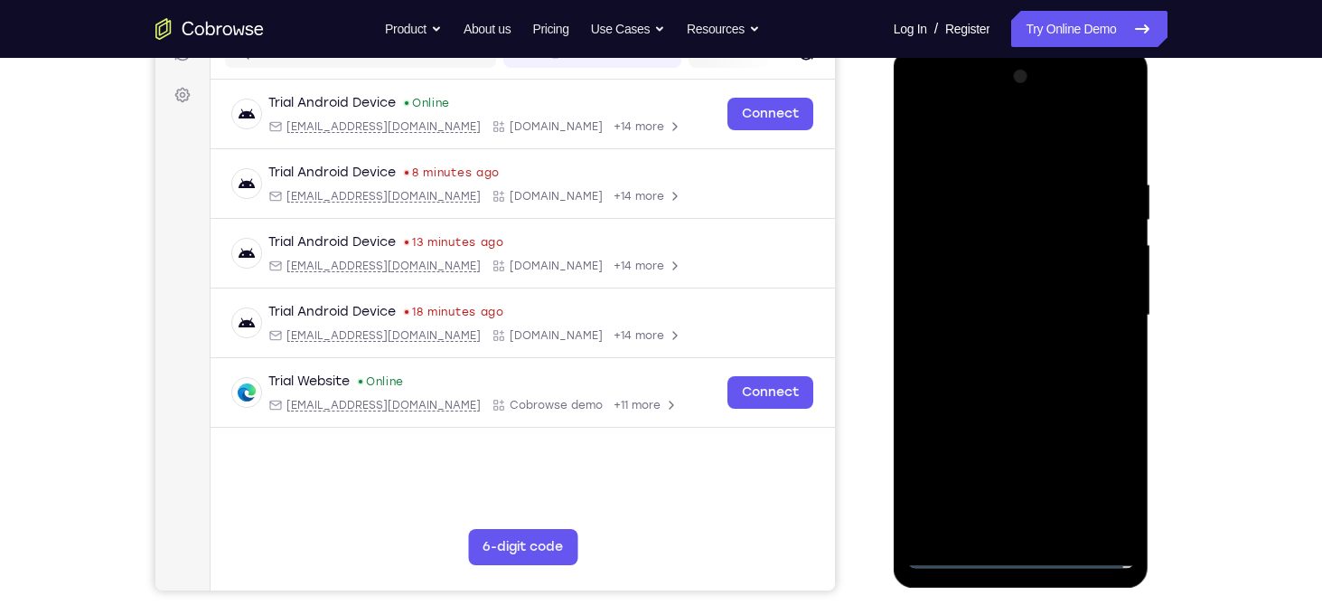
click at [994, 302] on div at bounding box center [1021, 315] width 228 height 506
click at [995, 279] on div at bounding box center [1021, 315] width 228 height 506
click at [1035, 316] on div at bounding box center [1021, 315] width 228 height 506
click at [996, 371] on div at bounding box center [1021, 315] width 228 height 506
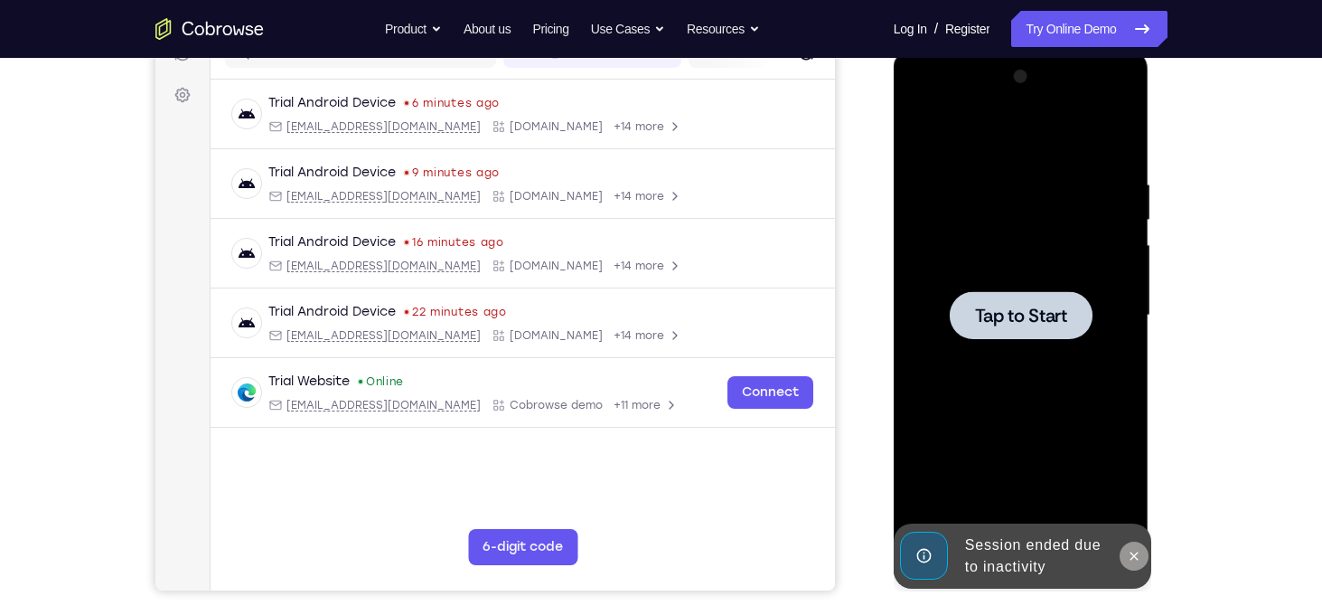
click at [1128, 551] on icon at bounding box center [1134, 556] width 14 height 14
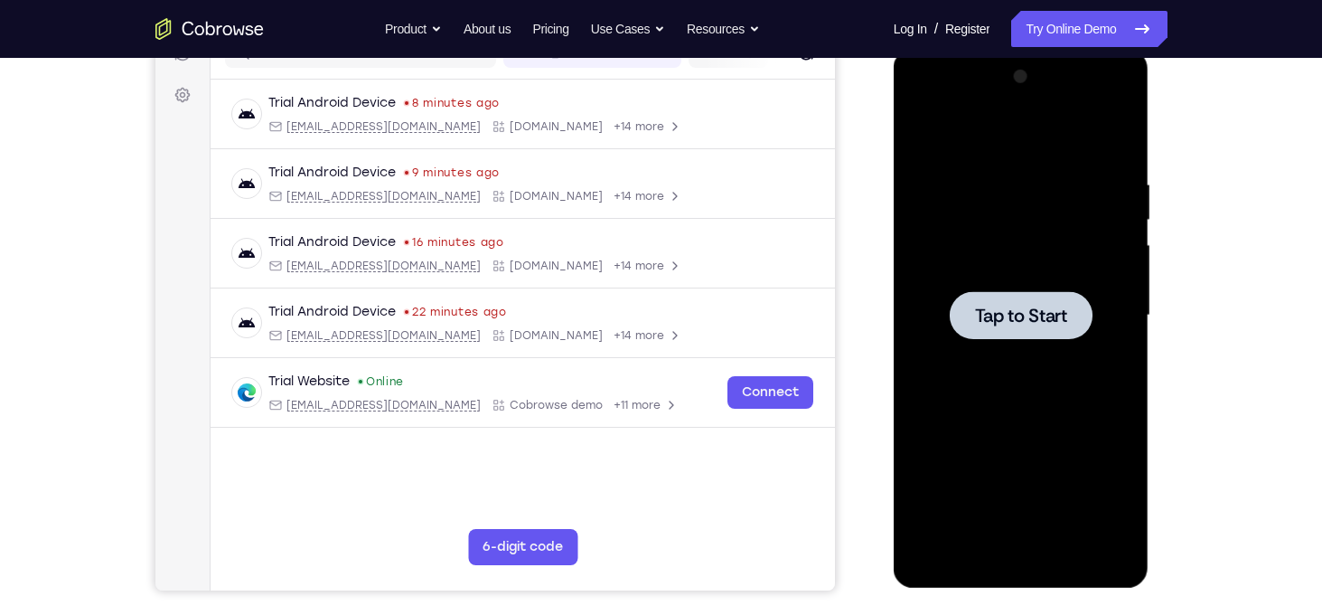
click at [1024, 324] on span "Tap to Start" at bounding box center [1021, 315] width 92 height 18
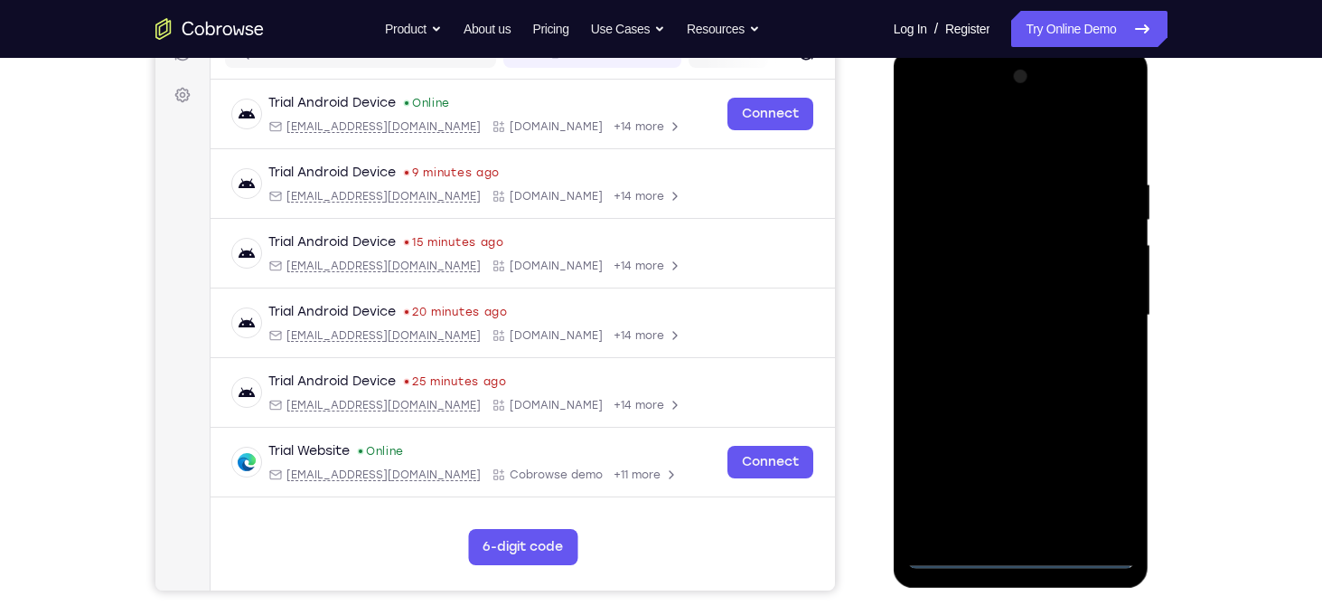
click at [1025, 559] on div at bounding box center [1021, 315] width 228 height 506
click at [1111, 477] on div at bounding box center [1021, 315] width 228 height 506
click at [930, 145] on div at bounding box center [1021, 315] width 228 height 506
click at [1097, 305] on div at bounding box center [1021, 315] width 228 height 506
click at [1046, 530] on div at bounding box center [1021, 315] width 228 height 506
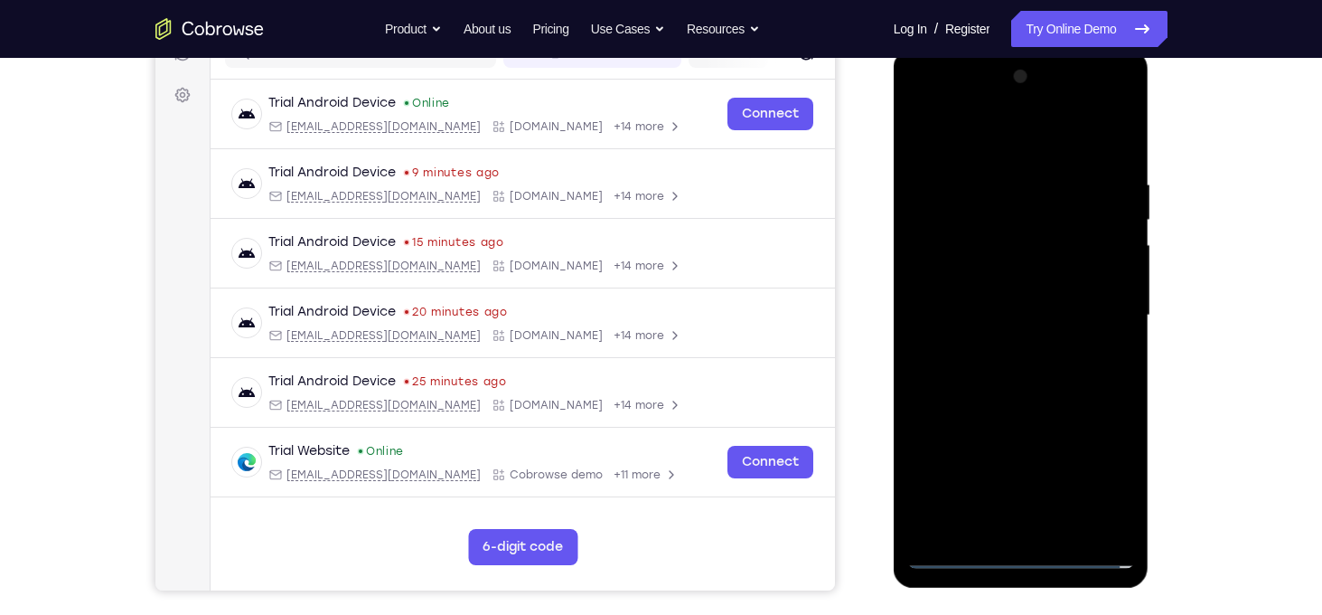
click at [980, 296] on div at bounding box center [1021, 315] width 228 height 506
click at [978, 282] on div at bounding box center [1021, 315] width 228 height 506
click at [1016, 313] on div at bounding box center [1021, 315] width 228 height 506
click at [1056, 389] on div at bounding box center [1021, 315] width 228 height 506
drag, startPoint x: 998, startPoint y: 150, endPoint x: 984, endPoint y: -34, distance: 184.9
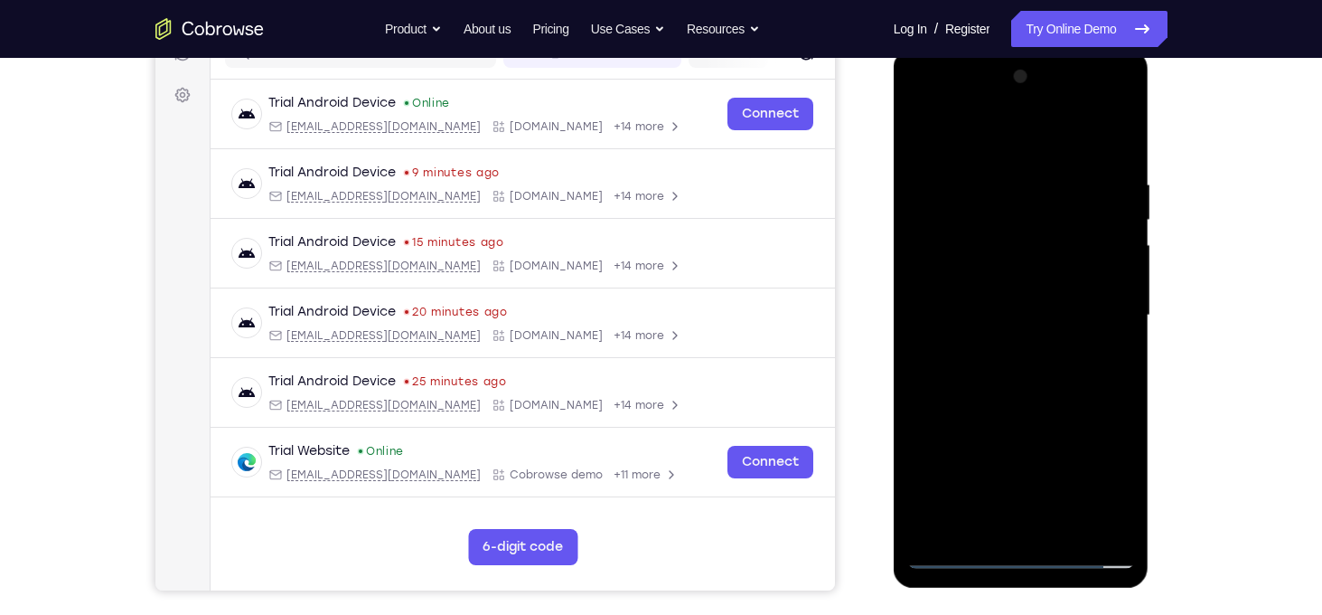
click at [984, 49] on html "Online web based iOS Simulators and Android Emulators. Run iPhone, iPad, Mobile…" at bounding box center [1023, 320] width 258 height 542
click at [1002, 162] on div at bounding box center [1021, 315] width 228 height 506
click at [1115, 246] on div at bounding box center [1021, 315] width 228 height 506
click at [1121, 250] on div at bounding box center [1021, 315] width 228 height 506
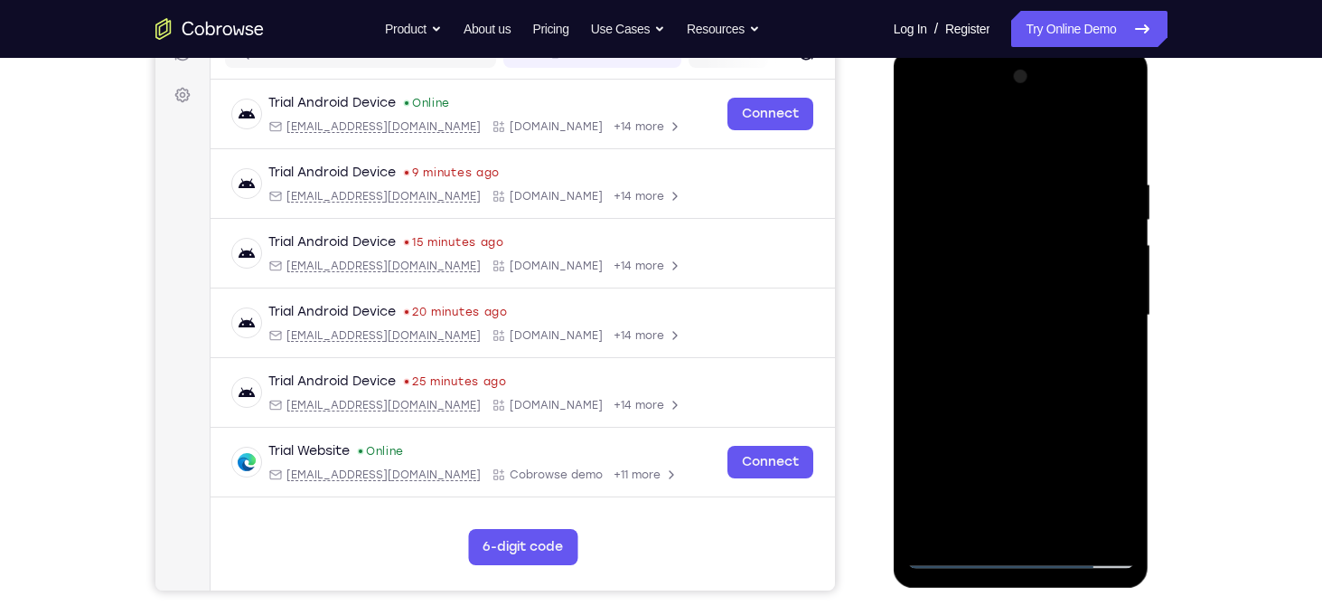
click at [1123, 250] on div at bounding box center [1021, 315] width 228 height 506
click at [1120, 191] on div at bounding box center [1021, 315] width 228 height 506
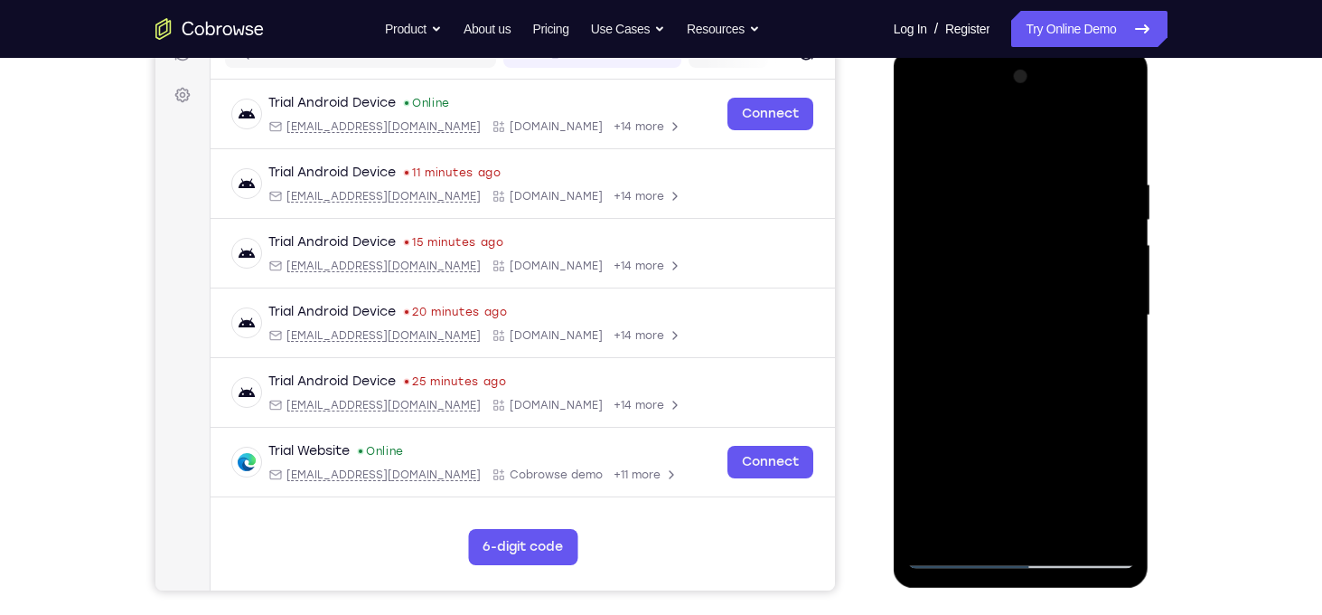
click at [1124, 326] on div at bounding box center [1021, 315] width 228 height 506
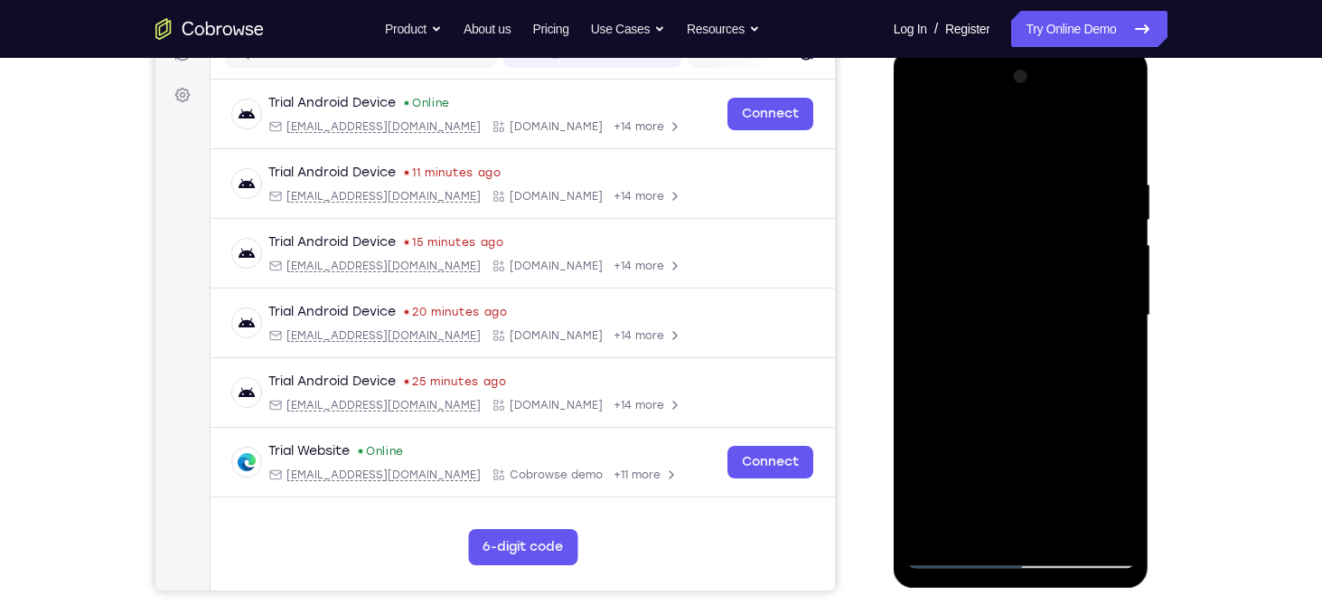
click at [1124, 326] on div at bounding box center [1021, 315] width 228 height 506
click at [1116, 138] on div at bounding box center [1021, 315] width 228 height 506
drag, startPoint x: 1034, startPoint y: 465, endPoint x: 1028, endPoint y: 251, distance: 214.3
click at [1028, 251] on div at bounding box center [1021, 315] width 228 height 506
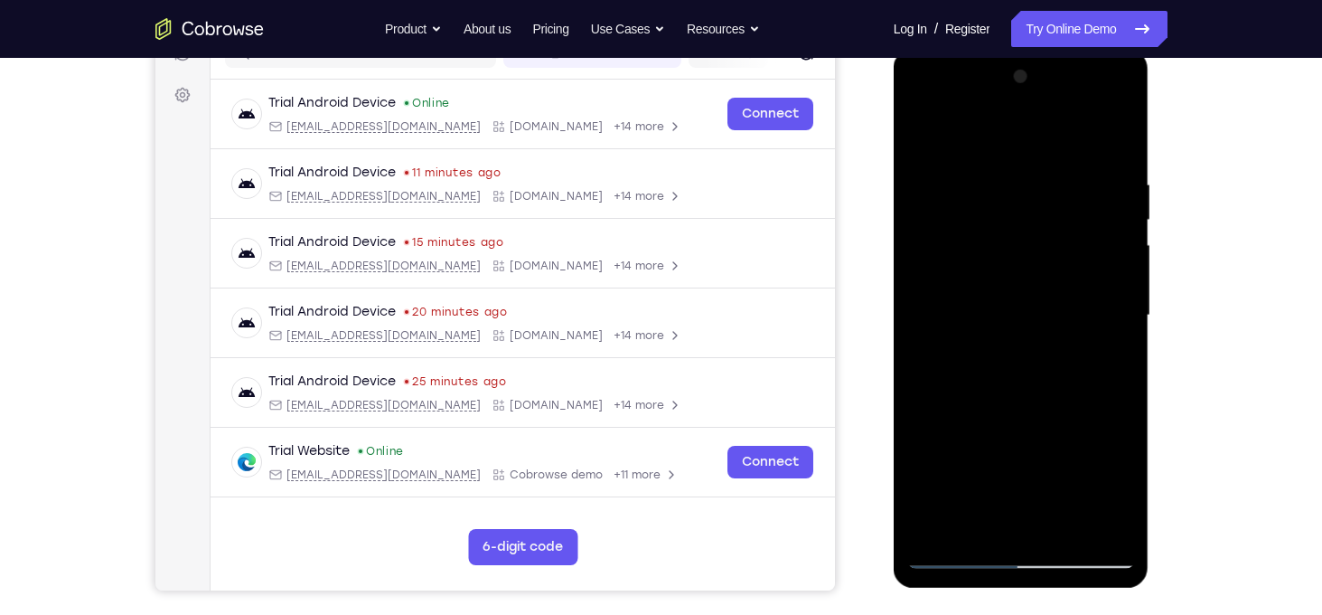
click at [1031, 262] on div at bounding box center [1021, 315] width 228 height 506
drag, startPoint x: 1031, startPoint y: 262, endPoint x: 1020, endPoint y: 512, distance: 249.7
click at [1020, 512] on div at bounding box center [1021, 315] width 228 height 506
click at [1121, 380] on div at bounding box center [1021, 315] width 228 height 506
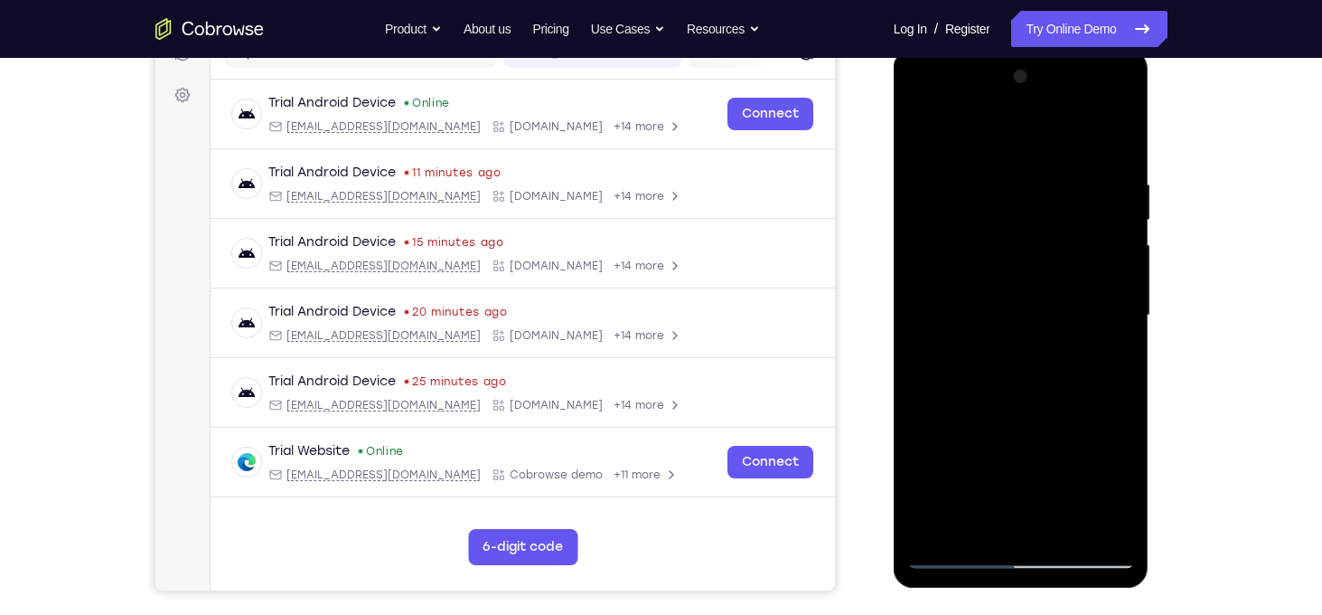
click at [1121, 380] on div at bounding box center [1021, 315] width 228 height 506
drag, startPoint x: 1079, startPoint y: 423, endPoint x: 1107, endPoint y: 136, distance: 287.9
click at [1107, 136] on div at bounding box center [1021, 315] width 228 height 506
drag, startPoint x: 1086, startPoint y: 422, endPoint x: 1078, endPoint y: 139, distance: 283.0
click at [1078, 139] on div at bounding box center [1021, 315] width 228 height 506
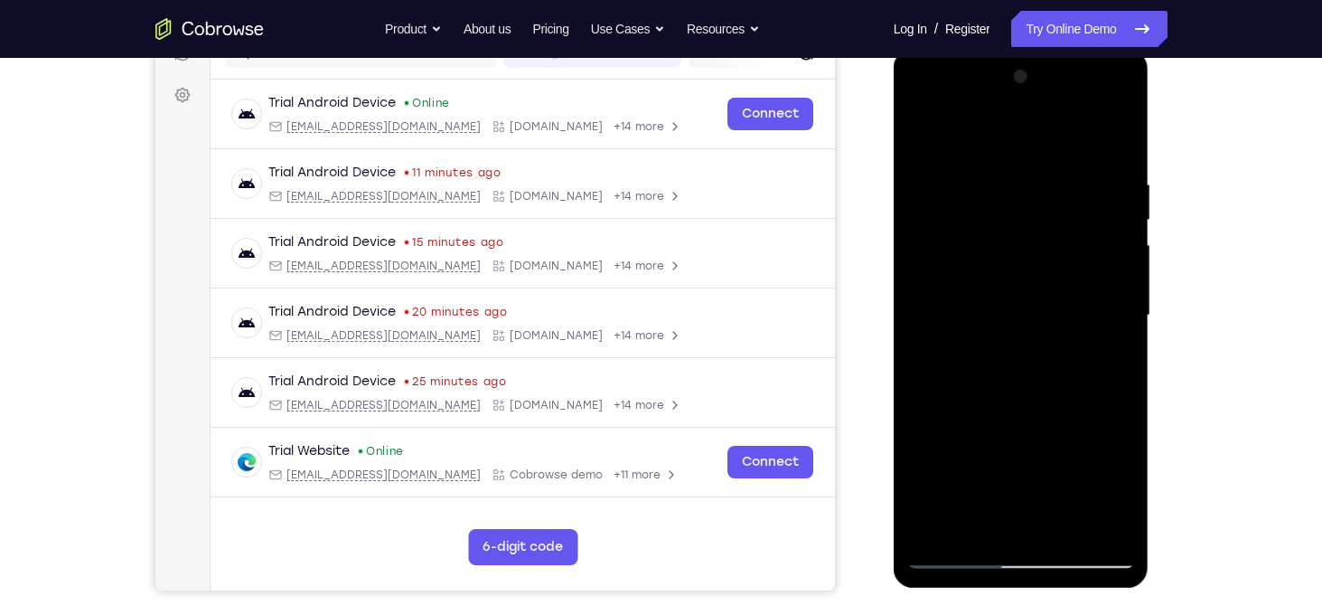
drag, startPoint x: 1077, startPoint y: 457, endPoint x: 1090, endPoint y: 189, distance: 268.7
click at [1090, 189] on div at bounding box center [1021, 315] width 228 height 506
drag, startPoint x: 1078, startPoint y: 385, endPoint x: 1085, endPoint y: 211, distance: 173.7
click at [1085, 211] on div at bounding box center [1021, 315] width 228 height 506
click at [926, 385] on div at bounding box center [1021, 315] width 228 height 506
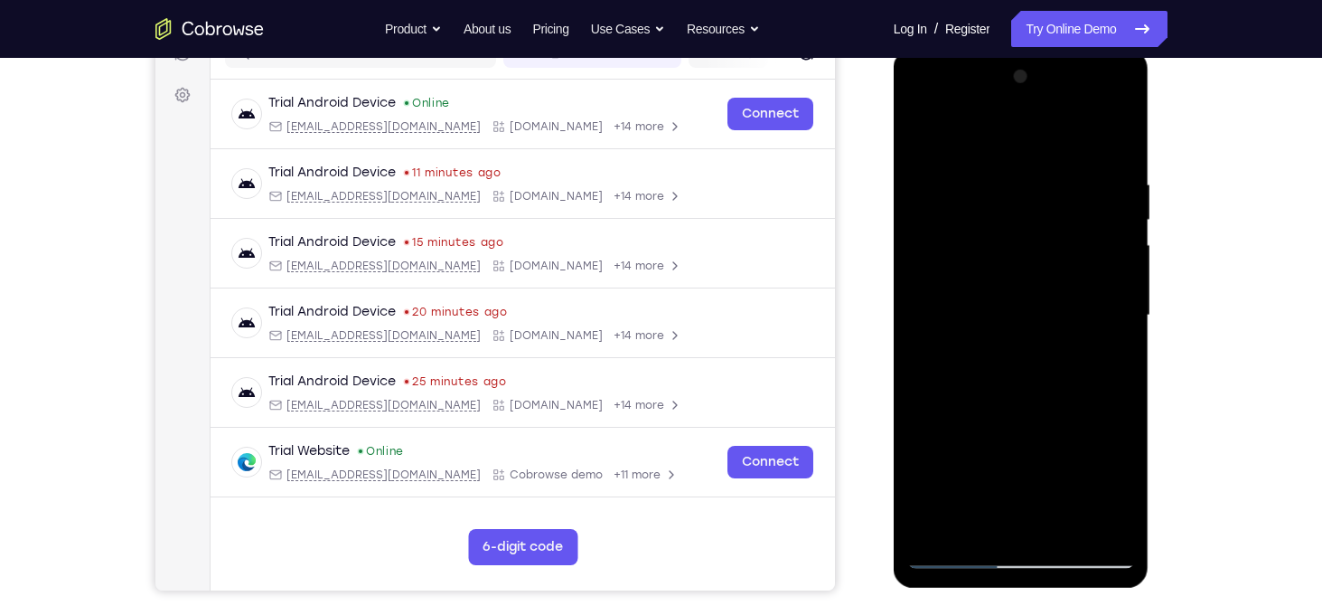
drag, startPoint x: 1075, startPoint y: 372, endPoint x: 1080, endPoint y: 479, distance: 106.8
click at [1080, 479] on div at bounding box center [1021, 315] width 228 height 506
drag, startPoint x: 1081, startPoint y: 411, endPoint x: 1096, endPoint y: 107, distance: 304.9
click at [1096, 107] on div at bounding box center [1021, 315] width 228 height 506
drag, startPoint x: 1056, startPoint y: 334, endPoint x: 1038, endPoint y: 146, distance: 188.8
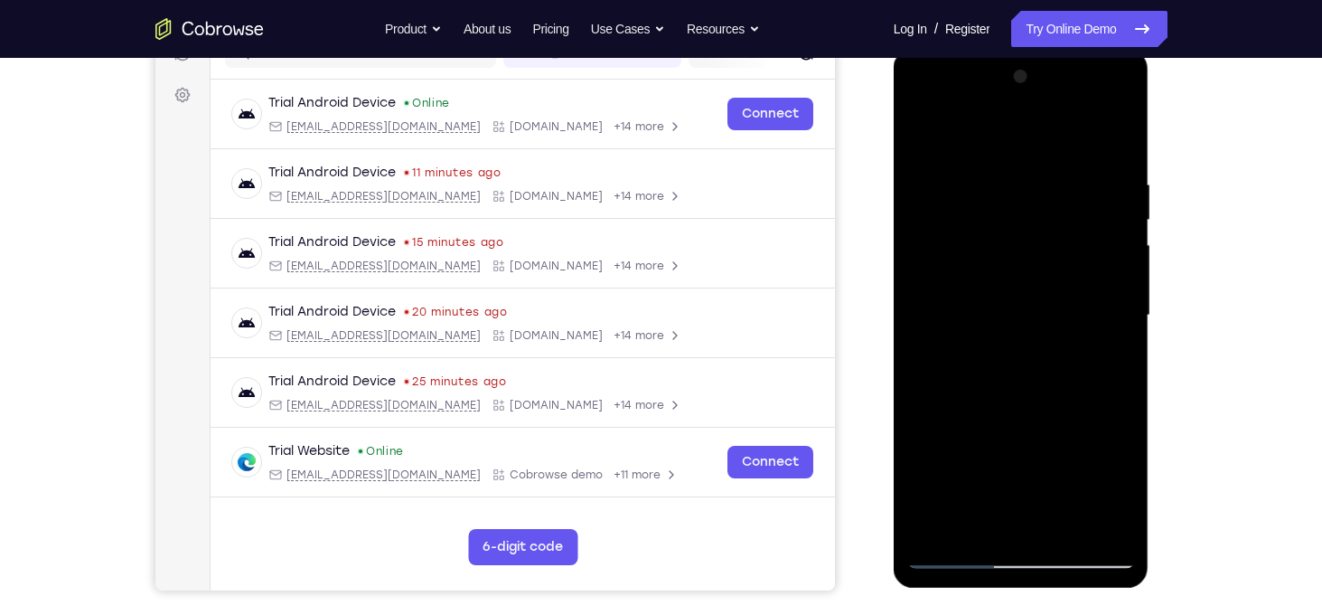
click at [1038, 146] on div at bounding box center [1021, 315] width 228 height 506
drag, startPoint x: 1051, startPoint y: 320, endPoint x: 1035, endPoint y: 82, distance: 238.2
click at [1035, 82] on div at bounding box center [1021, 315] width 228 height 506
drag, startPoint x: 1073, startPoint y: 333, endPoint x: 1061, endPoint y: 69, distance: 265.1
click at [1061, 69] on div at bounding box center [1021, 315] width 228 height 506
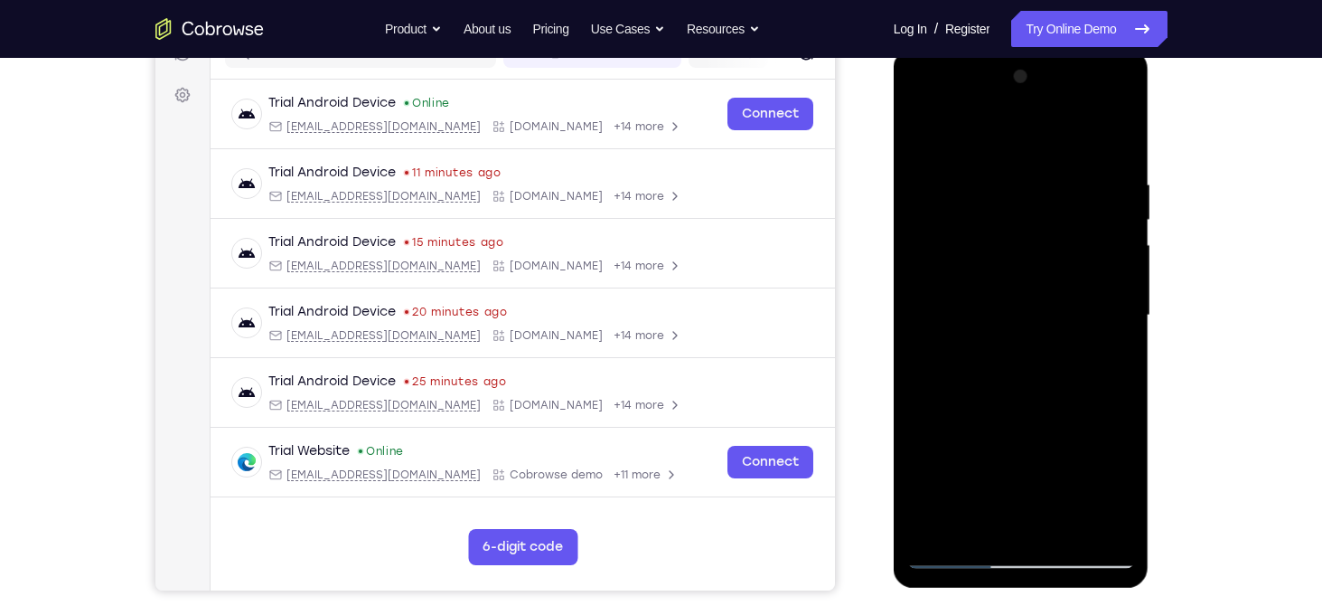
drag, startPoint x: 1097, startPoint y: 390, endPoint x: 1085, endPoint y: 168, distance: 222.6
click at [1085, 168] on div at bounding box center [1021, 315] width 228 height 506
click at [921, 384] on div at bounding box center [1021, 315] width 228 height 506
click at [1123, 234] on div at bounding box center [1021, 315] width 228 height 506
drag, startPoint x: 1087, startPoint y: 272, endPoint x: 1091, endPoint y: 384, distance: 112.1
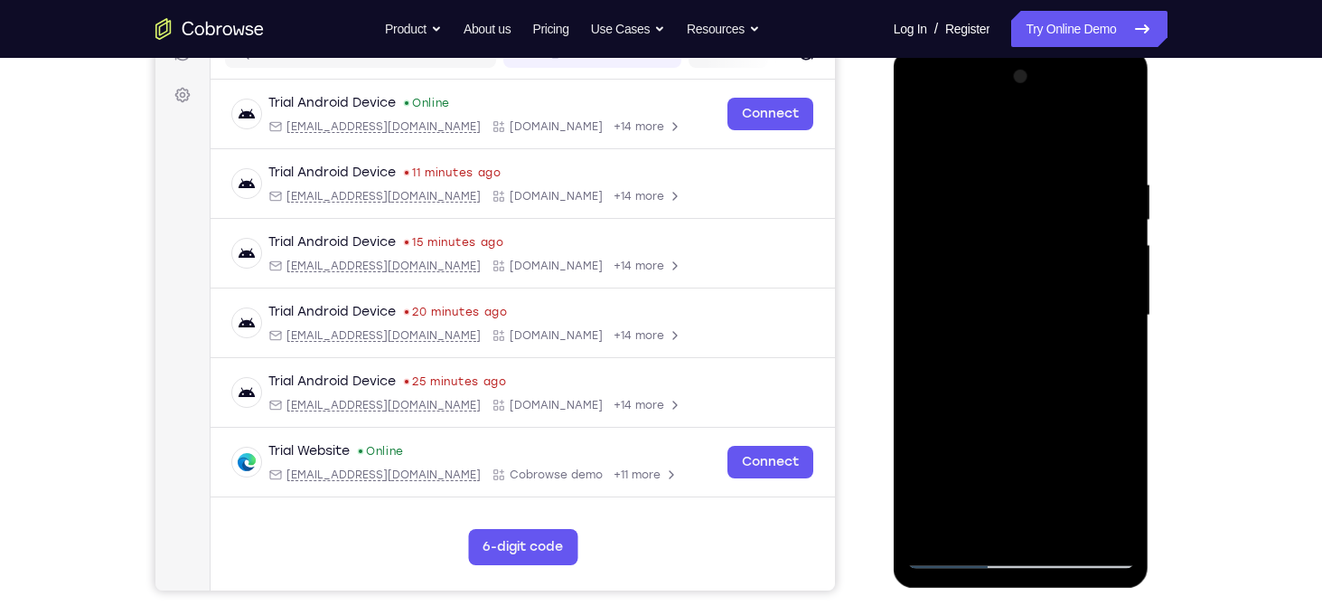
click at [1091, 384] on div at bounding box center [1021, 315] width 228 height 506
click at [1124, 341] on div at bounding box center [1021, 315] width 228 height 506
drag, startPoint x: 1054, startPoint y: 441, endPoint x: 1051, endPoint y: 186, distance: 254.9
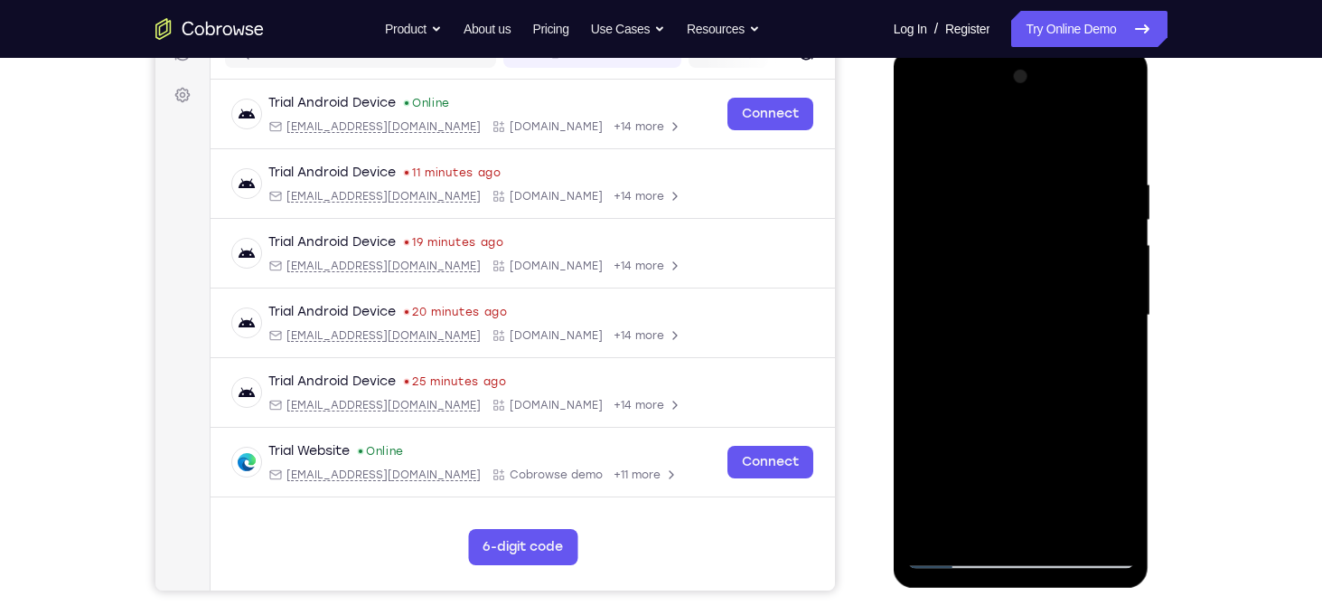
click at [1051, 186] on div at bounding box center [1021, 315] width 228 height 506
drag, startPoint x: 1059, startPoint y: 378, endPoint x: 1056, endPoint y: 165, distance: 212.4
click at [1056, 165] on div at bounding box center [1021, 315] width 228 height 506
click at [923, 442] on div at bounding box center [1021, 315] width 228 height 506
drag, startPoint x: 1027, startPoint y: 447, endPoint x: 1001, endPoint y: 273, distance: 176.2
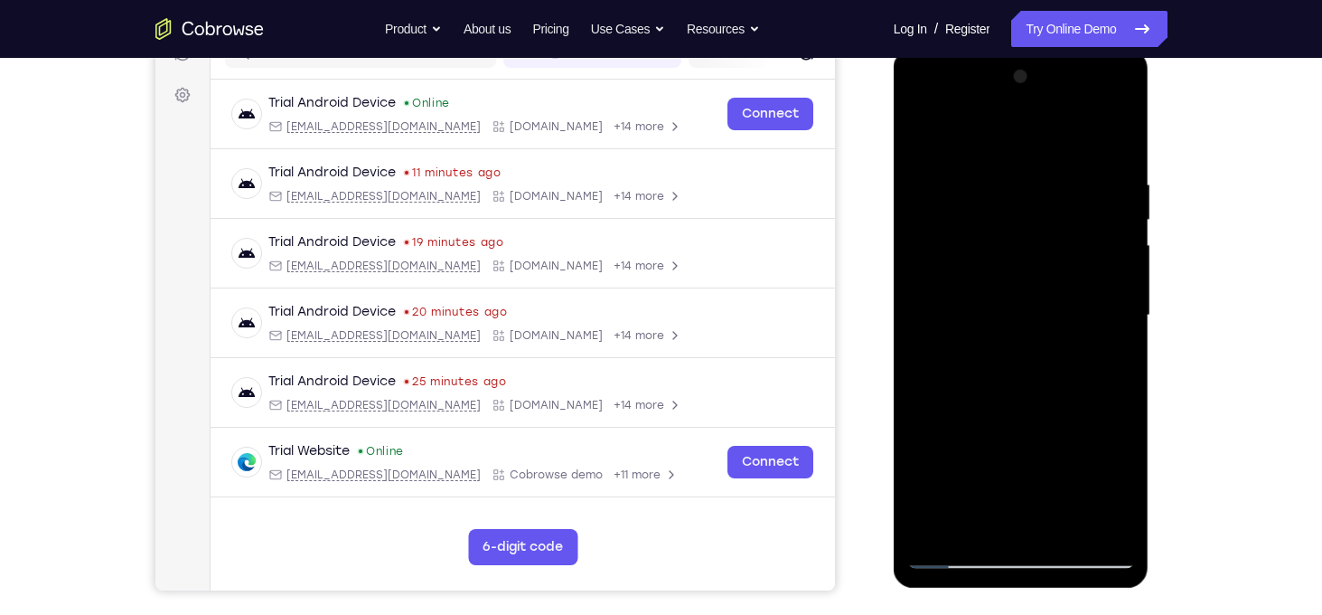
click at [1001, 273] on div at bounding box center [1021, 315] width 228 height 506
drag, startPoint x: 1047, startPoint y: 423, endPoint x: 1019, endPoint y: 154, distance: 270.7
click at [1019, 154] on div at bounding box center [1021, 315] width 228 height 506
click at [922, 445] on div at bounding box center [1021, 315] width 228 height 506
drag, startPoint x: 1044, startPoint y: 464, endPoint x: 1017, endPoint y: 194, distance: 270.7
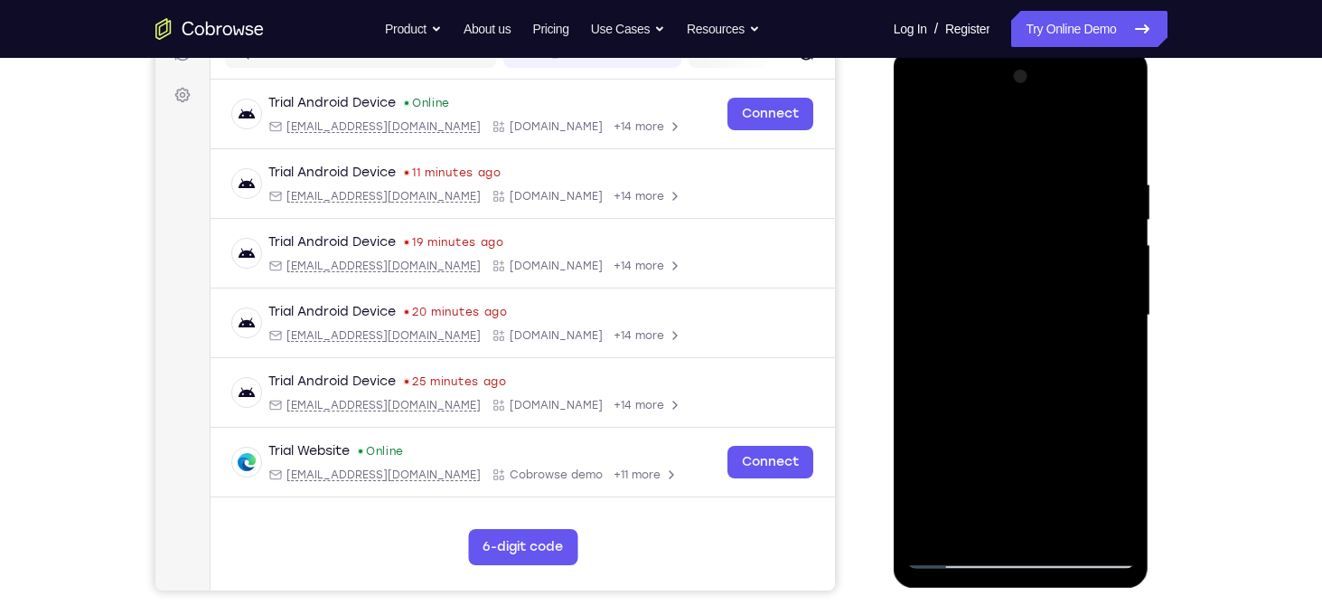
click at [1017, 194] on div at bounding box center [1021, 315] width 228 height 506
drag, startPoint x: 1027, startPoint y: 376, endPoint x: 981, endPoint y: 117, distance: 262.4
click at [981, 117] on div at bounding box center [1021, 315] width 228 height 506
drag, startPoint x: 1025, startPoint y: 399, endPoint x: 1034, endPoint y: 119, distance: 280.3
click at [1034, 119] on div at bounding box center [1021, 315] width 228 height 506
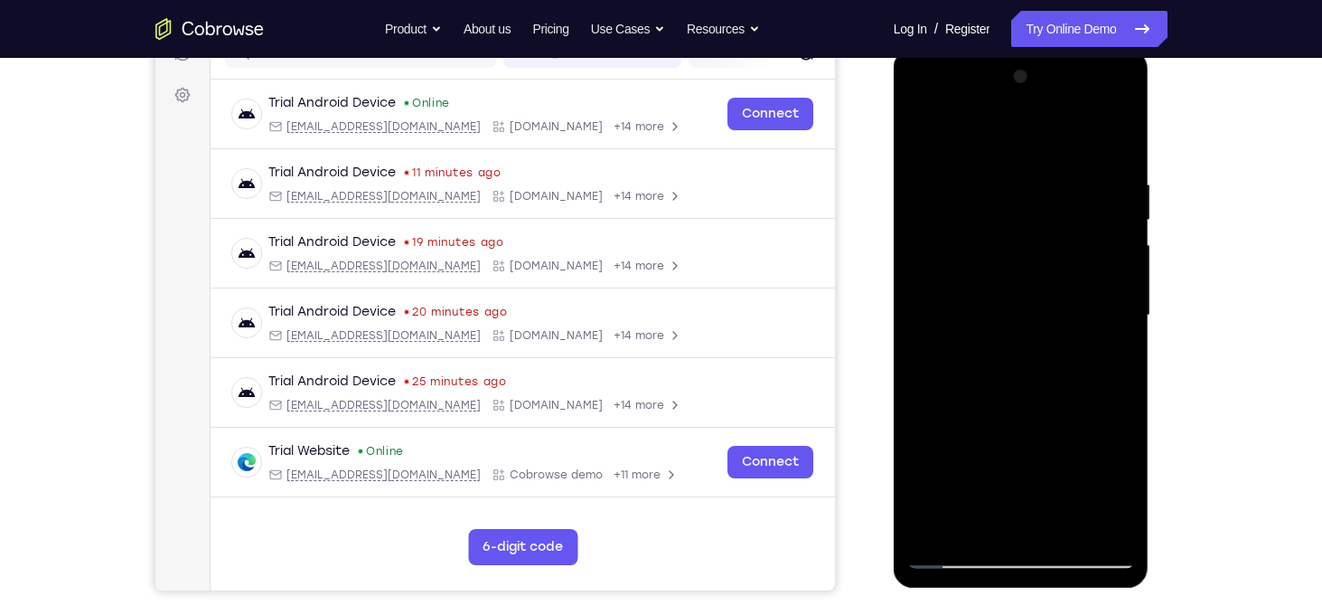
drag, startPoint x: 1046, startPoint y: 340, endPoint x: 981, endPoint y: 92, distance: 255.8
click at [981, 92] on div at bounding box center [1021, 315] width 228 height 506
drag, startPoint x: 1009, startPoint y: 376, endPoint x: 999, endPoint y: 165, distance: 210.8
click at [999, 165] on div at bounding box center [1021, 315] width 228 height 506
click at [927, 415] on div at bounding box center [1021, 315] width 228 height 506
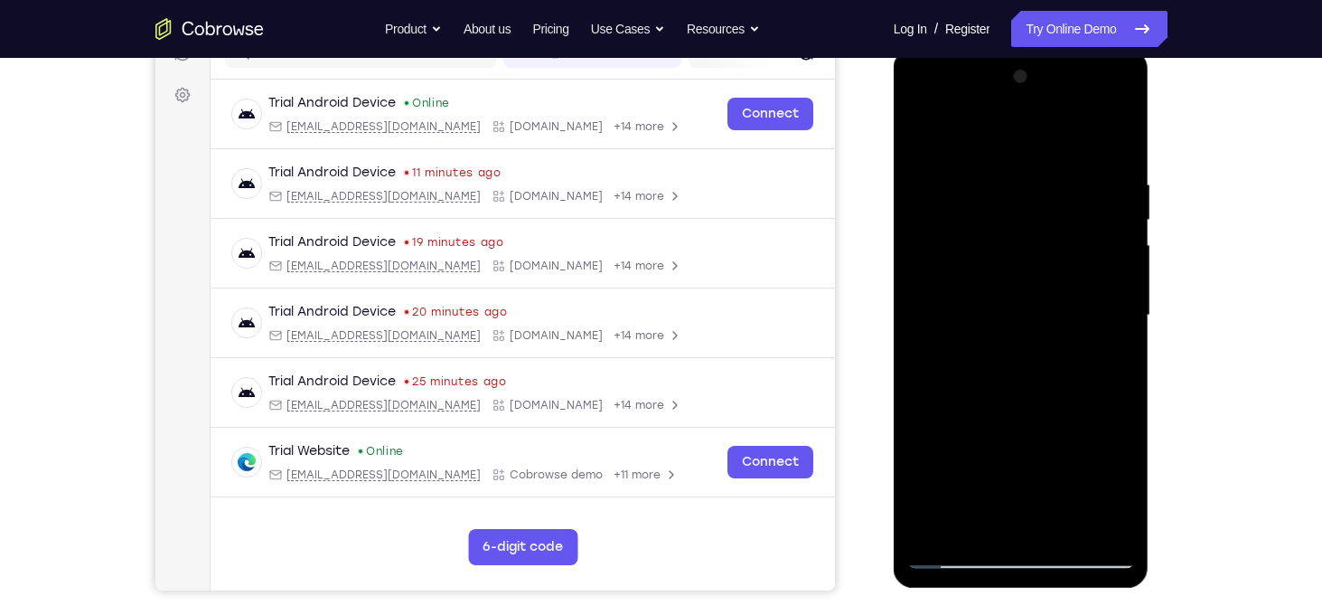
drag, startPoint x: 1053, startPoint y: 432, endPoint x: 995, endPoint y: 193, distance: 245.5
click at [995, 193] on div at bounding box center [1021, 315] width 228 height 506
drag, startPoint x: 992, startPoint y: 372, endPoint x: 985, endPoint y: 176, distance: 196.2
click at [985, 176] on div at bounding box center [1021, 315] width 228 height 506
click at [925, 403] on div at bounding box center [1021, 315] width 228 height 506
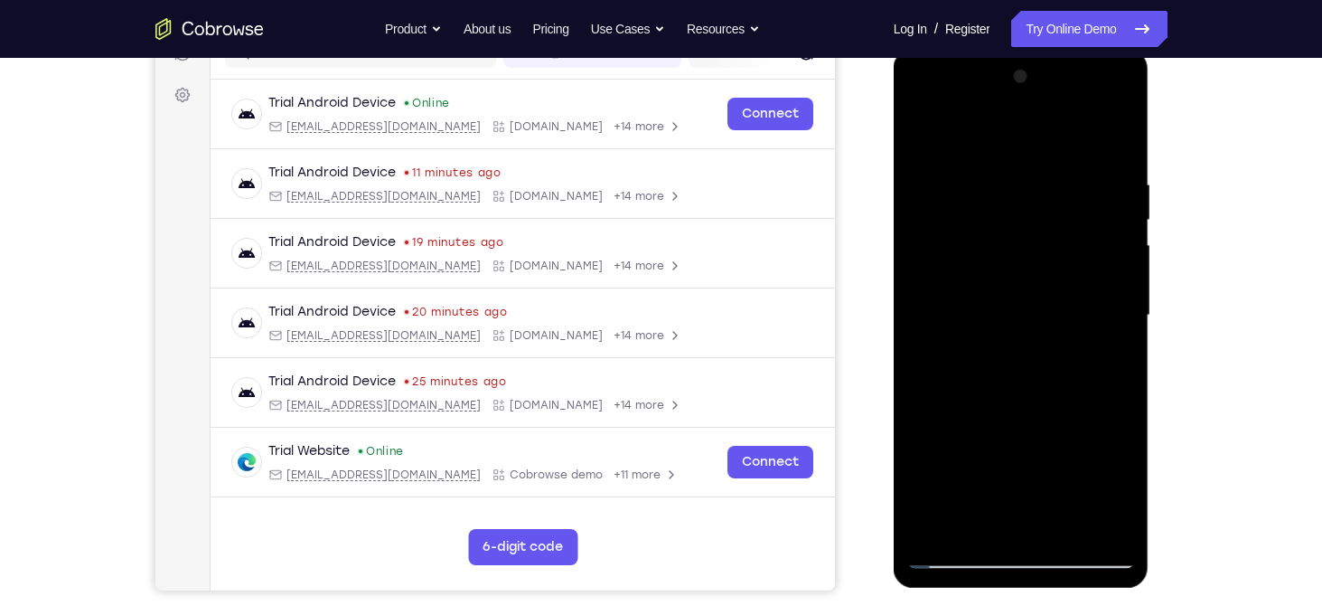
click at [1120, 253] on div at bounding box center [1021, 315] width 228 height 506
drag, startPoint x: 1095, startPoint y: 465, endPoint x: 1006, endPoint y: 151, distance: 326.1
click at [1006, 151] on div at bounding box center [1021, 315] width 228 height 506
drag, startPoint x: 993, startPoint y: 467, endPoint x: 950, endPoint y: 139, distance: 330.9
click at [950, 139] on div at bounding box center [1021, 315] width 228 height 506
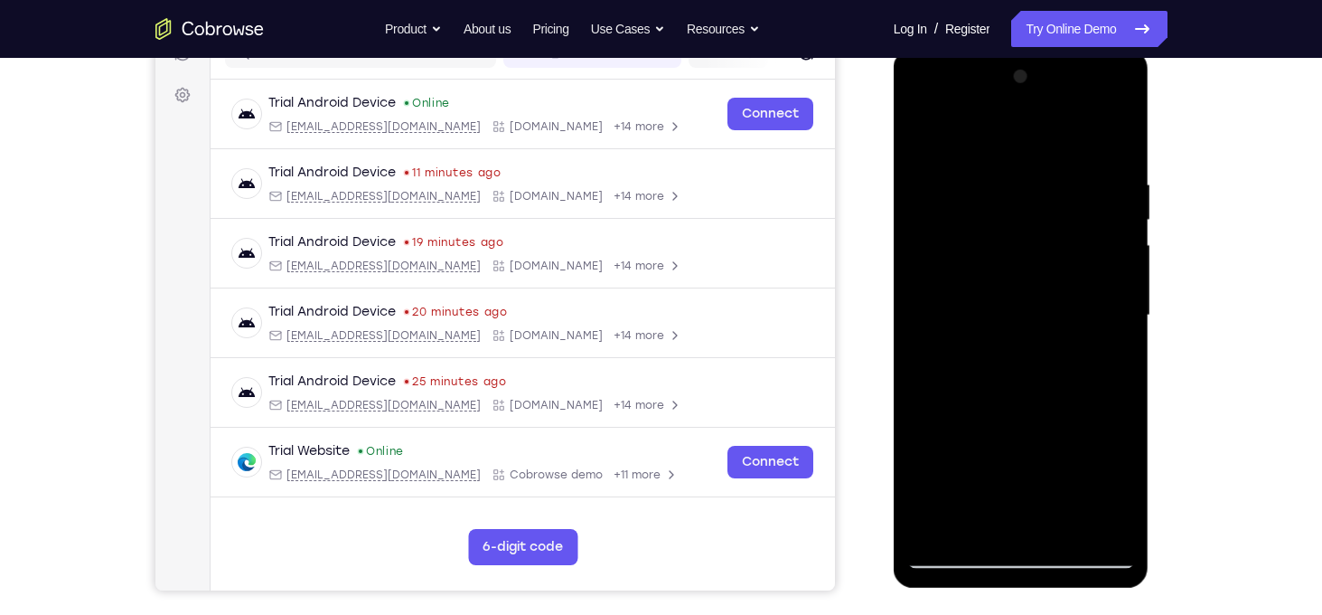
drag, startPoint x: 1041, startPoint y: 461, endPoint x: 991, endPoint y: 324, distance: 146.4
click at [991, 324] on div at bounding box center [1021, 315] width 228 height 506
click at [994, 298] on div at bounding box center [1021, 315] width 228 height 506
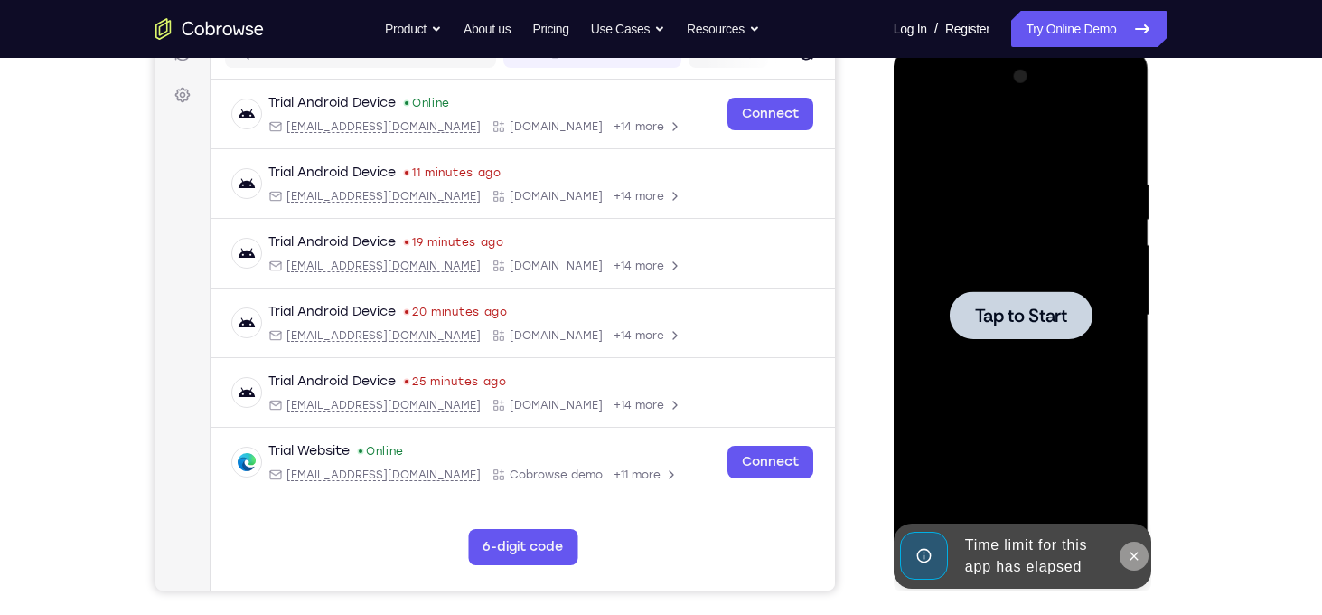
click at [1135, 559] on icon at bounding box center [1134, 556] width 14 height 14
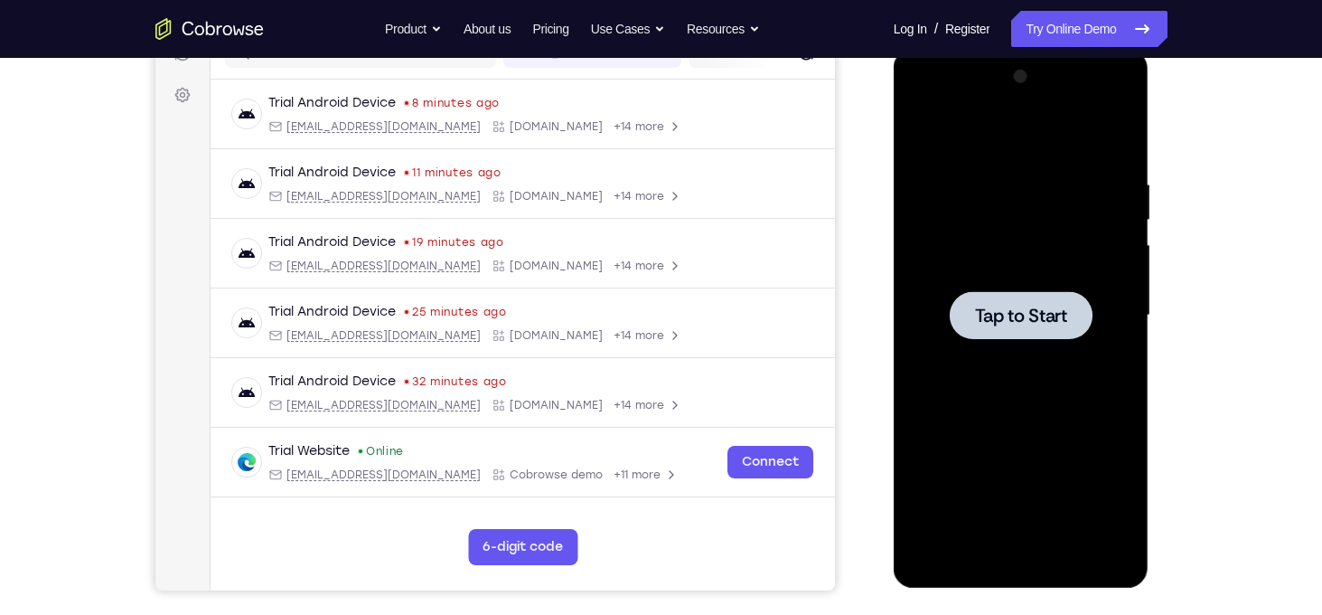
click at [1006, 311] on span "Tap to Start" at bounding box center [1021, 315] width 92 height 18
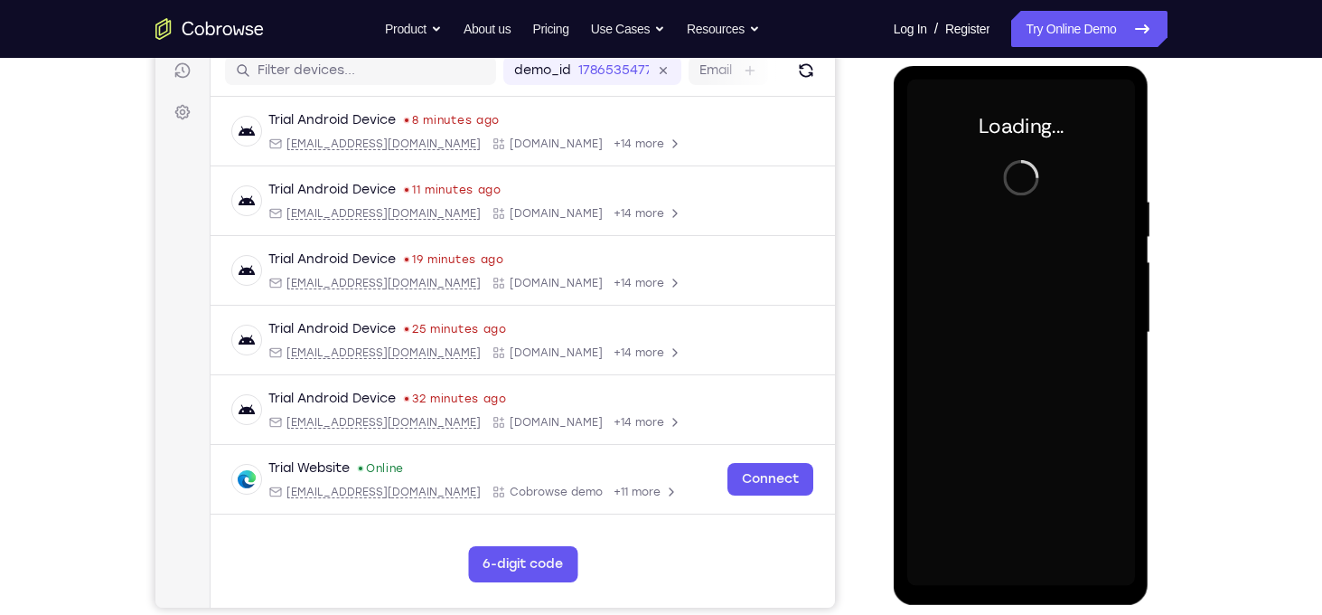
scroll to position [232, 0]
click at [1015, 580] on div at bounding box center [1021, 333] width 228 height 506
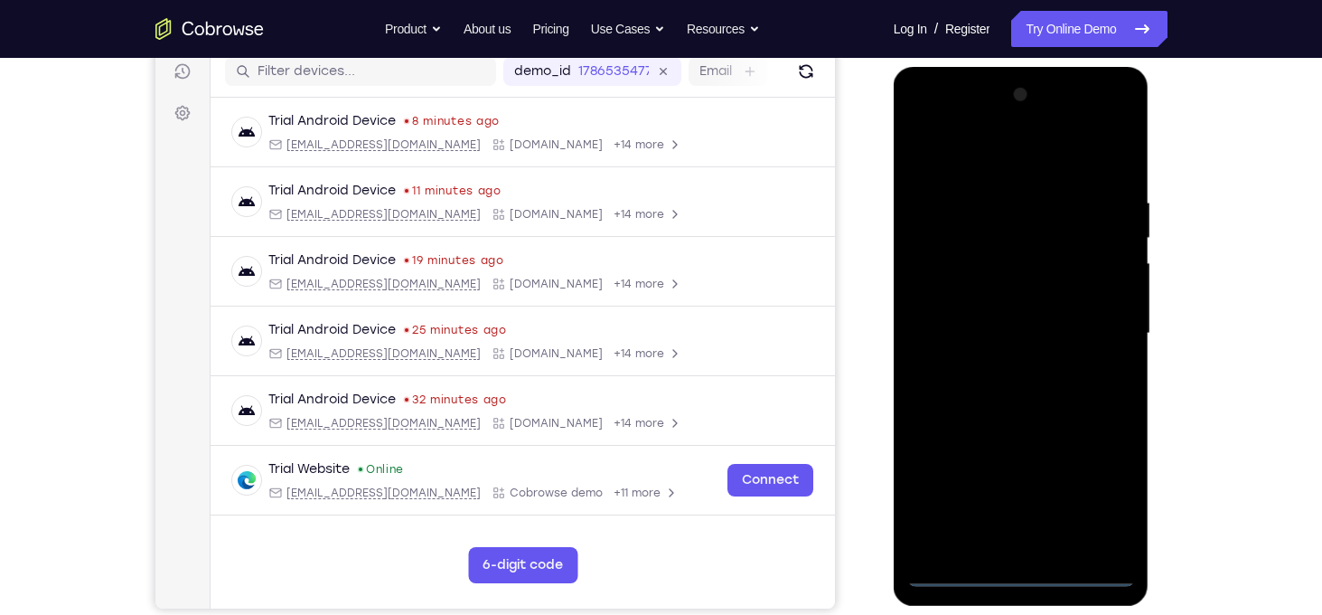
click at [1022, 573] on div at bounding box center [1021, 333] width 228 height 506
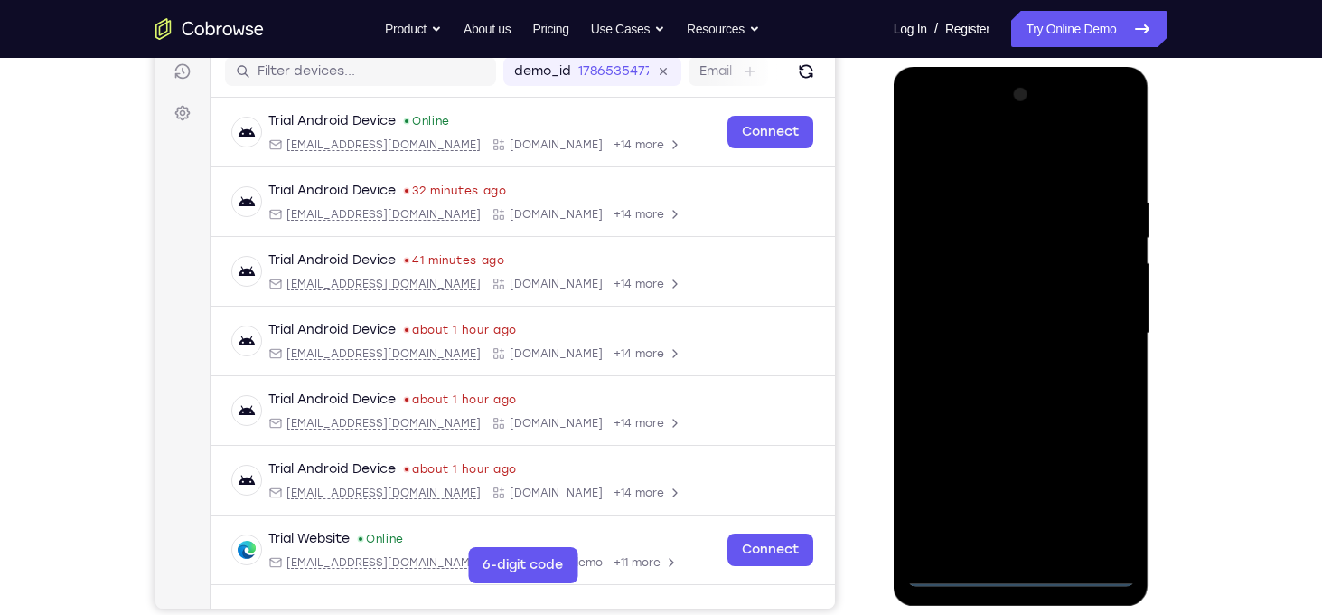
click at [1098, 492] on div at bounding box center [1021, 333] width 228 height 506
click at [935, 154] on div at bounding box center [1021, 333] width 228 height 506
click at [1104, 324] on div at bounding box center [1021, 333] width 228 height 506
click at [1001, 365] on div at bounding box center [1021, 333] width 228 height 506
click at [988, 313] on div at bounding box center [1021, 333] width 228 height 506
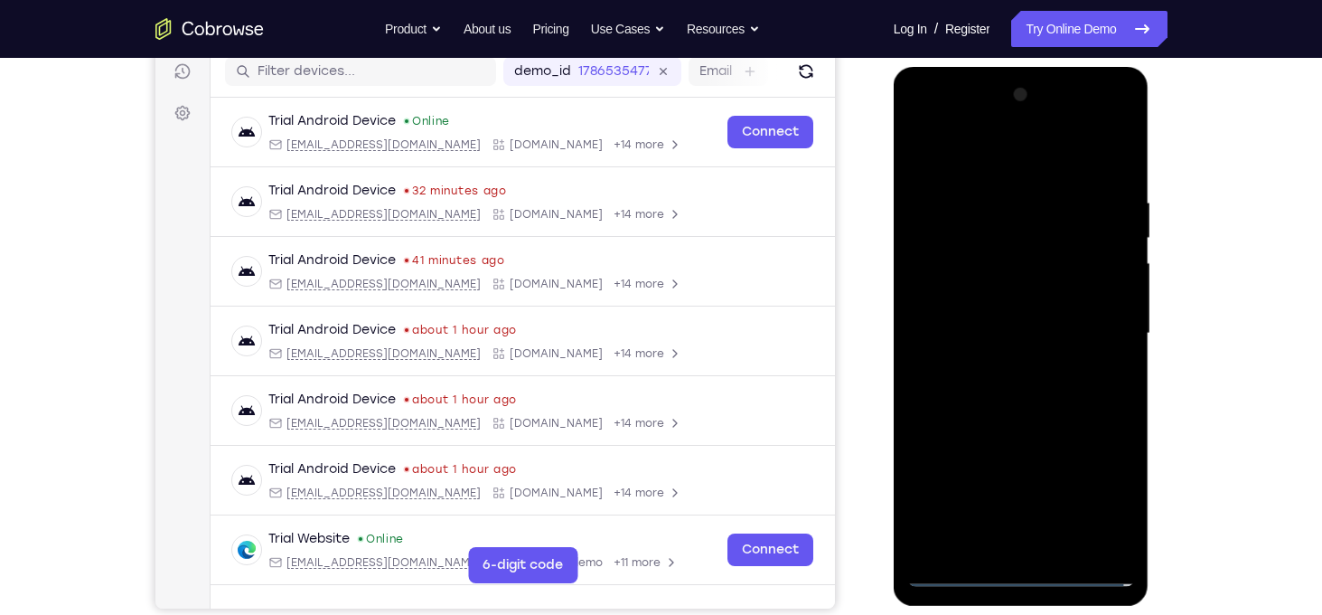
click at [992, 299] on div at bounding box center [1021, 333] width 228 height 506
click at [1010, 330] on div at bounding box center [1021, 333] width 228 height 506
click at [1049, 414] on div at bounding box center [1021, 333] width 228 height 506
drag, startPoint x: 991, startPoint y: 170, endPoint x: 977, endPoint y: -2, distance: 172.3
click at [977, 67] on html "Online web based iOS Simulators and Android Emulators. Run iPhone, iPad, Mobile…" at bounding box center [1023, 338] width 258 height 542
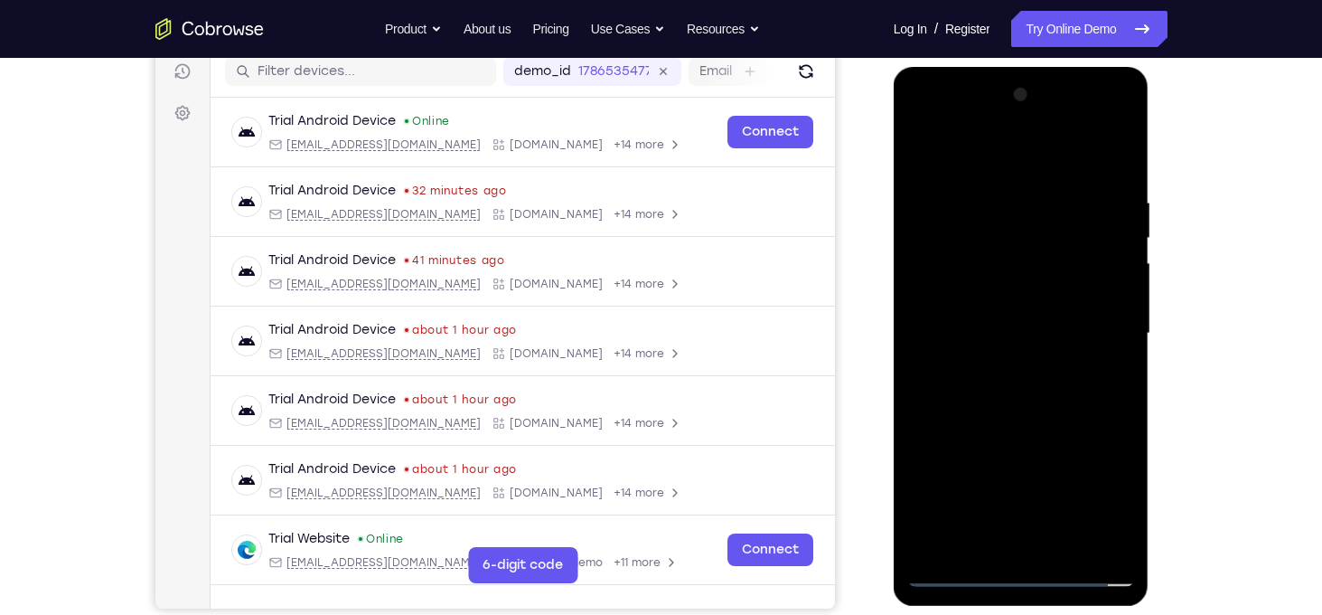
click at [1058, 195] on div at bounding box center [1021, 333] width 228 height 506
click at [1113, 262] on div at bounding box center [1021, 333] width 228 height 506
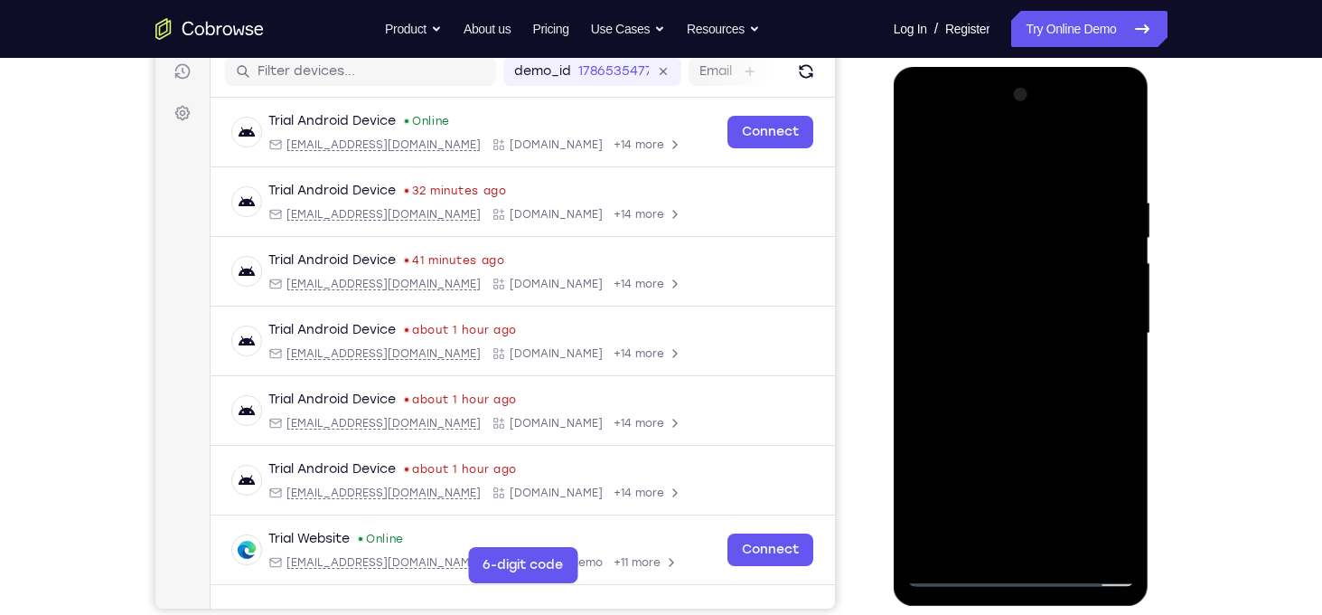
click at [1113, 262] on div at bounding box center [1021, 333] width 228 height 506
click at [924, 343] on div at bounding box center [1021, 333] width 228 height 506
click at [1110, 389] on div at bounding box center [1021, 333] width 228 height 506
click at [1122, 371] on div at bounding box center [1021, 333] width 228 height 506
click at [1111, 359] on div at bounding box center [1021, 333] width 228 height 506
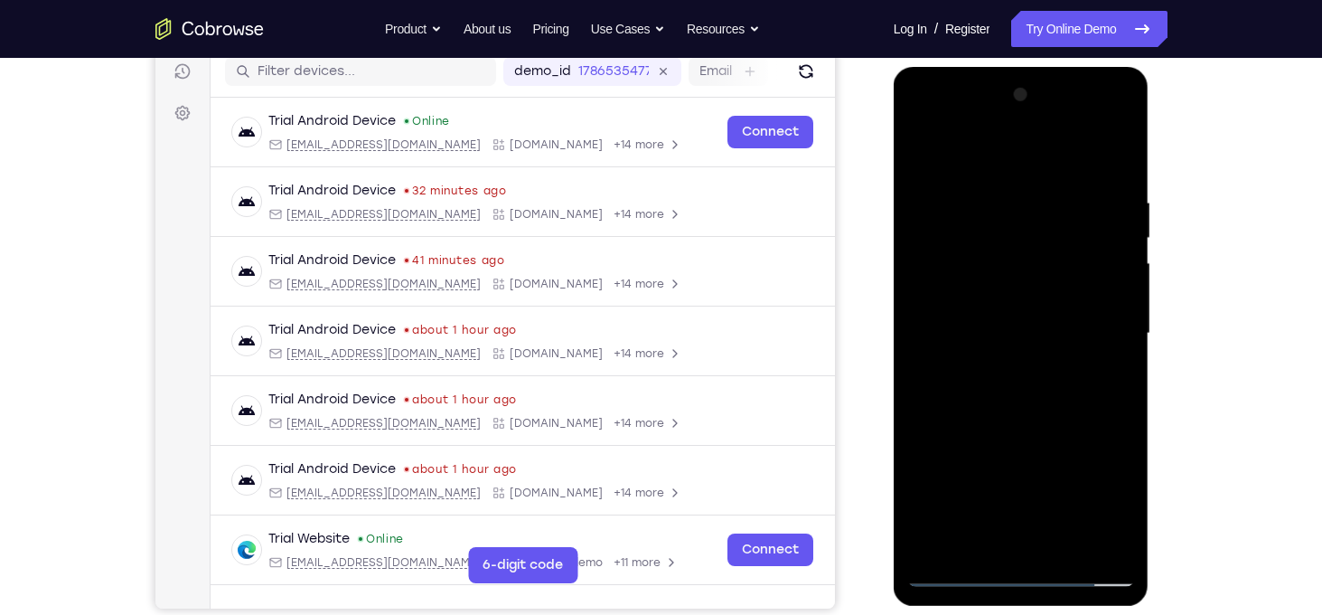
click at [1111, 359] on div at bounding box center [1021, 333] width 228 height 506
click at [1109, 156] on div at bounding box center [1021, 333] width 228 height 506
drag, startPoint x: 1053, startPoint y: 238, endPoint x: 1105, endPoint y: 507, distance: 274.4
click at [1105, 507] on div at bounding box center [1021, 333] width 228 height 506
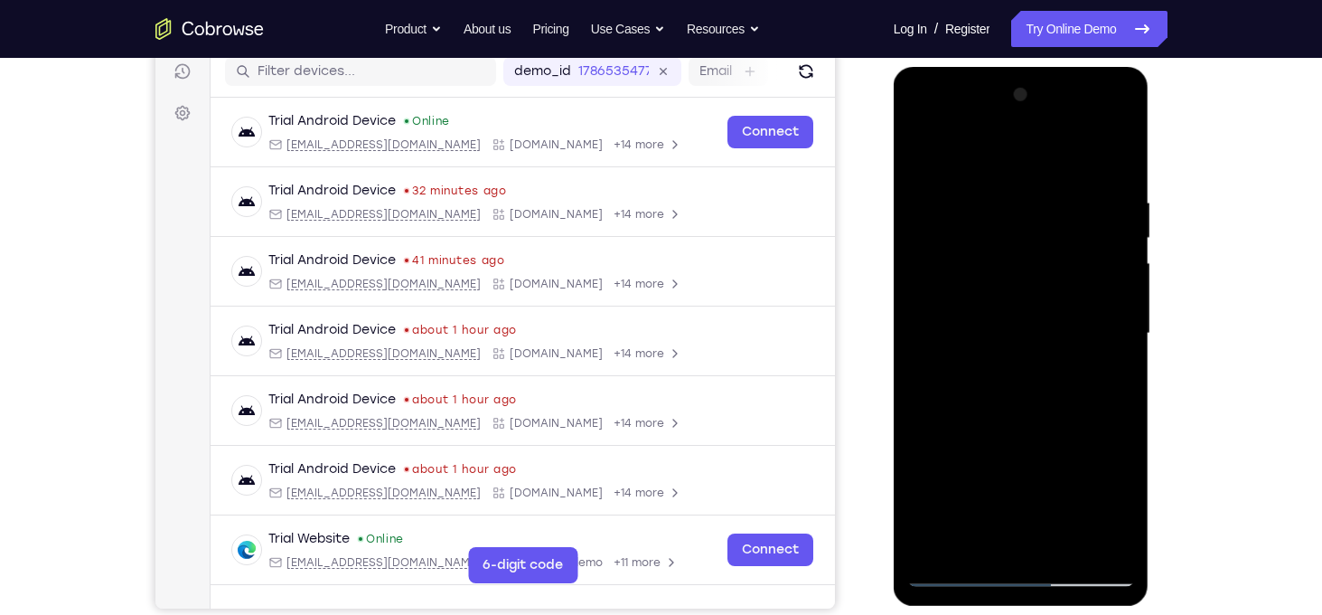
click at [1061, 366] on div at bounding box center [1021, 333] width 228 height 506
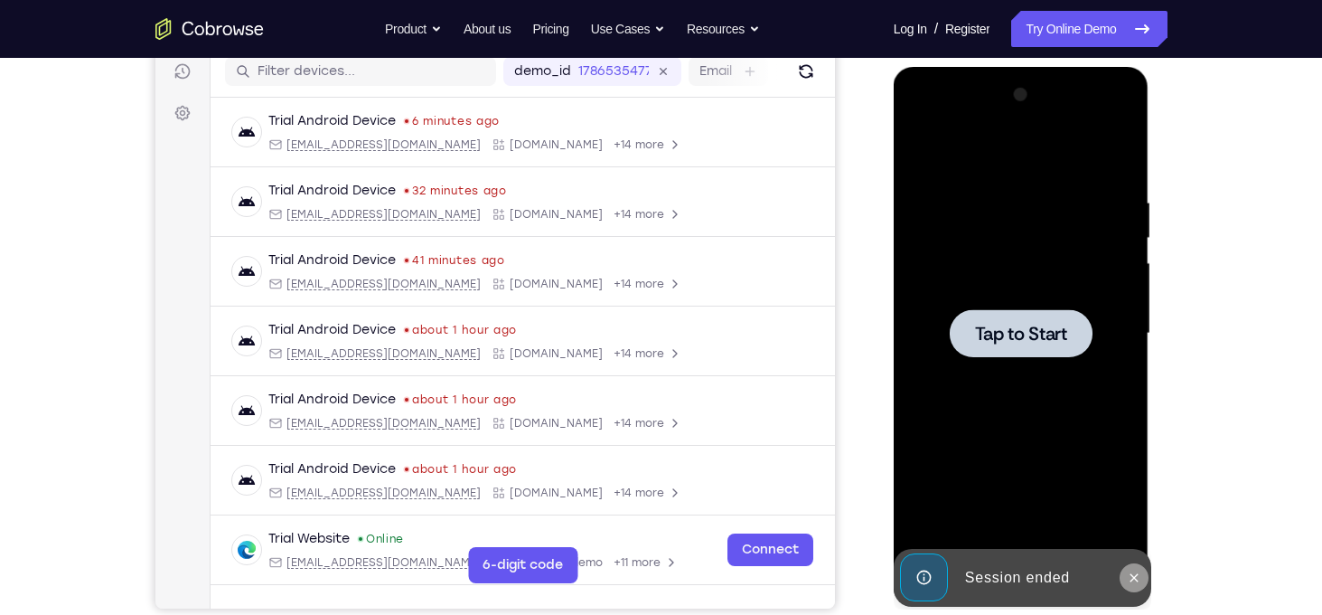
click at [1131, 584] on button at bounding box center [1134, 577] width 29 height 29
